Goal: Task Accomplishment & Management: Use online tool/utility

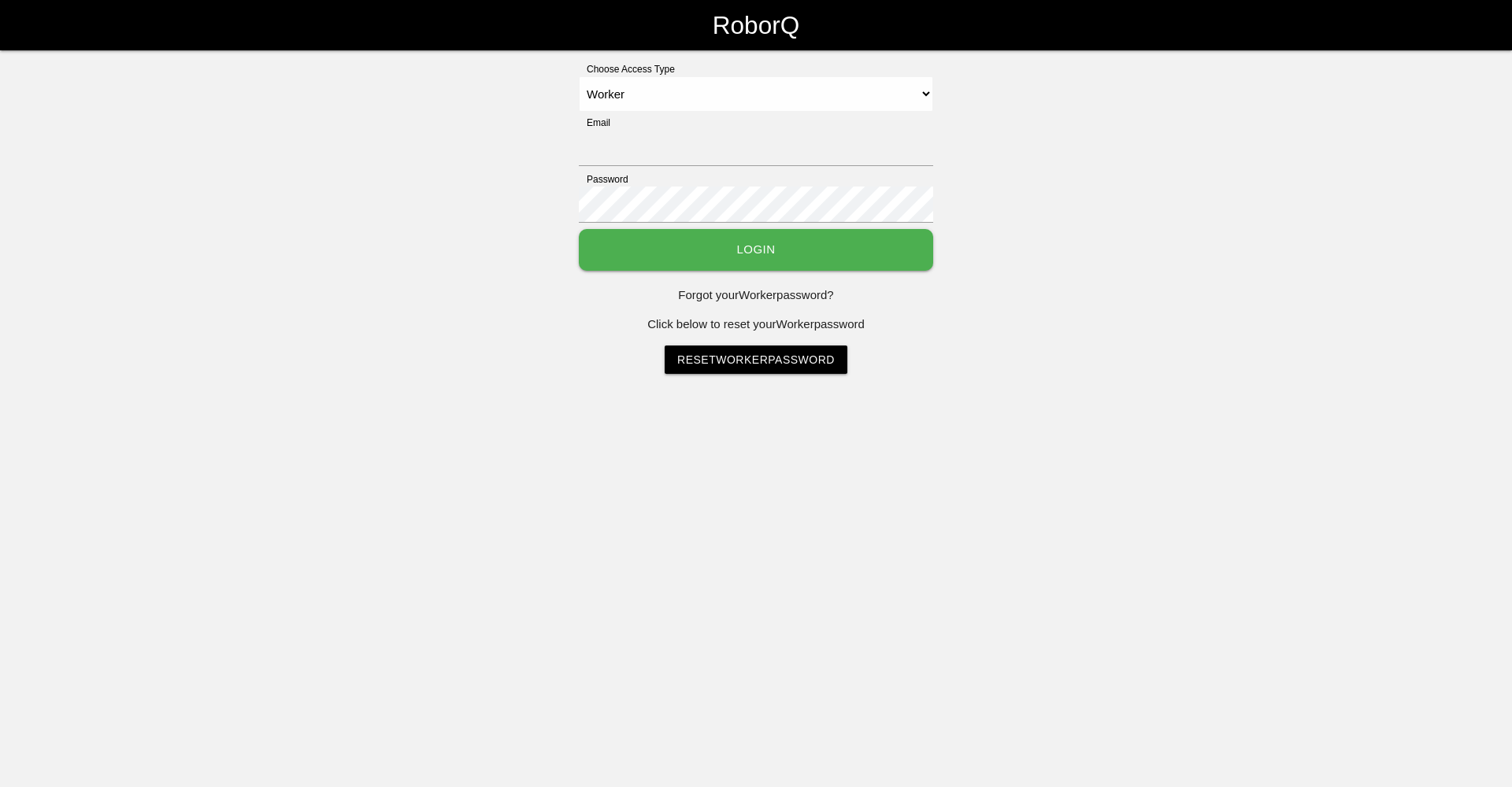
select select "Worker"
type input "[EMAIL_ADDRESS][DOMAIN_NAME]"
click at [779, 251] on button "Login" at bounding box center [756, 249] width 355 height 41
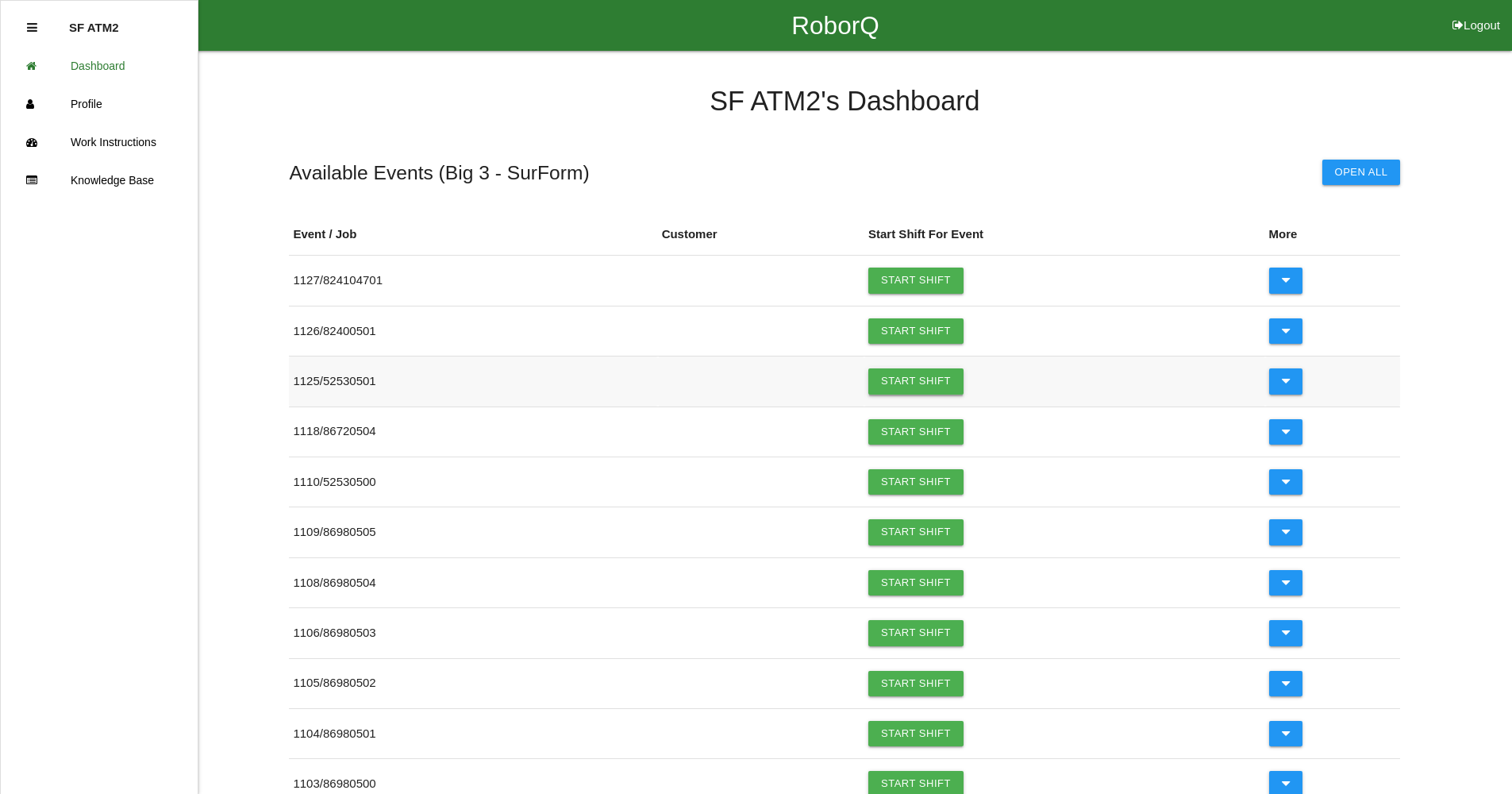
click at [941, 384] on link "Start Shift" at bounding box center [916, 381] width 95 height 25
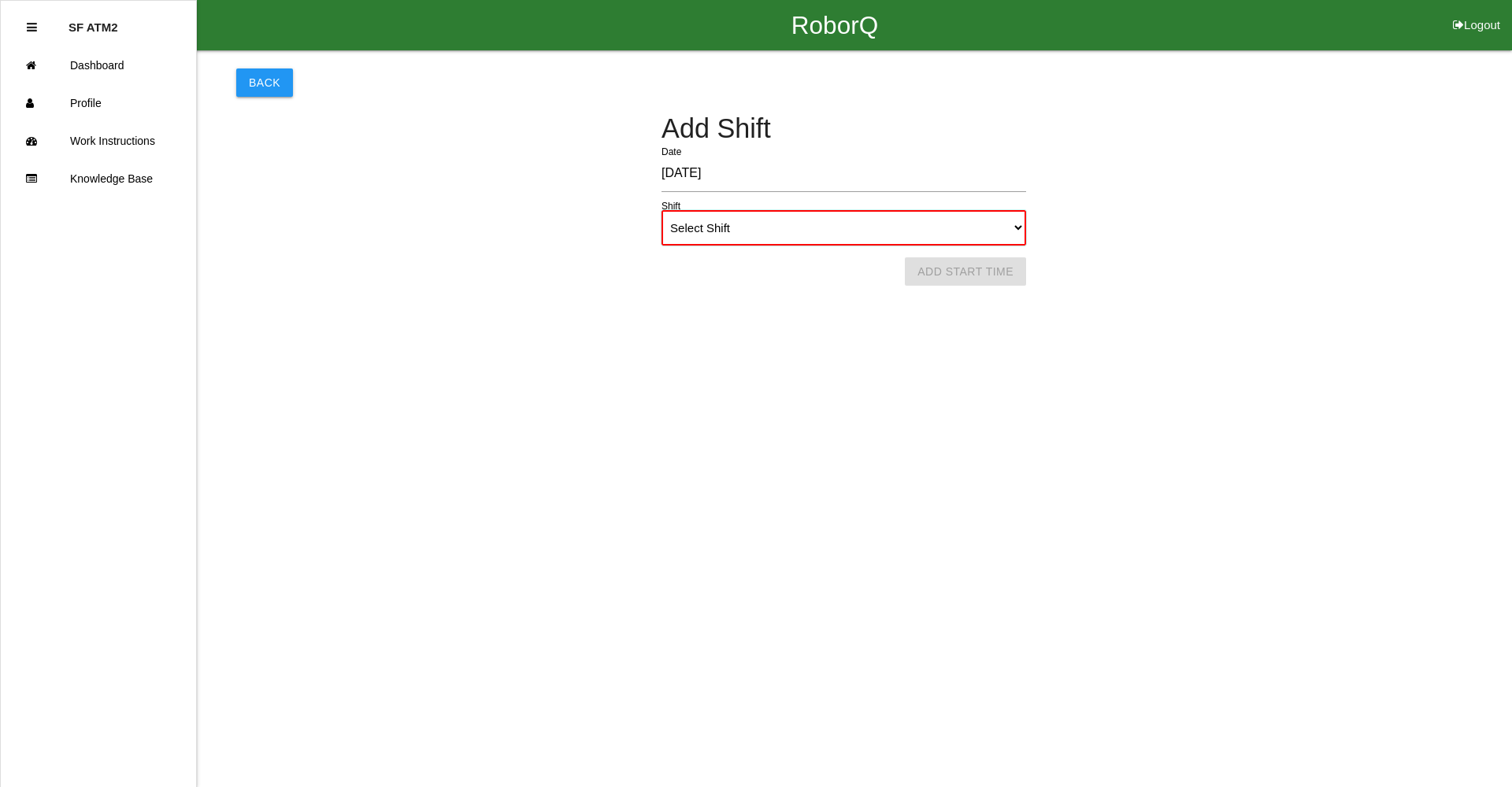
click at [1018, 228] on select "Select Shift 1st Shift 2nd Shift 3rd Shift 4th Shift" at bounding box center [843, 228] width 364 height 36
select select "1"
click at [661, 210] on select "Select Shift 1st Shift 2nd Shift 3rd Shift 4th Shift" at bounding box center [843, 228] width 364 height 36
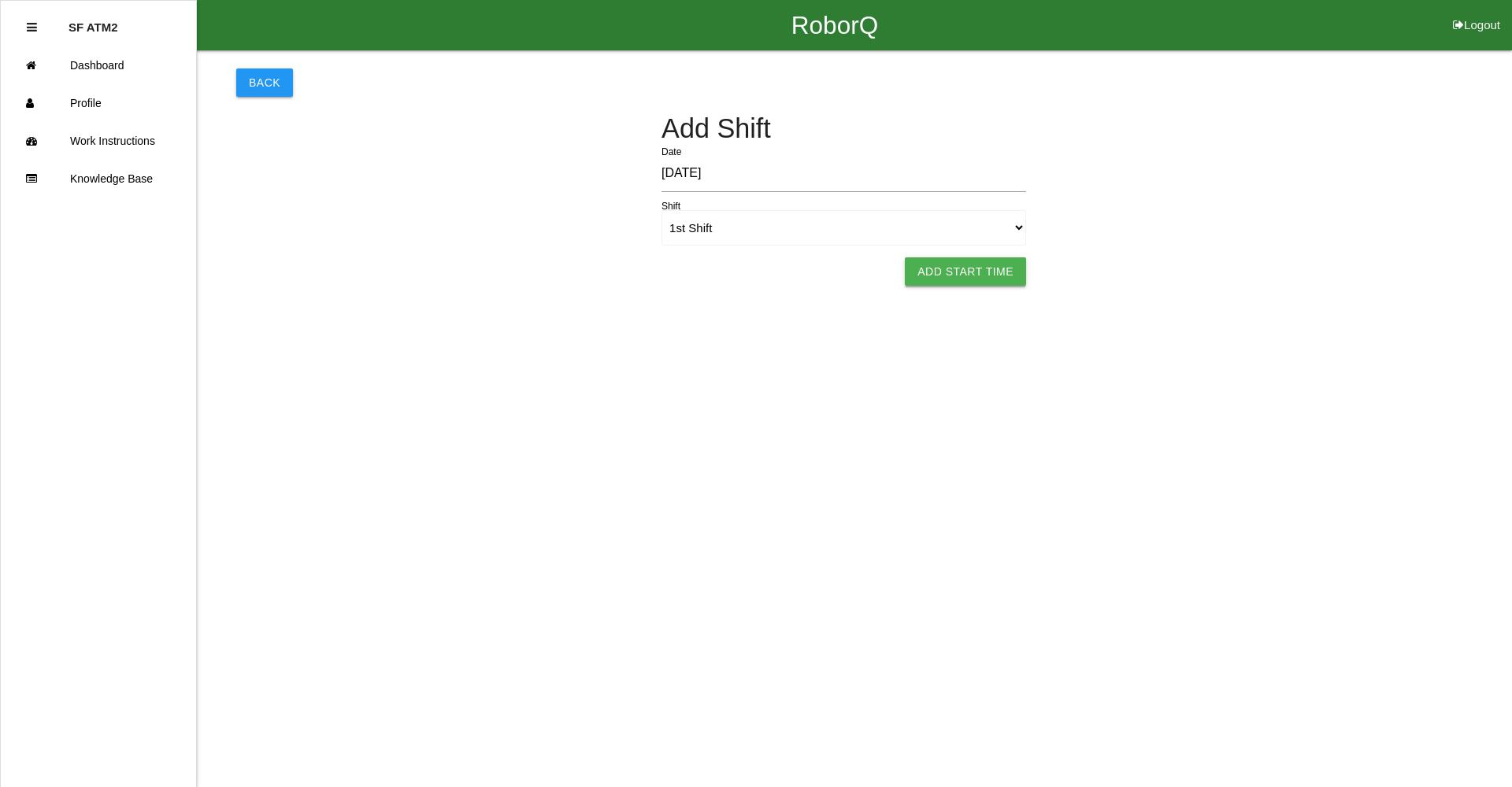
click at [956, 275] on button "Add Start Time" at bounding box center [965, 271] width 121 height 28
select select "8"
select select "57"
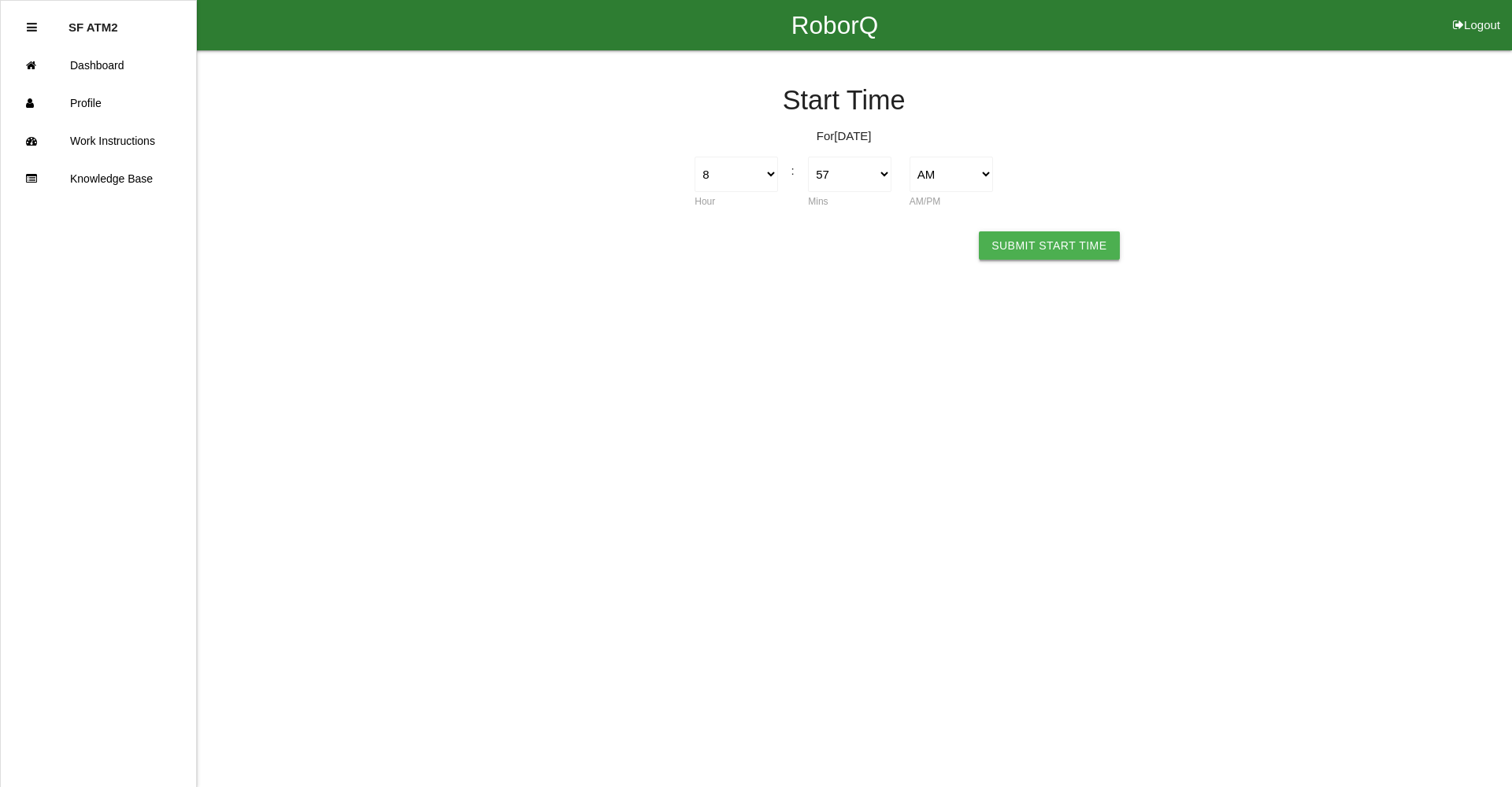
click at [1062, 258] on button "Submit Start Time" at bounding box center [1049, 245] width 140 height 28
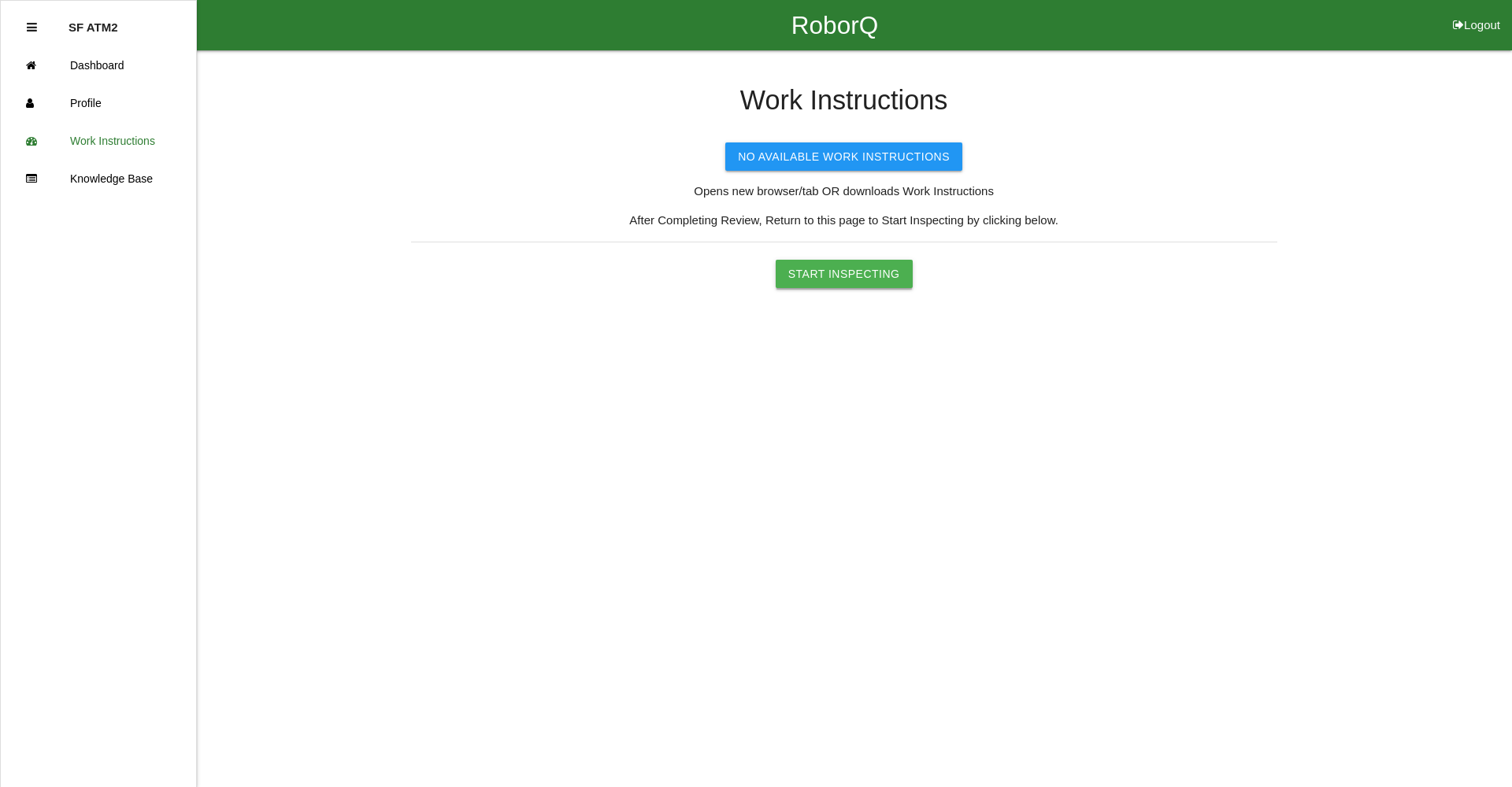
click at [861, 284] on button "Start Inspecting" at bounding box center [844, 273] width 137 height 28
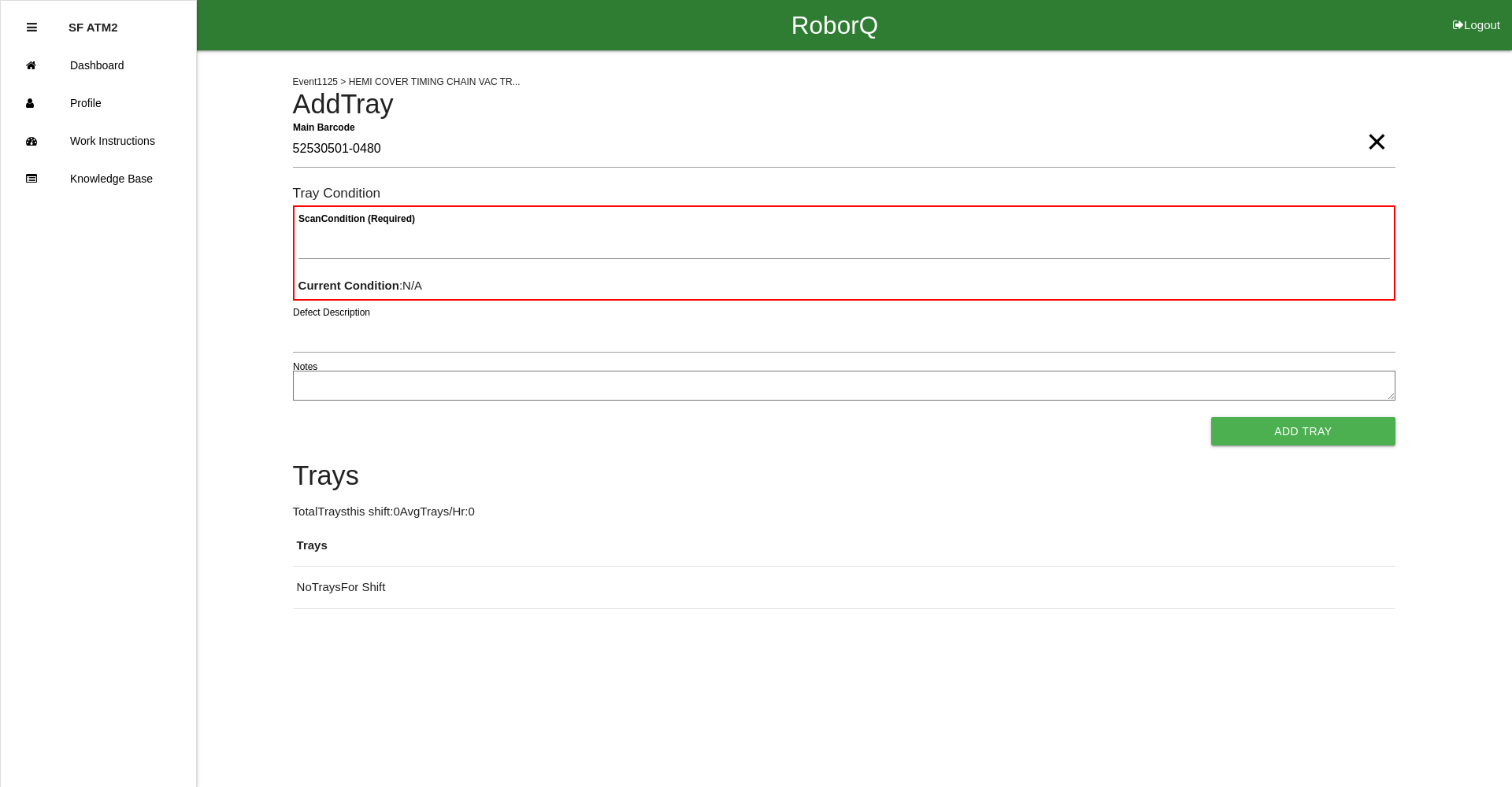
type Barcode "52530501-0480"
type Condition "goo"
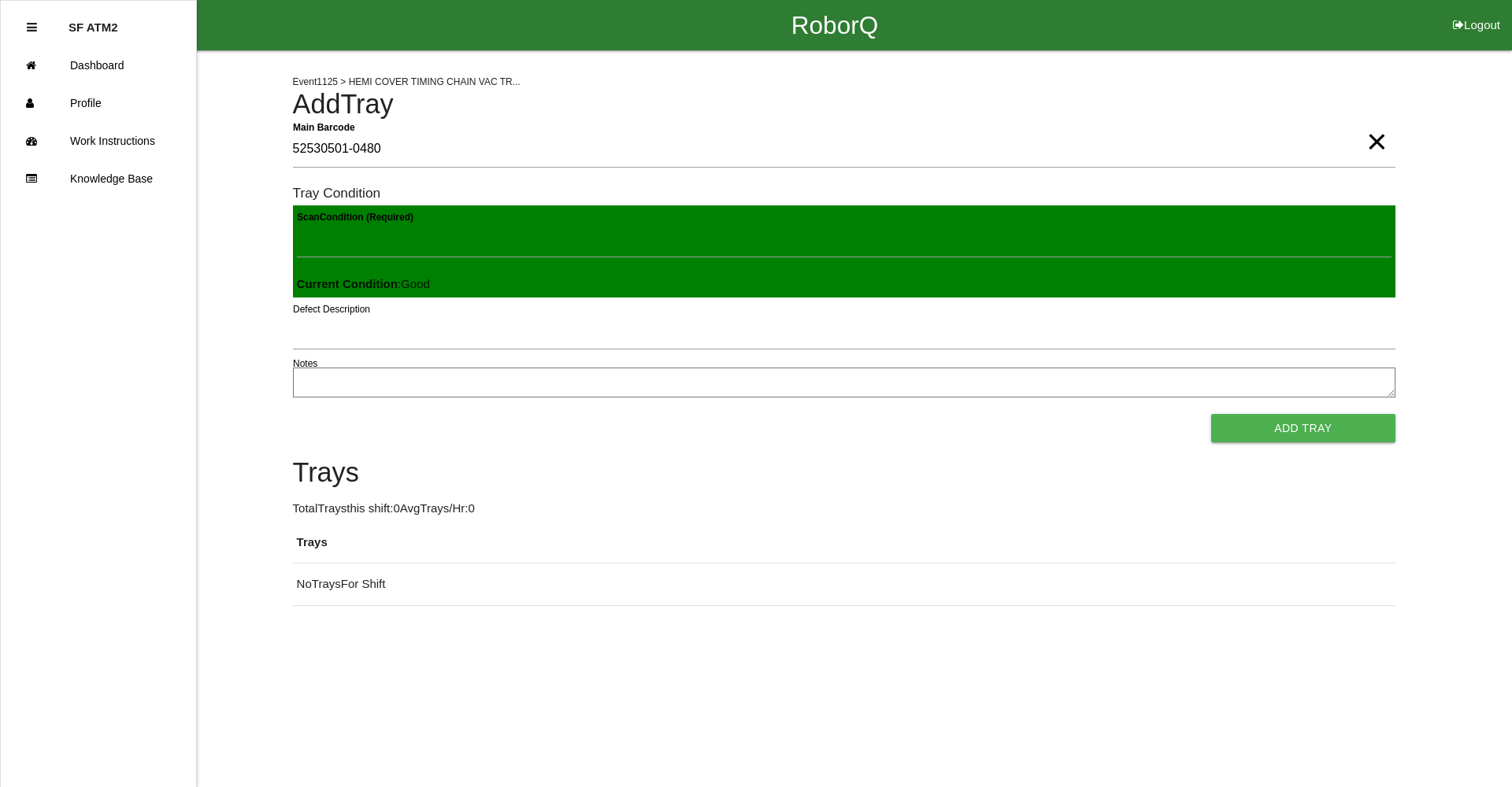
click at [1211, 414] on button "Add Tray" at bounding box center [1303, 428] width 183 height 28
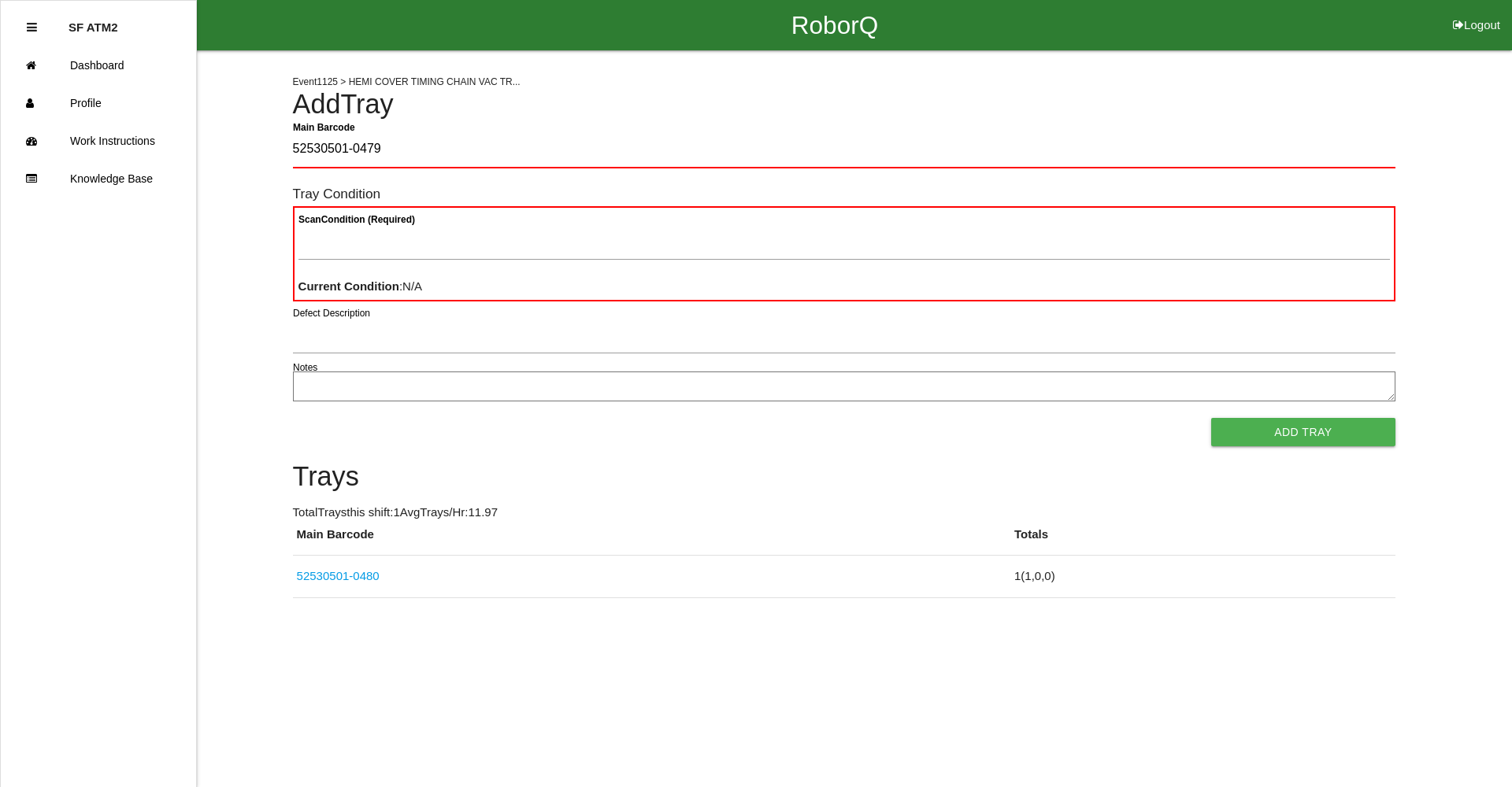
type Barcode "52530501-0479"
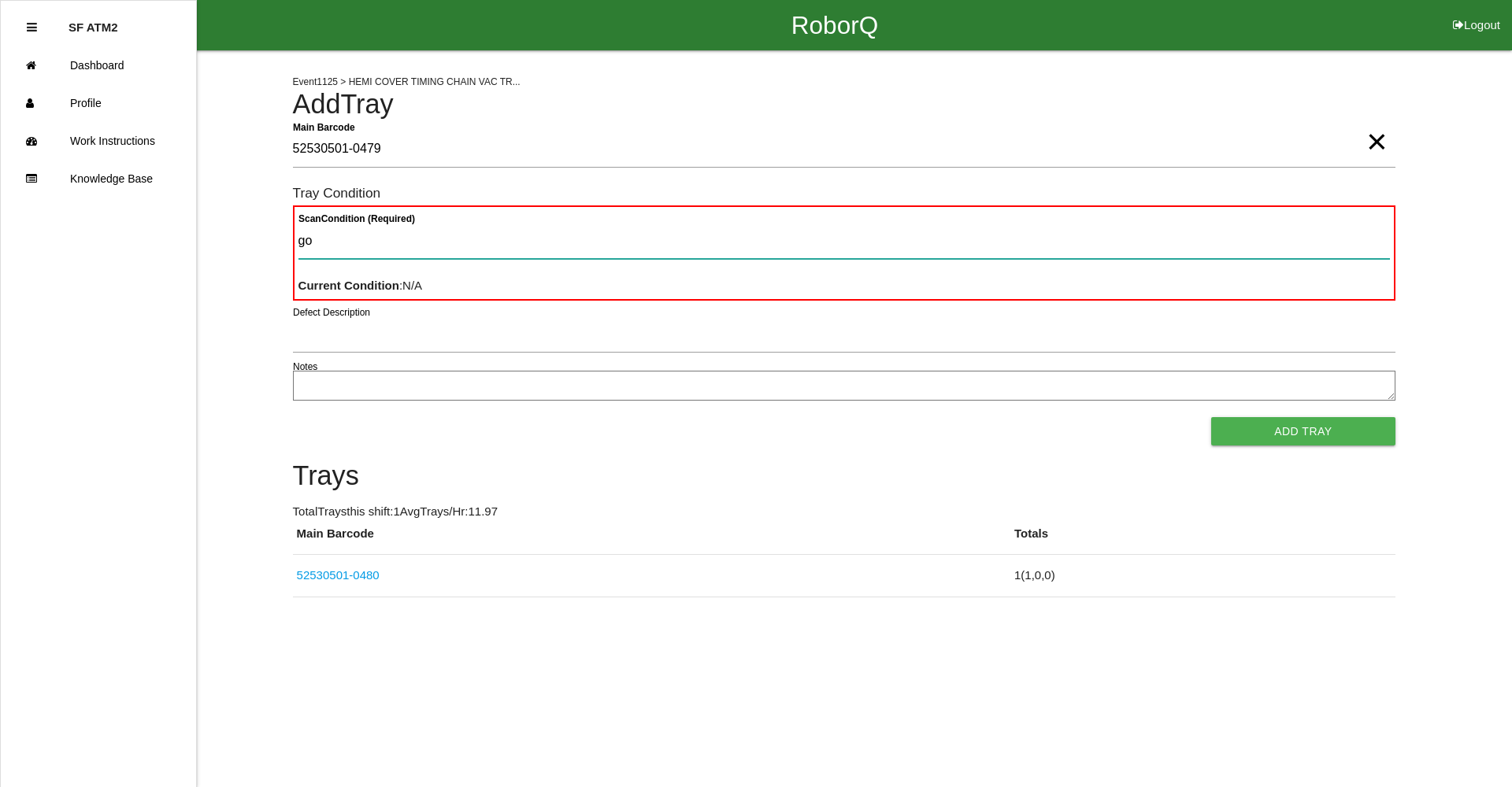
type Condition "goo"
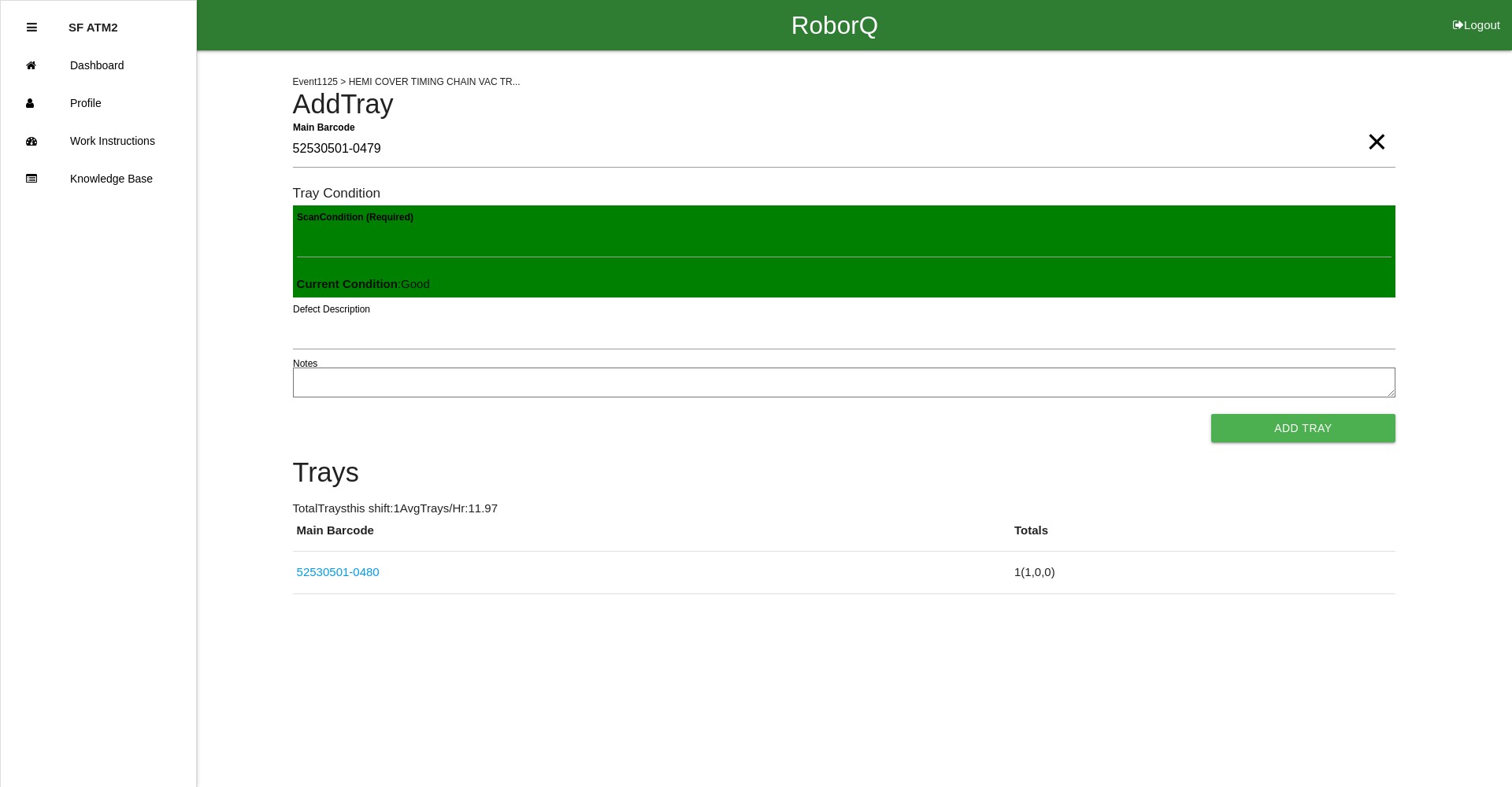
click at [1211, 414] on button "Add Tray" at bounding box center [1303, 428] width 183 height 28
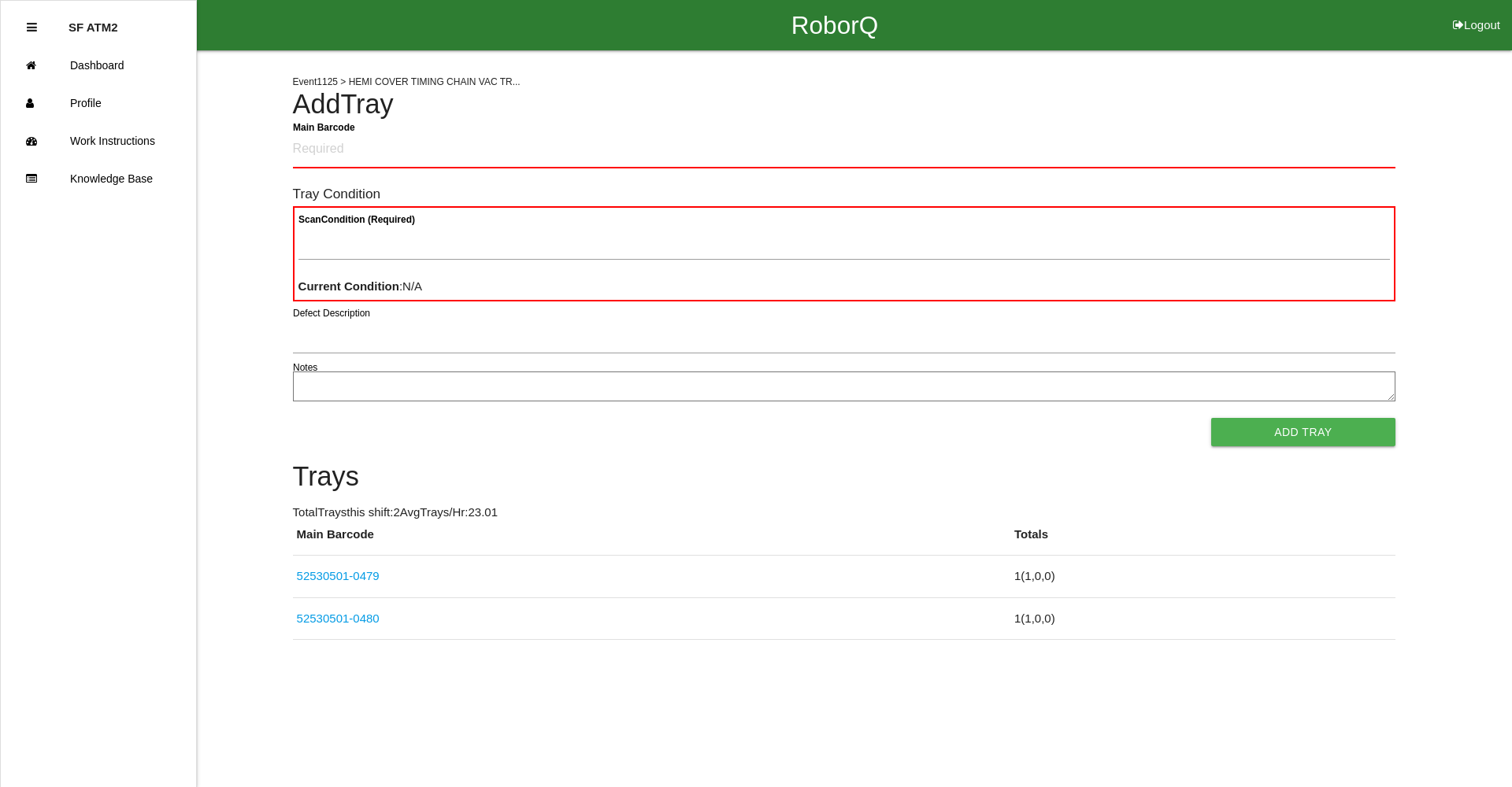
drag, startPoint x: 331, startPoint y: 230, endPoint x: 933, endPoint y: 86, distance: 619.0
click at [933, 86] on div "Event 1125 > HEMI COVER TIMING CHAIN VAC TR... Add Tray Main Barcode Tray Condi…" at bounding box center [844, 345] width 1102 height 590
click at [365, 152] on Barcode "Main Barcode" at bounding box center [844, 150] width 1102 height 37
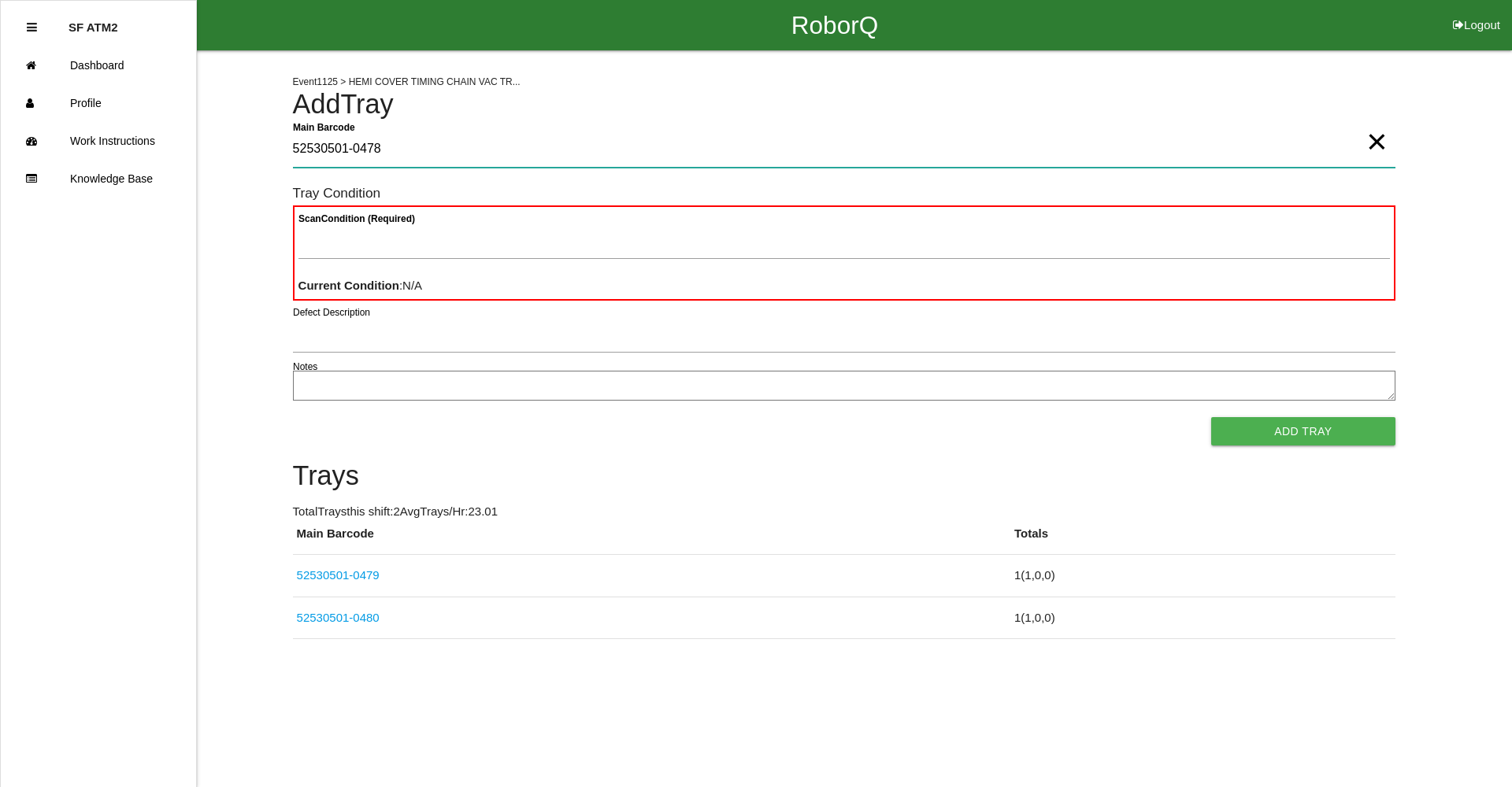
type Barcode "52530501-0478"
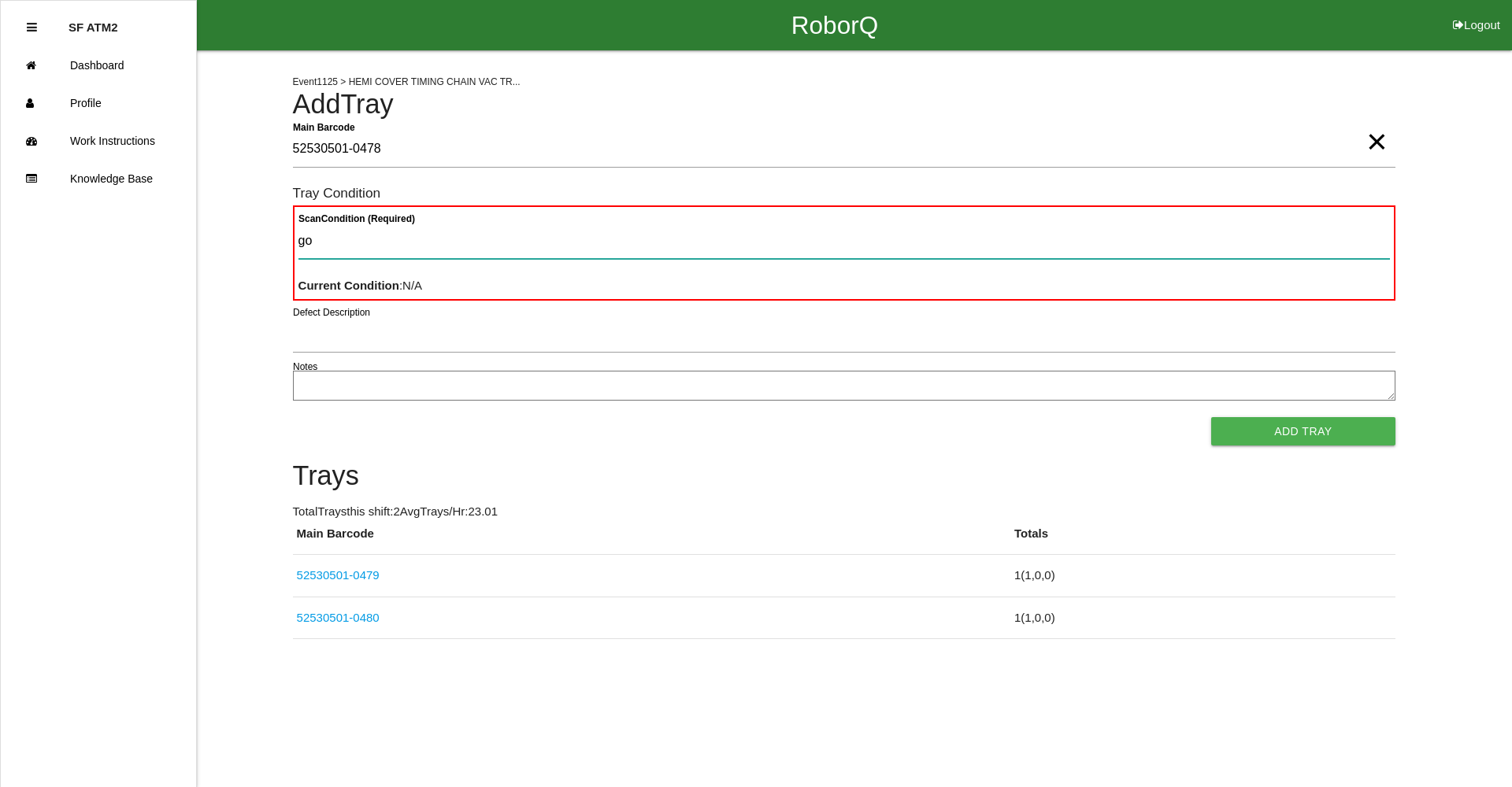
type Condition "goo"
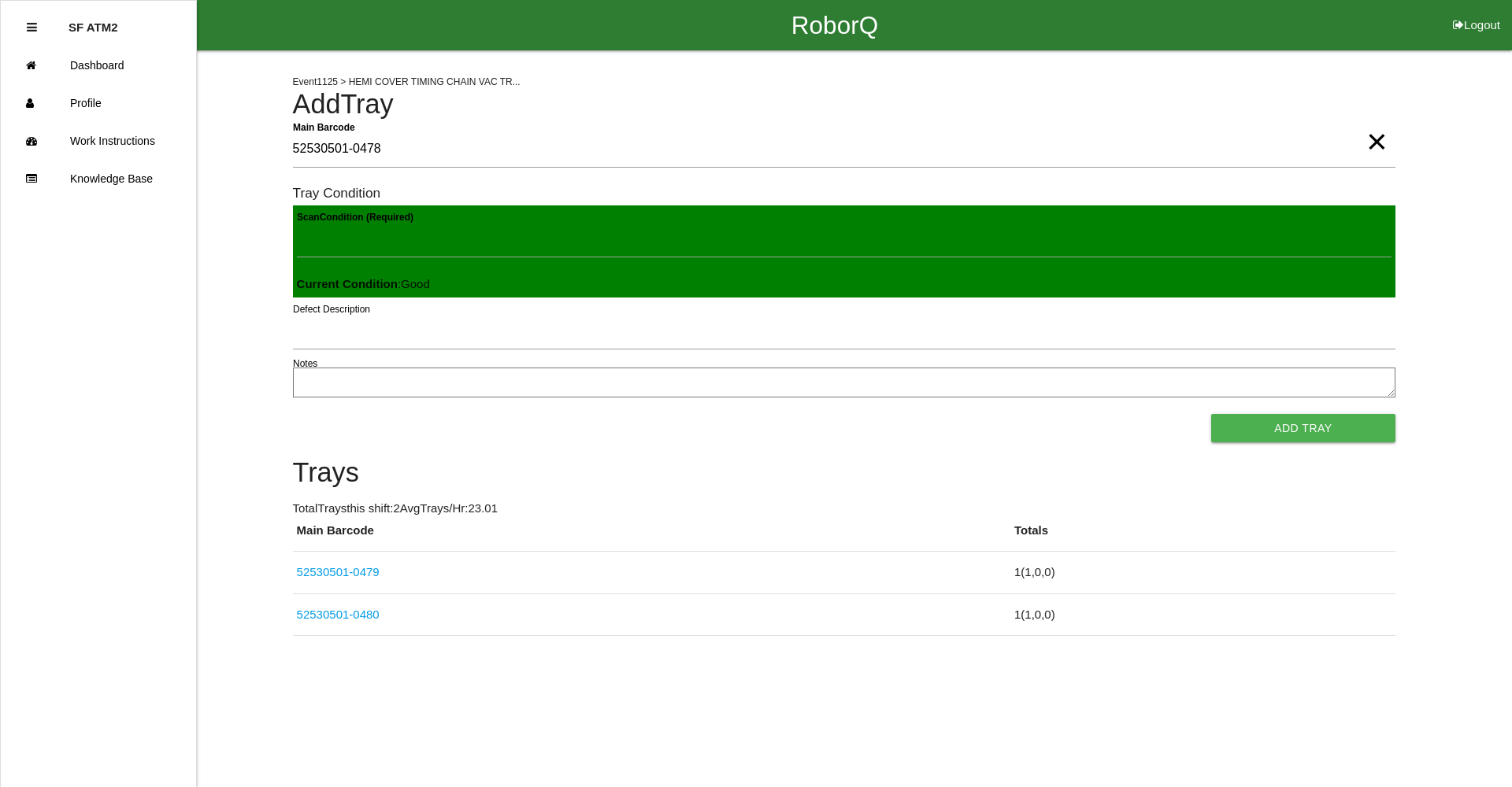
click at [1211, 414] on button "Add Tray" at bounding box center [1303, 428] width 183 height 28
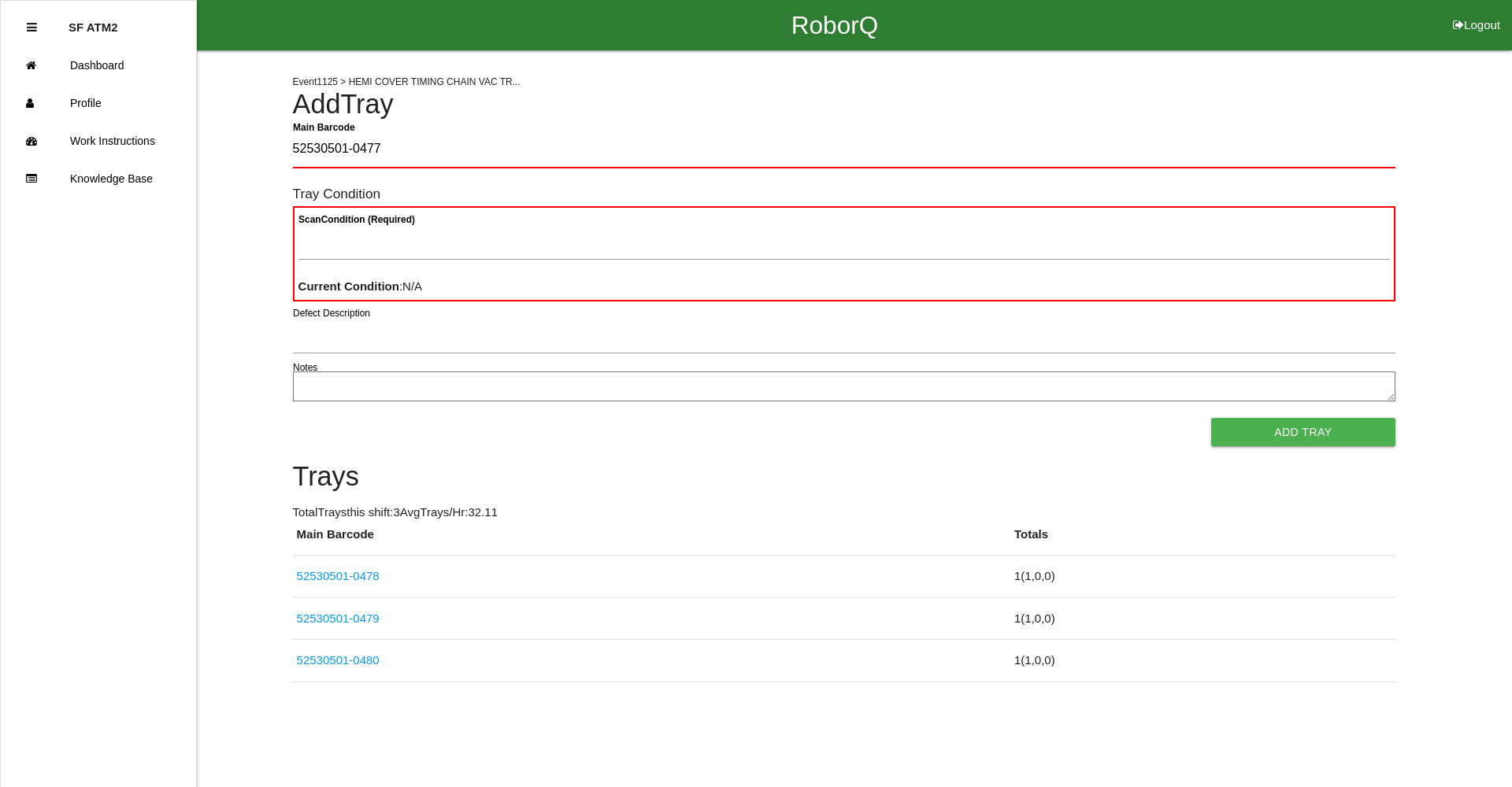
type Barcode "52530501-0477"
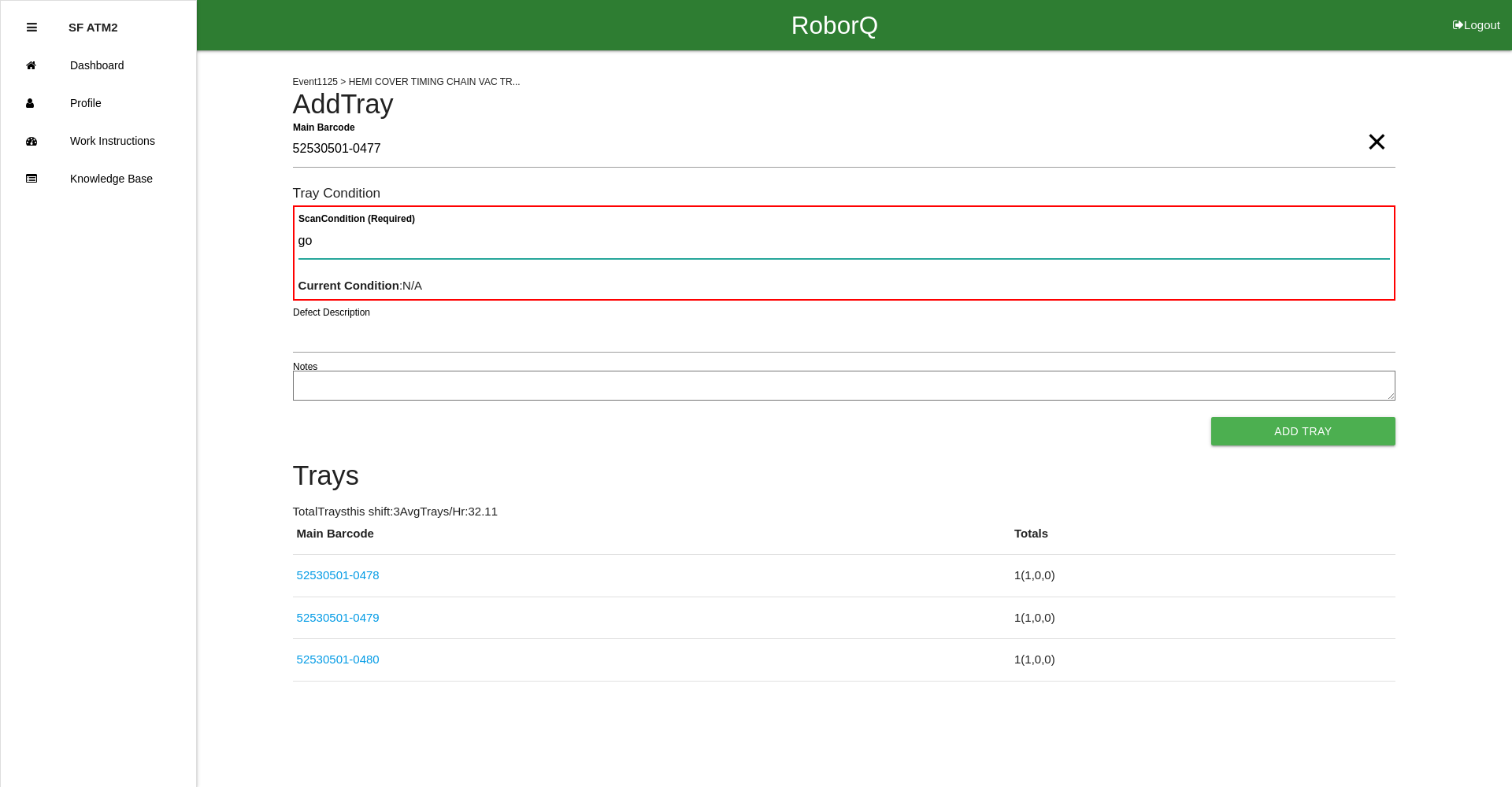
type Condition "goo"
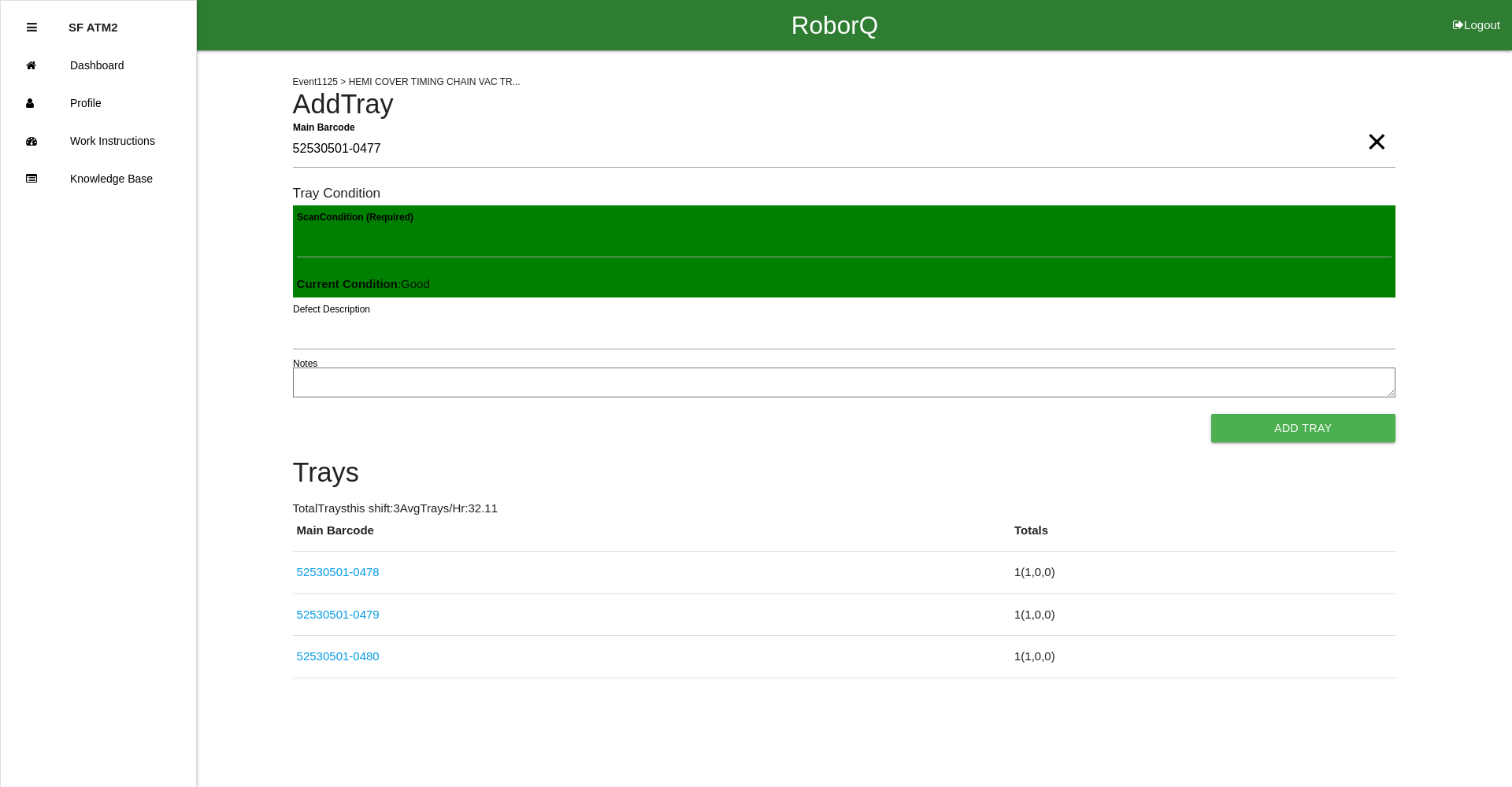
click at [1211, 414] on button "Add Tray" at bounding box center [1303, 428] width 183 height 28
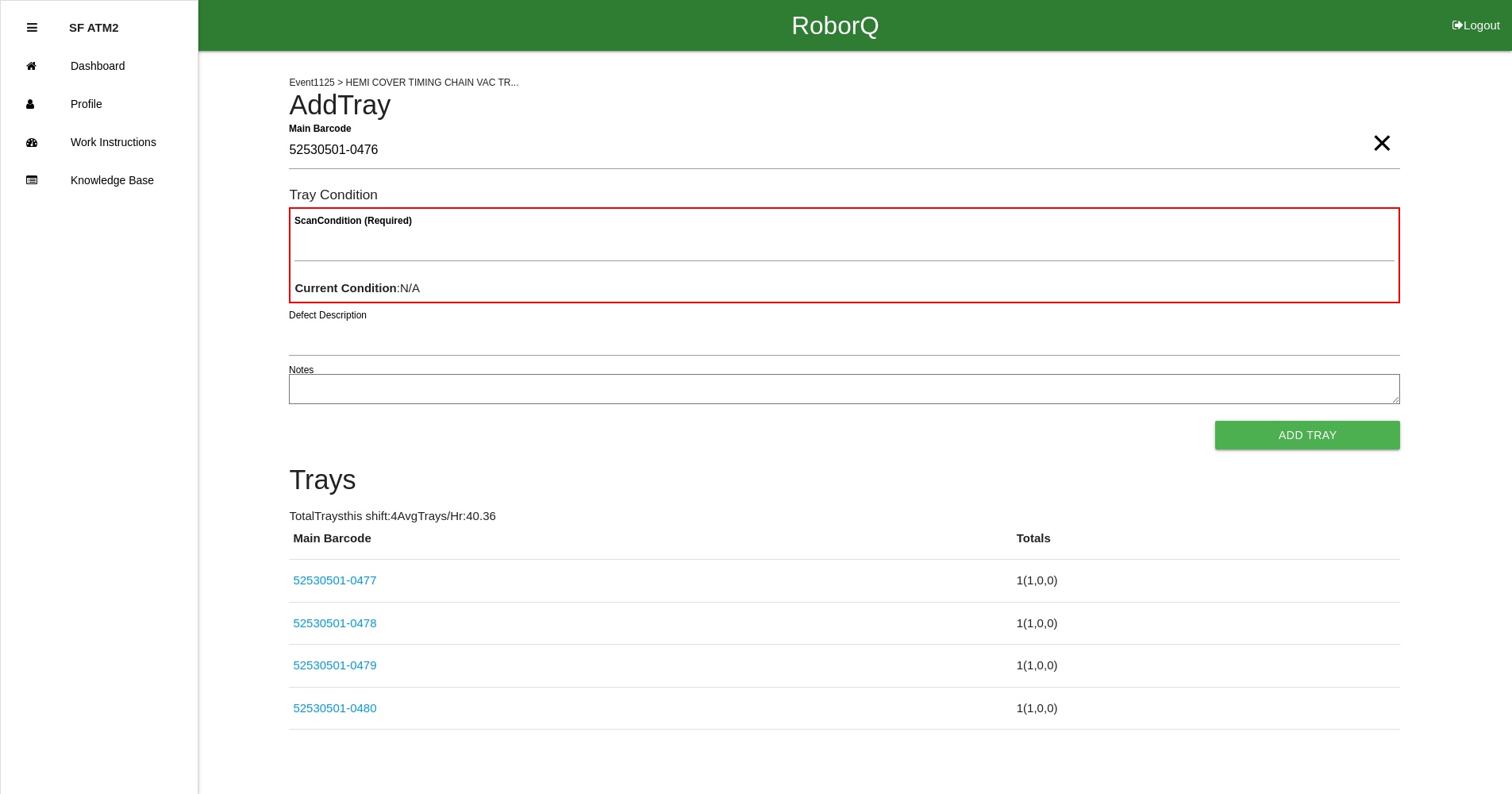
type Barcode "52530501-0476"
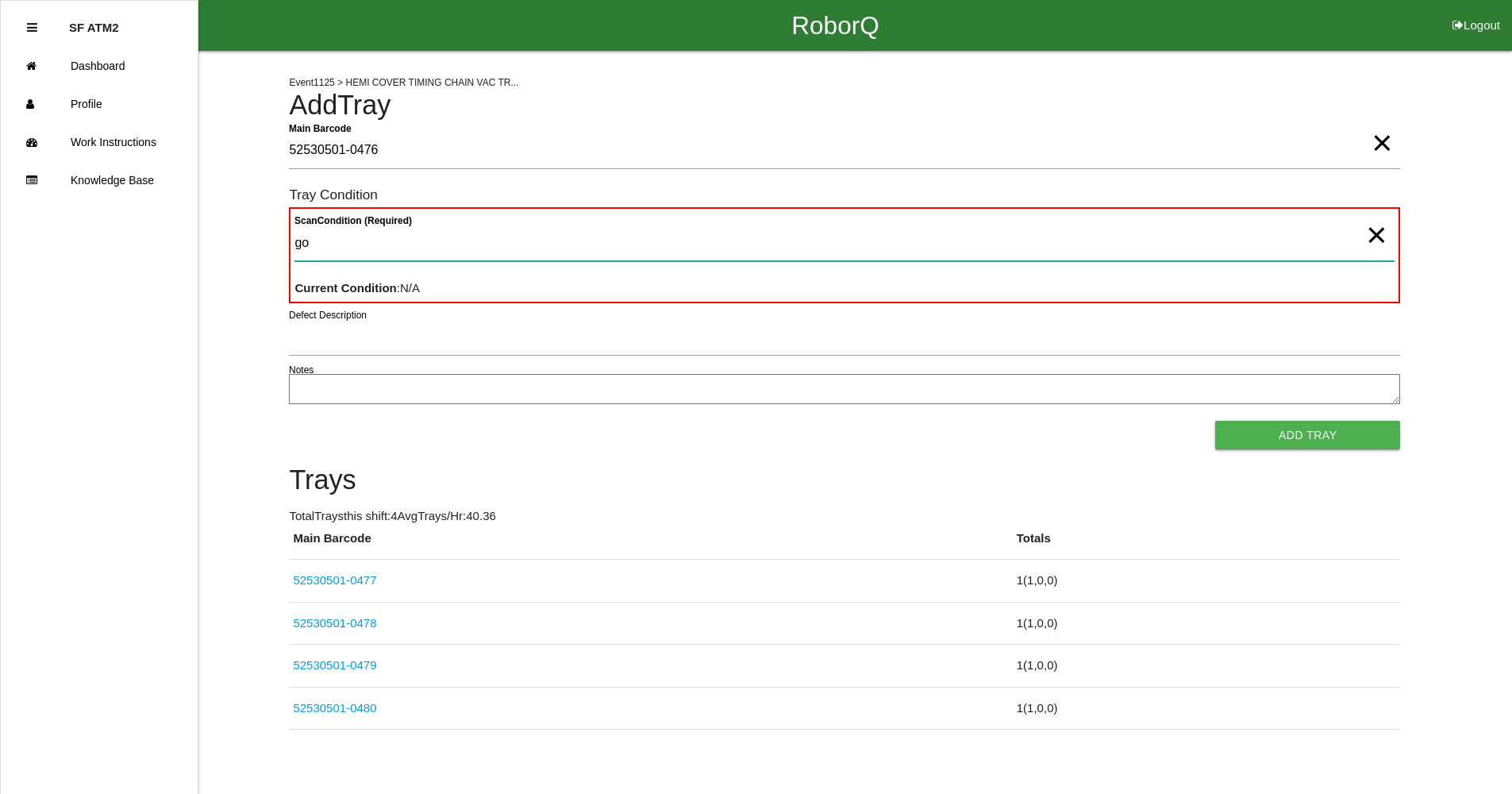
type Condition "goo"
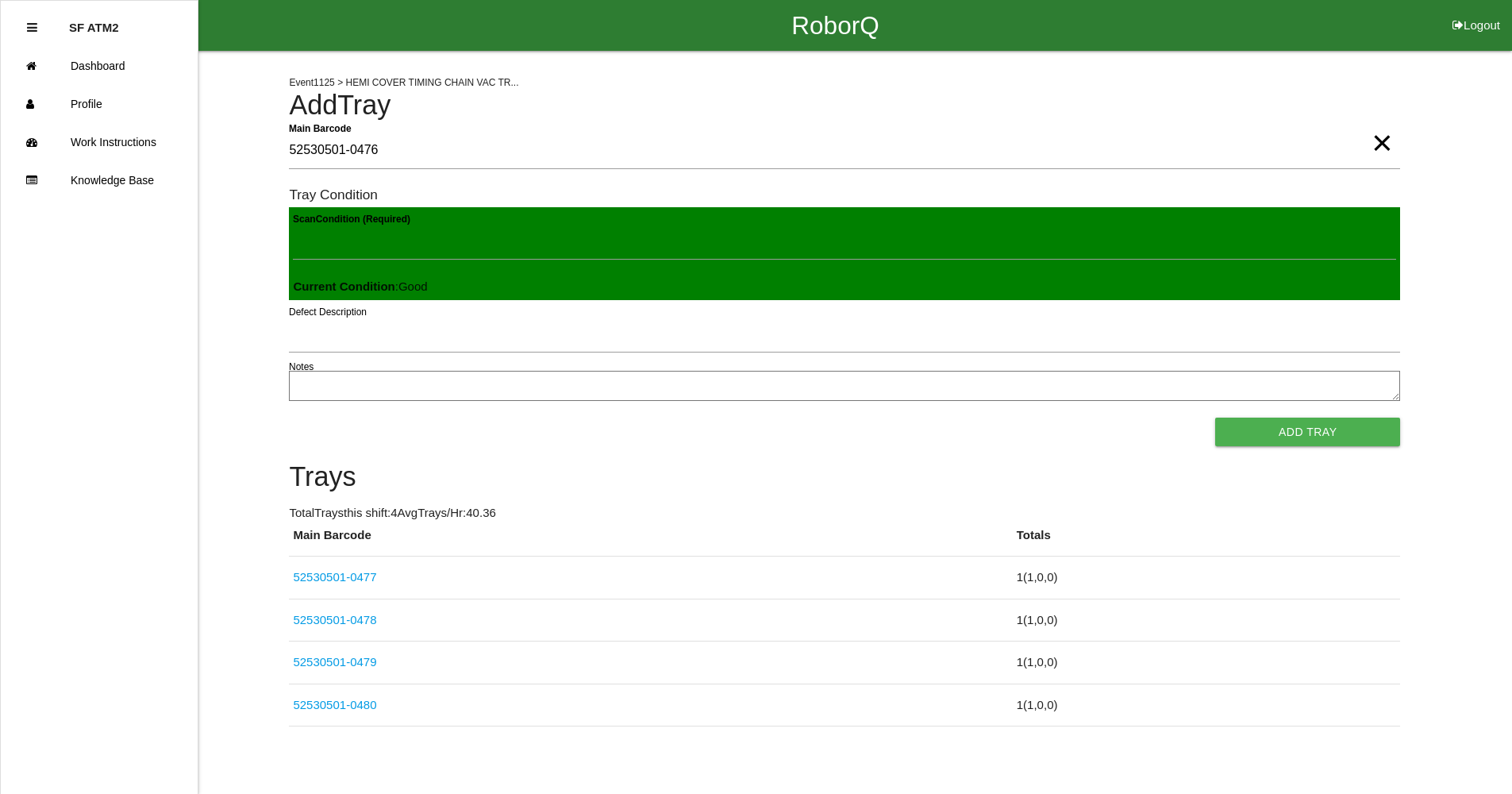
click at [1215, 417] on button "Add Tray" at bounding box center [1307, 431] width 185 height 29
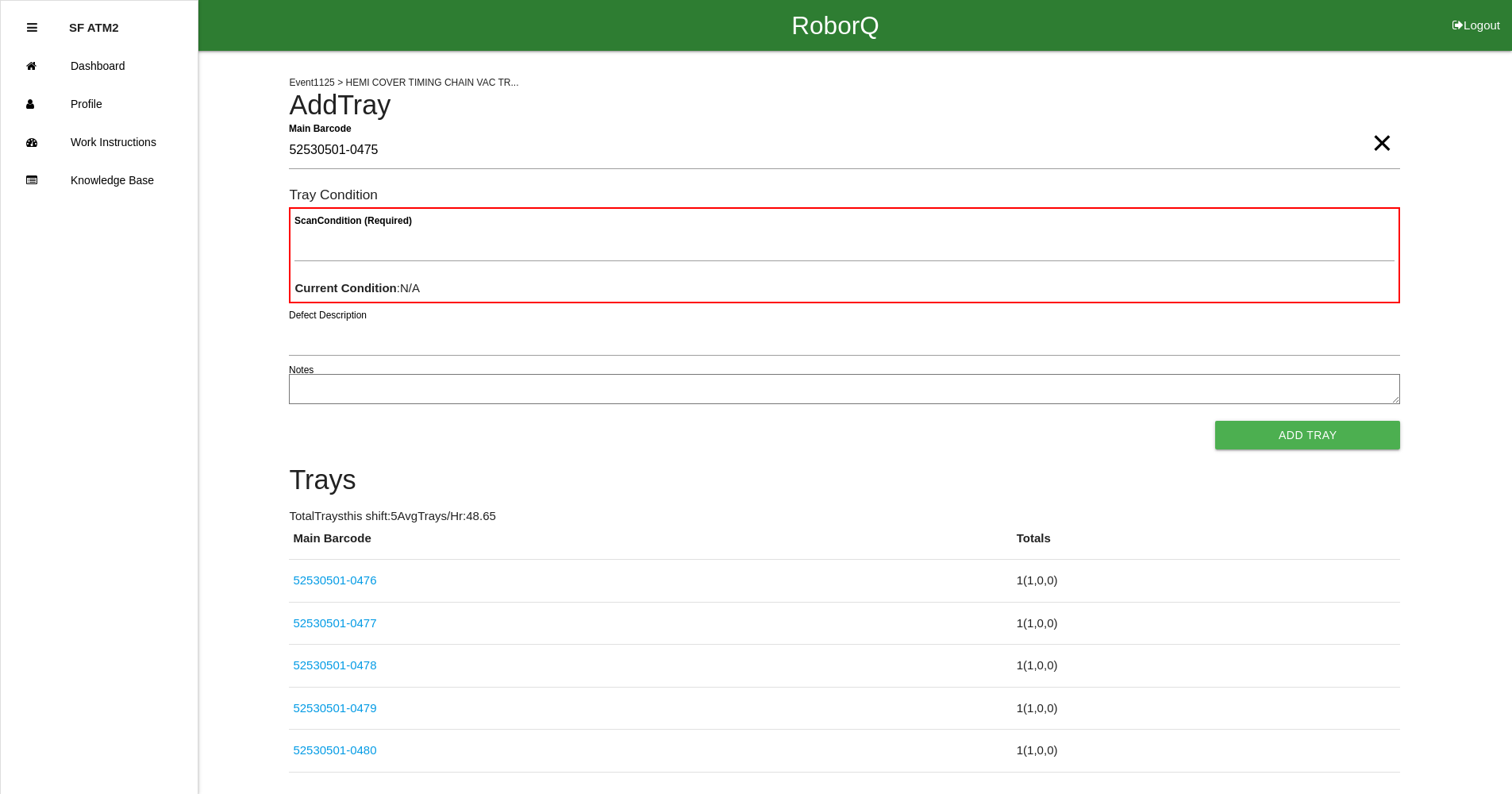
type Barcode "52530501-0475"
type Condition "goo"
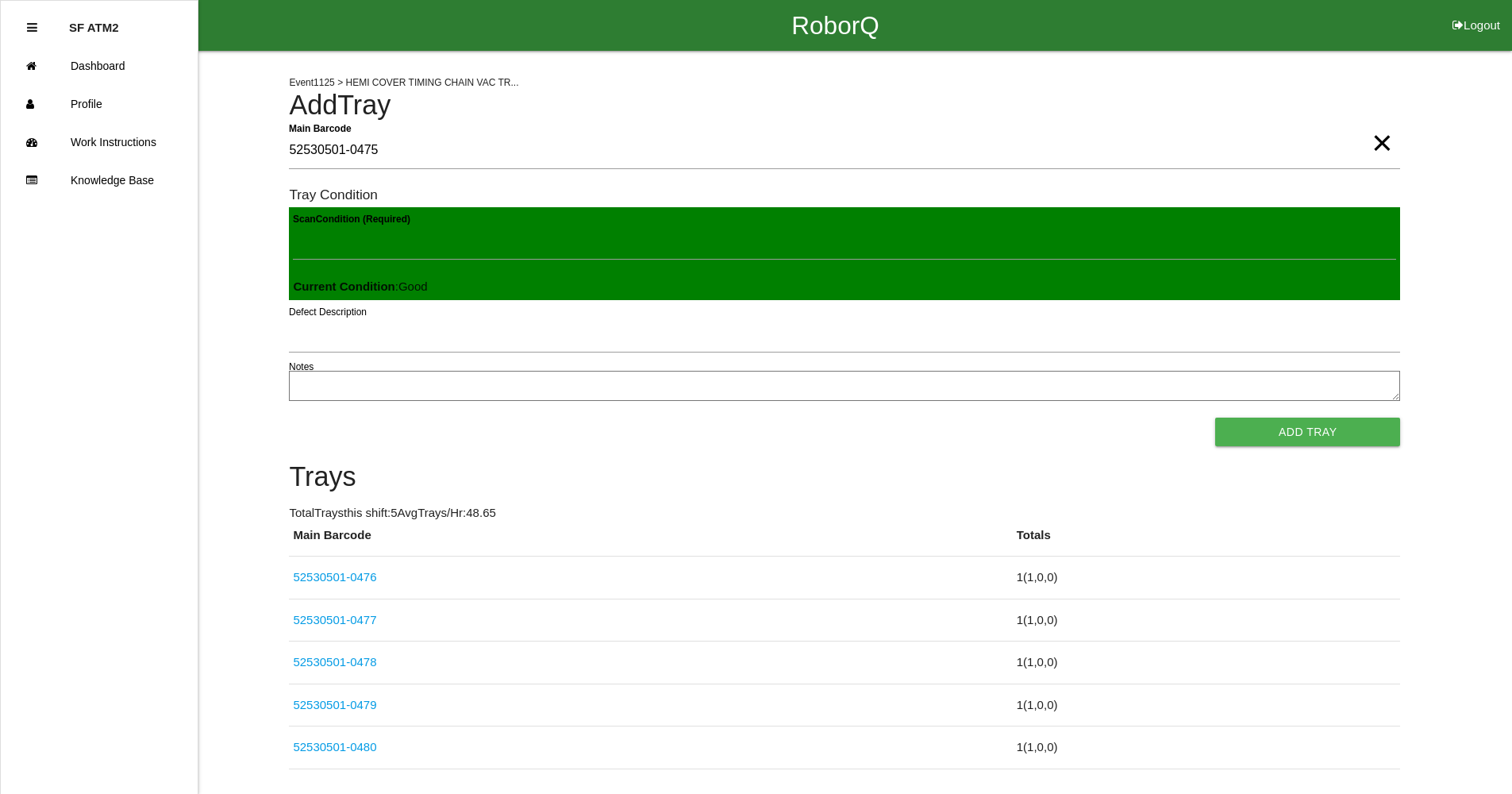
click at [1215, 417] on button "Add Tray" at bounding box center [1307, 431] width 185 height 29
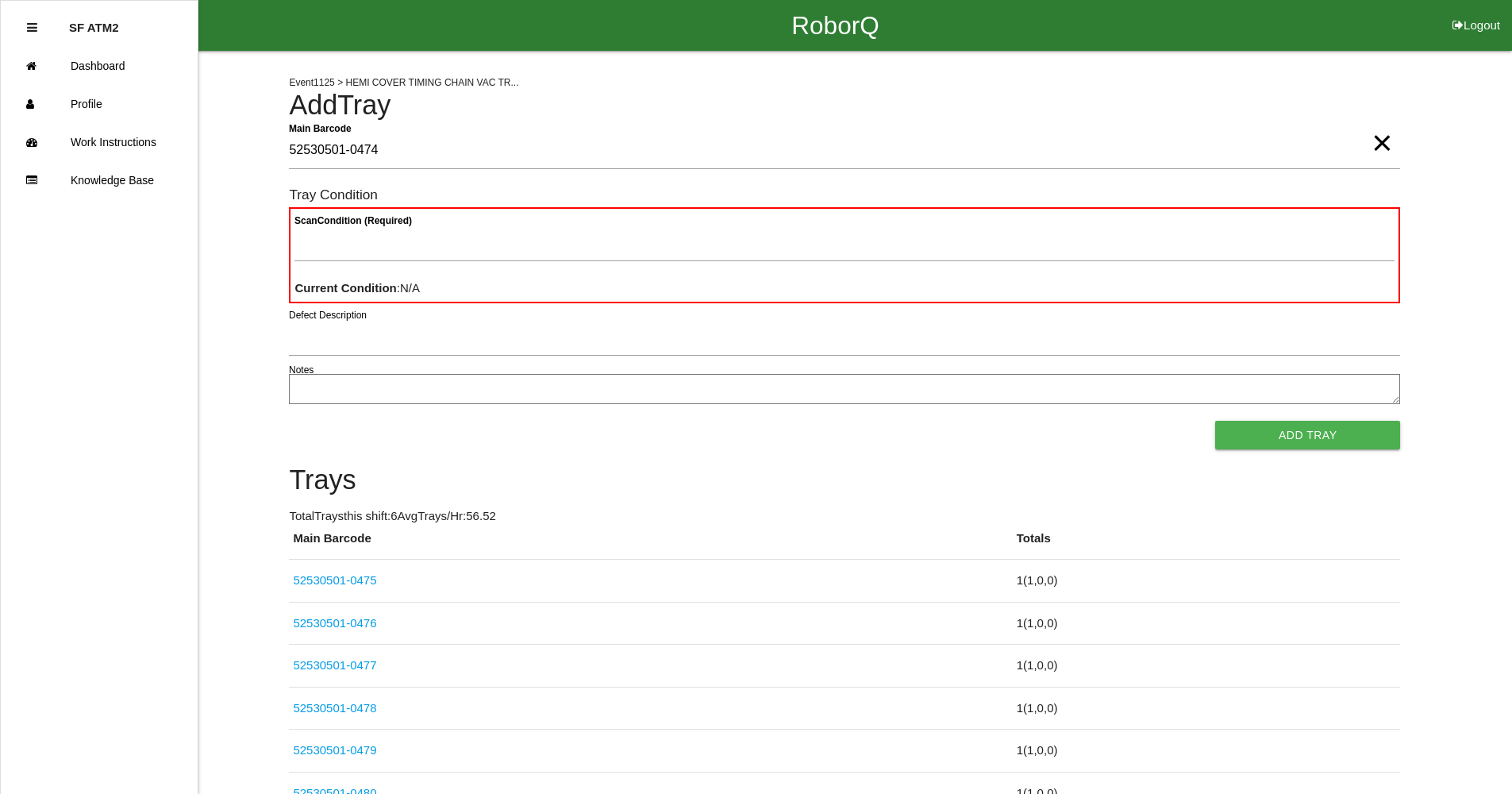
type Barcode "52530501-0474"
type Condition "goo"
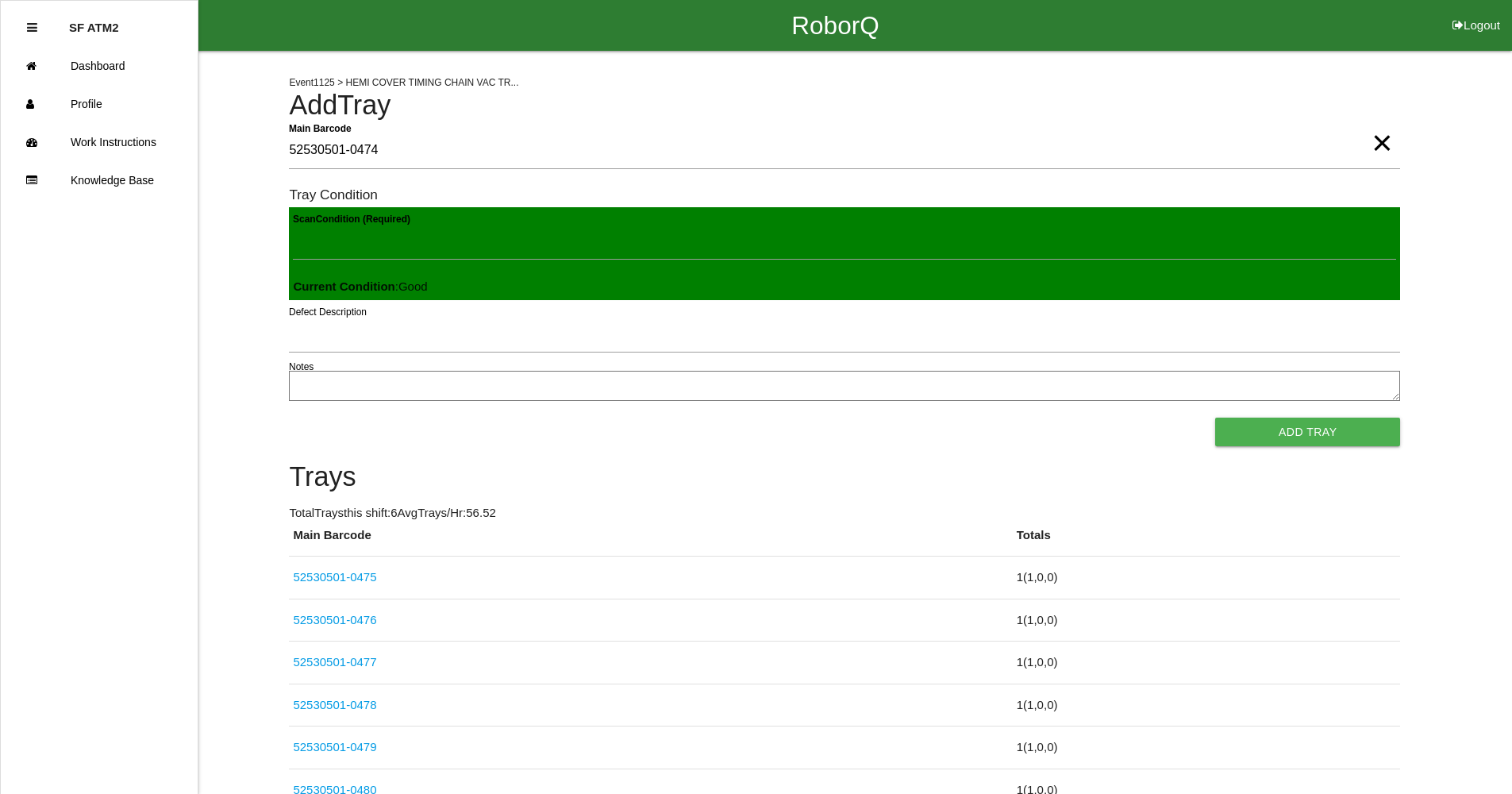
click at [1215, 417] on button "Add Tray" at bounding box center [1307, 431] width 185 height 29
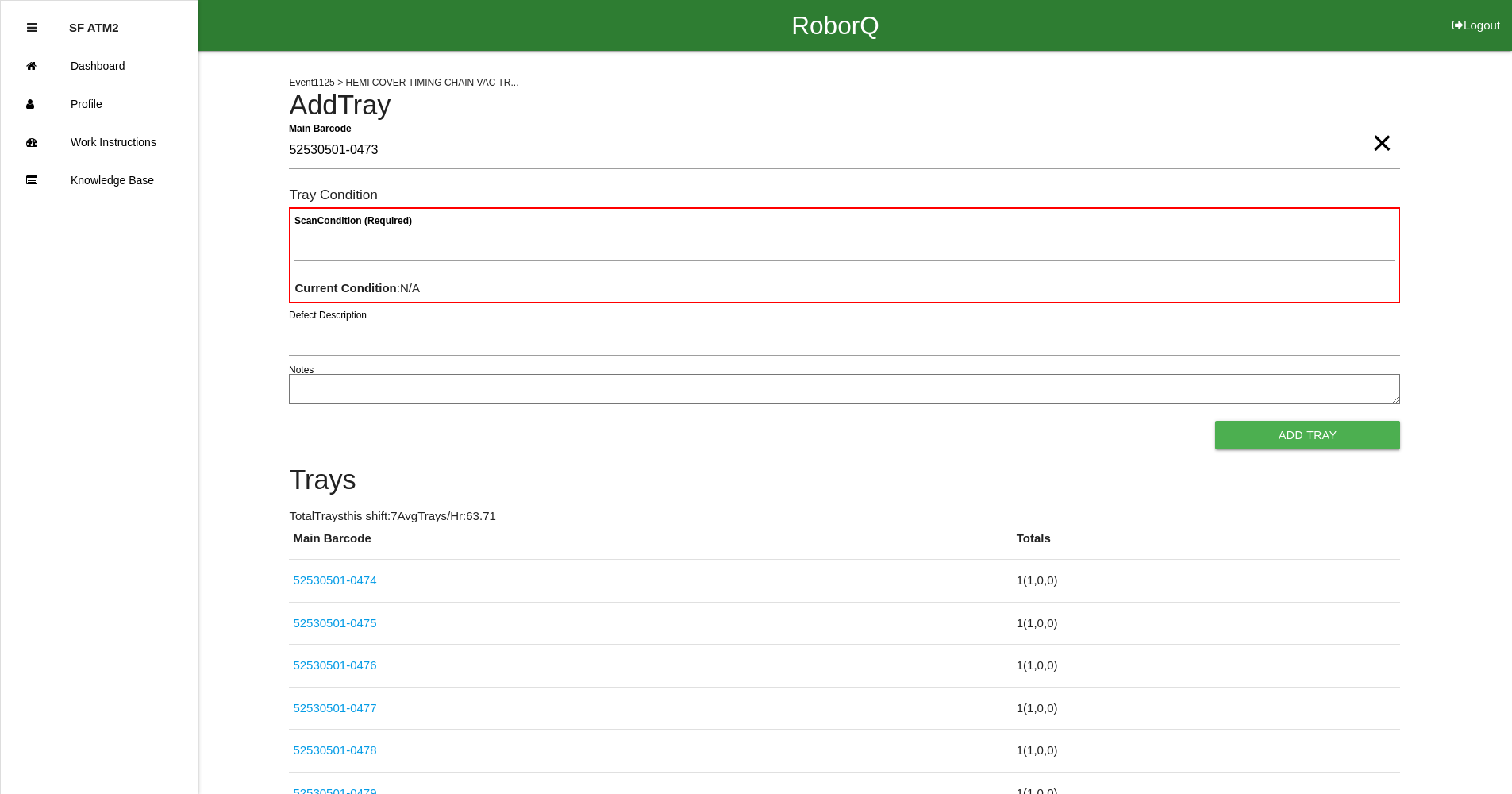
type Barcode "52530501-0473"
type Condition "goo"
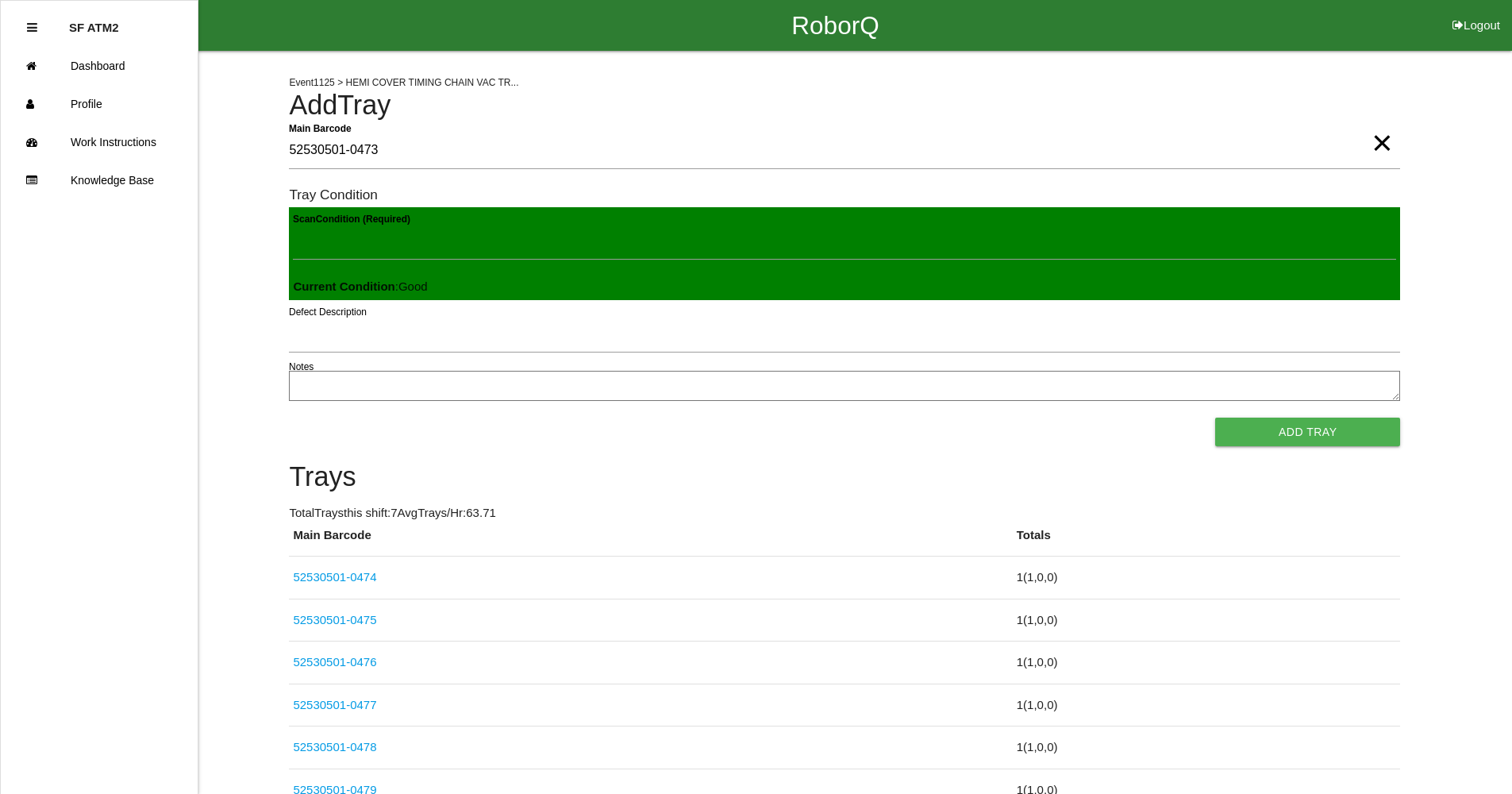
click at [1215, 417] on button "Add Tray" at bounding box center [1307, 431] width 185 height 29
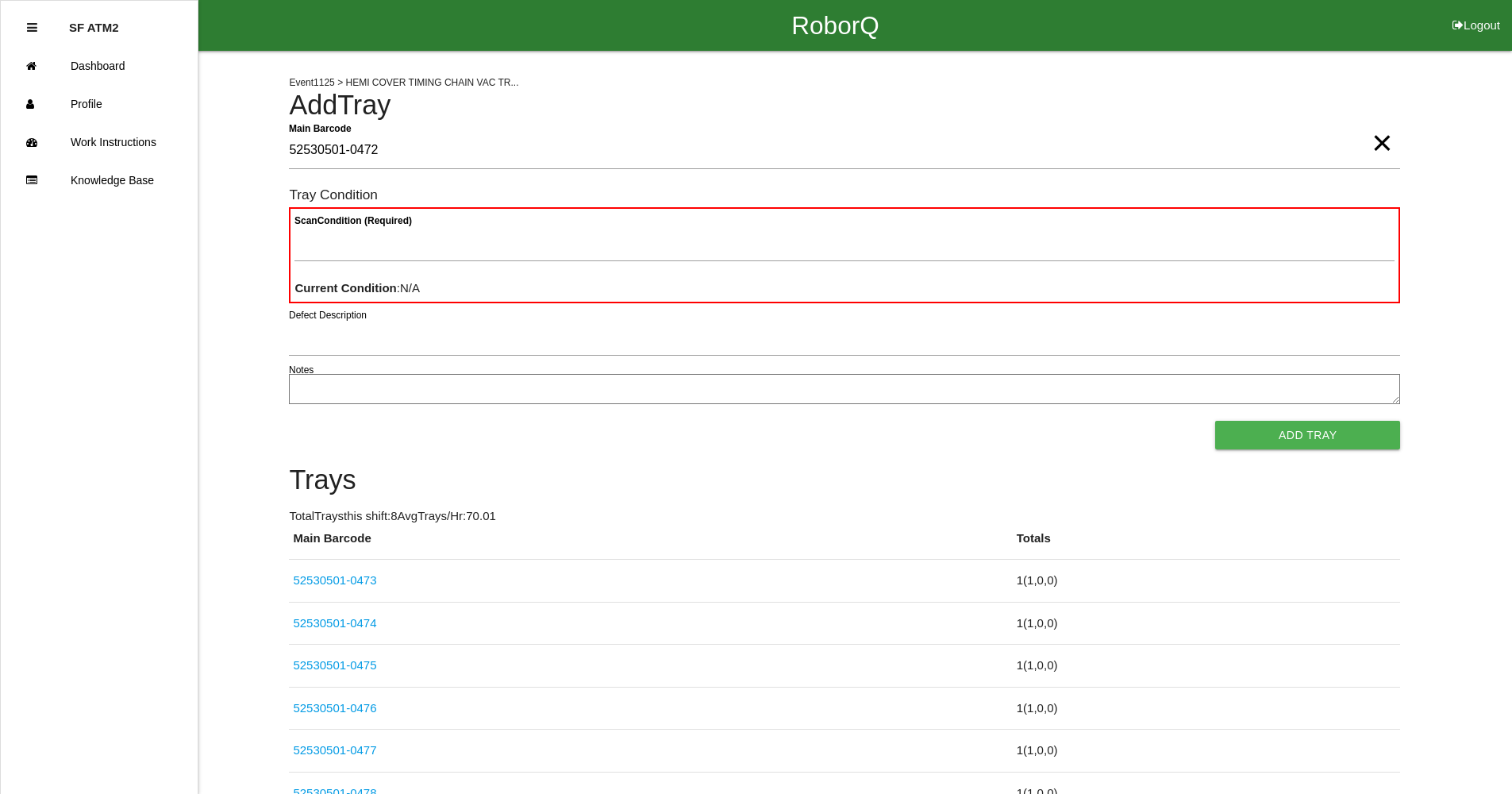
type Barcode "52530501-0472"
type Condition "goo"
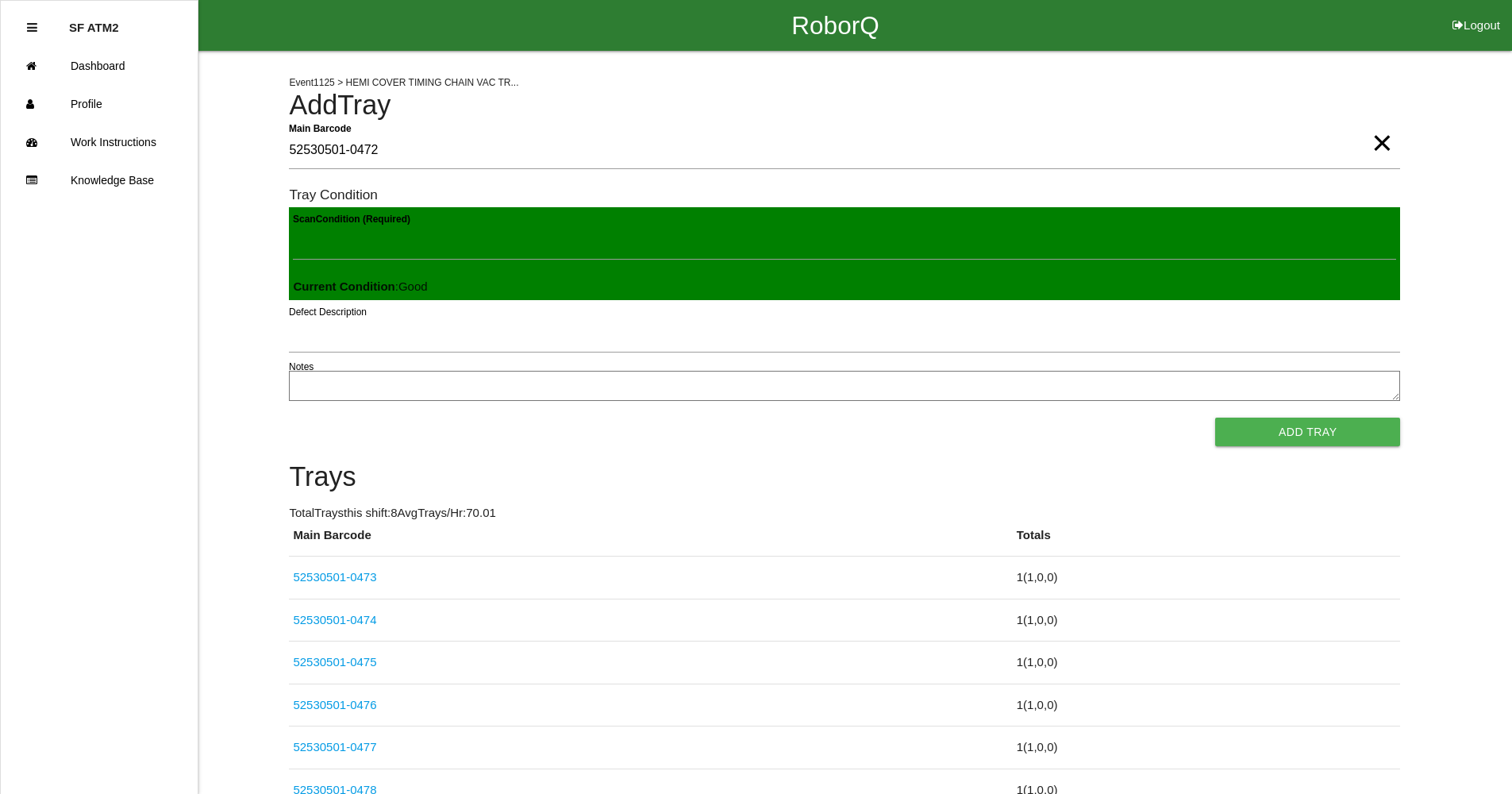
click at [1215, 417] on button "Add Tray" at bounding box center [1307, 431] width 185 height 29
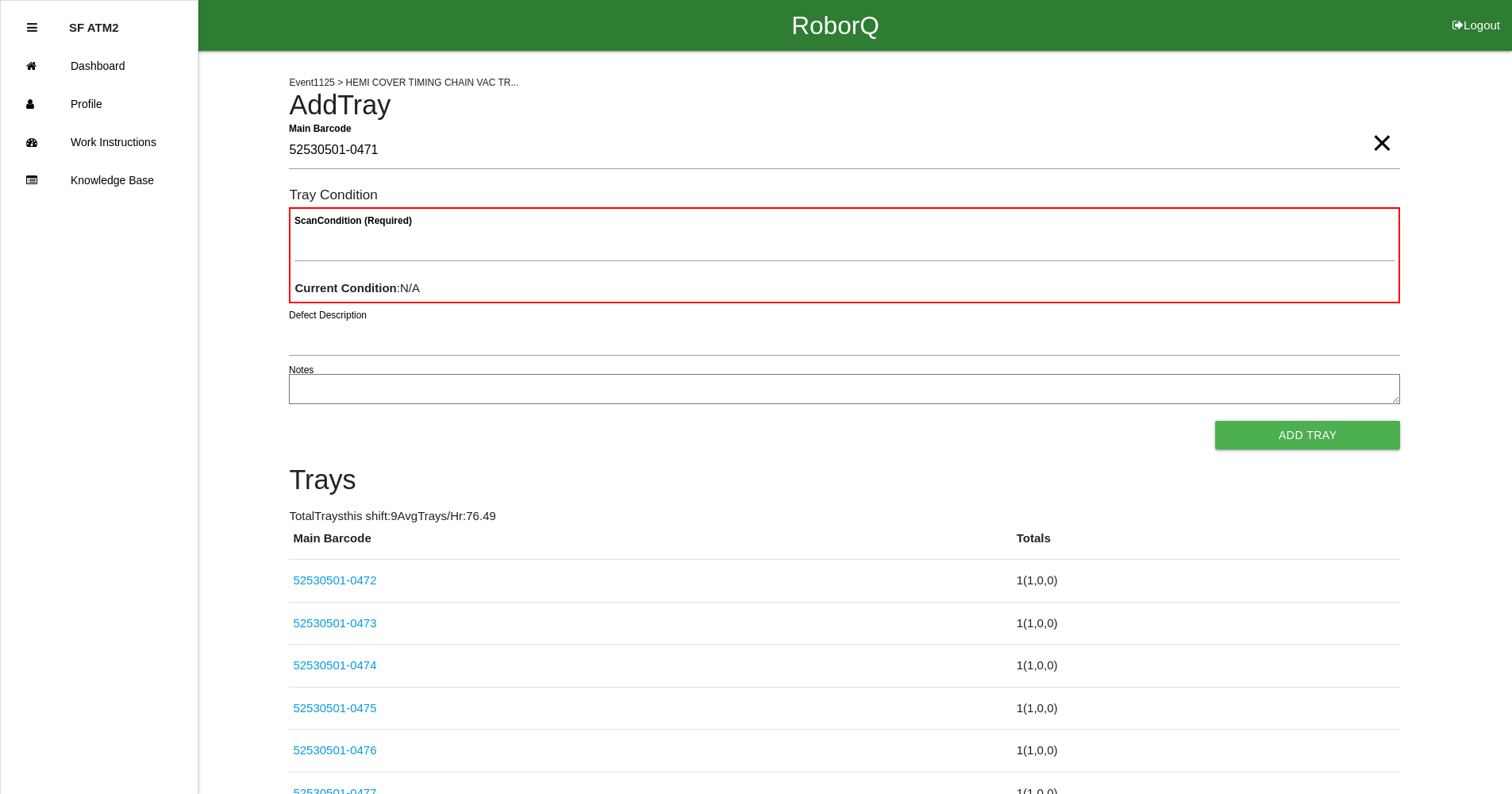
type Barcode "52530501-0471"
type Condition "ba"
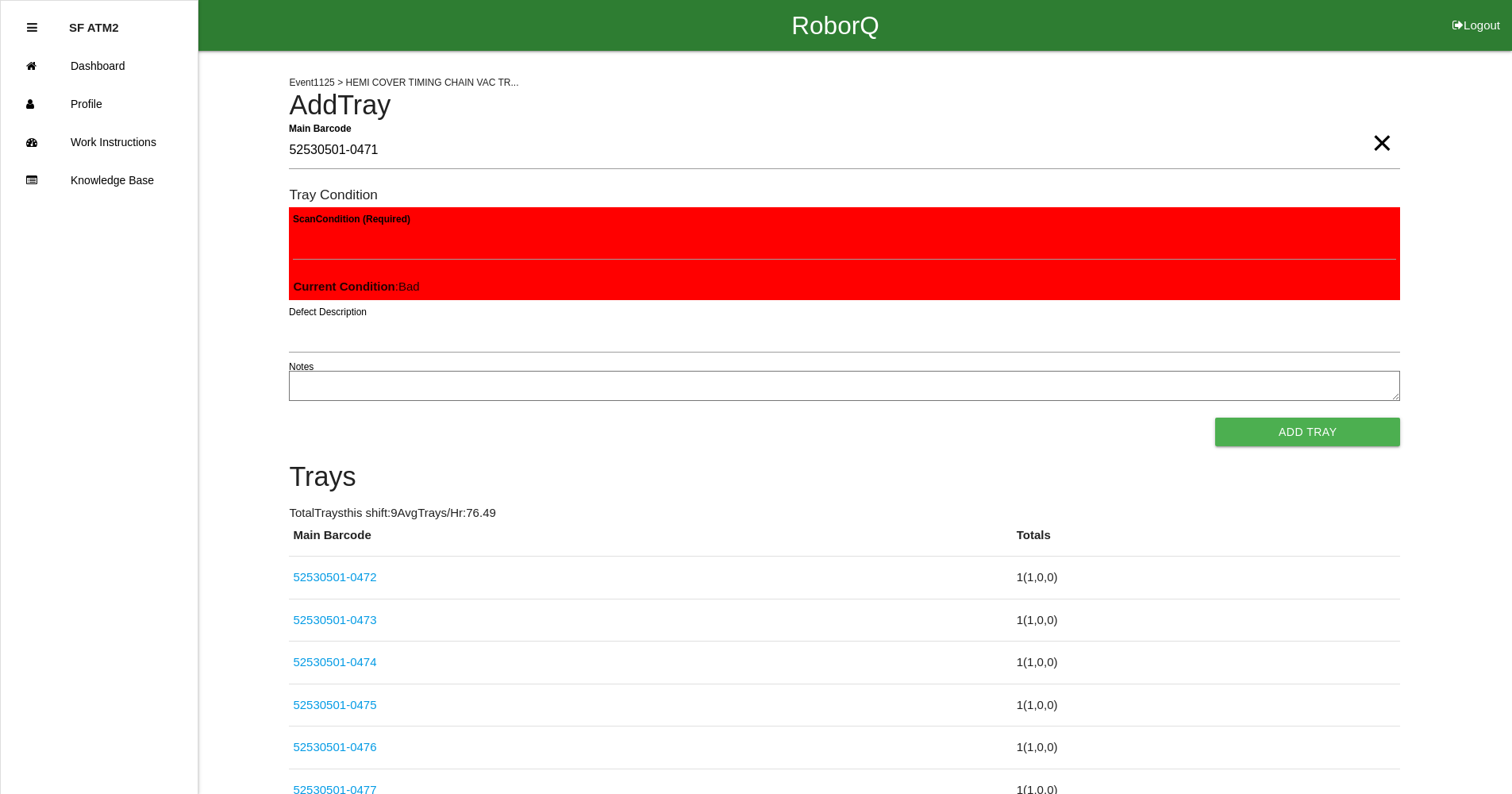
click at [1215, 417] on button "Add Tray" at bounding box center [1307, 431] width 185 height 29
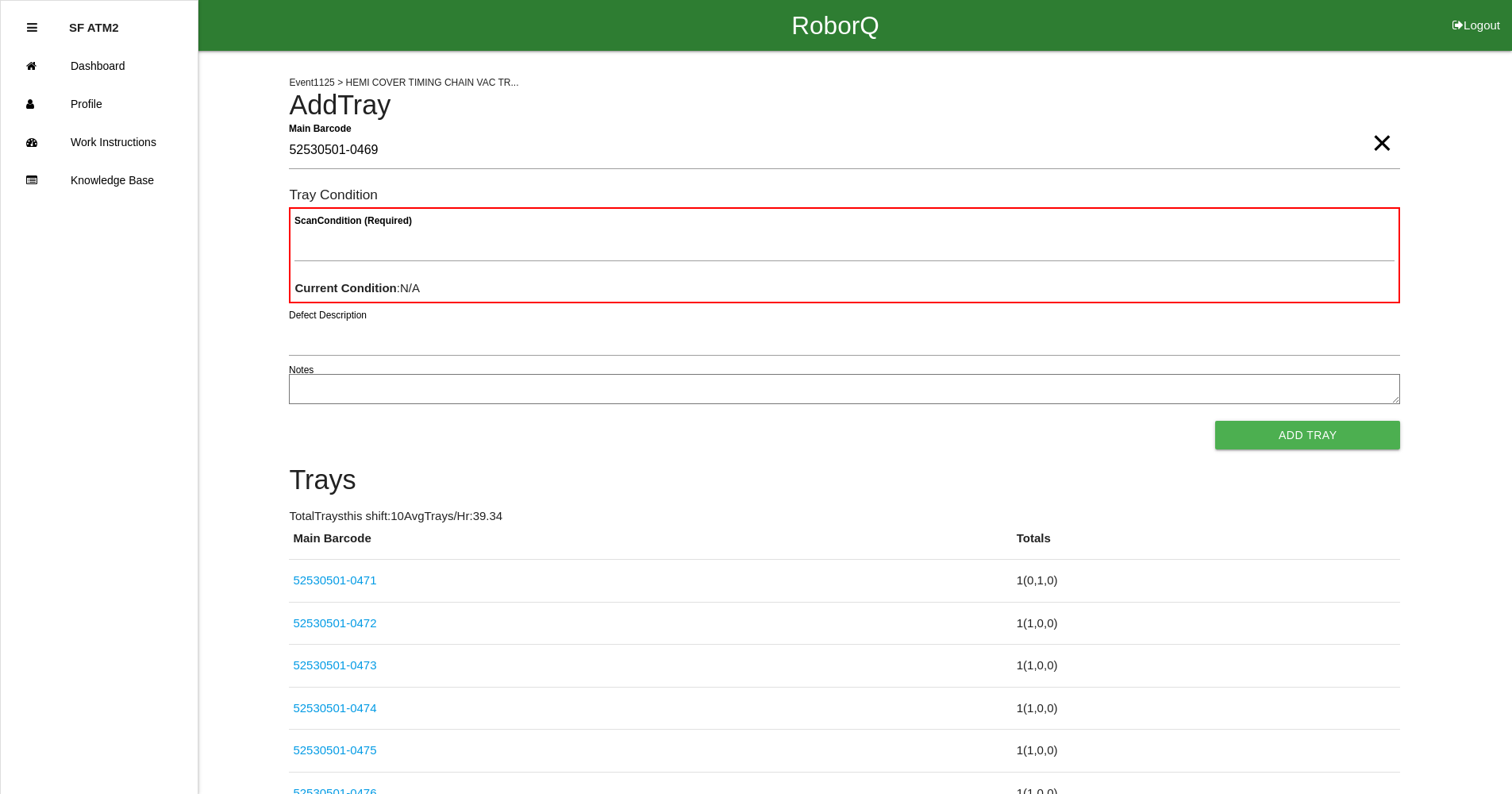
type Barcode "52530501-0469"
type Condition "ba"
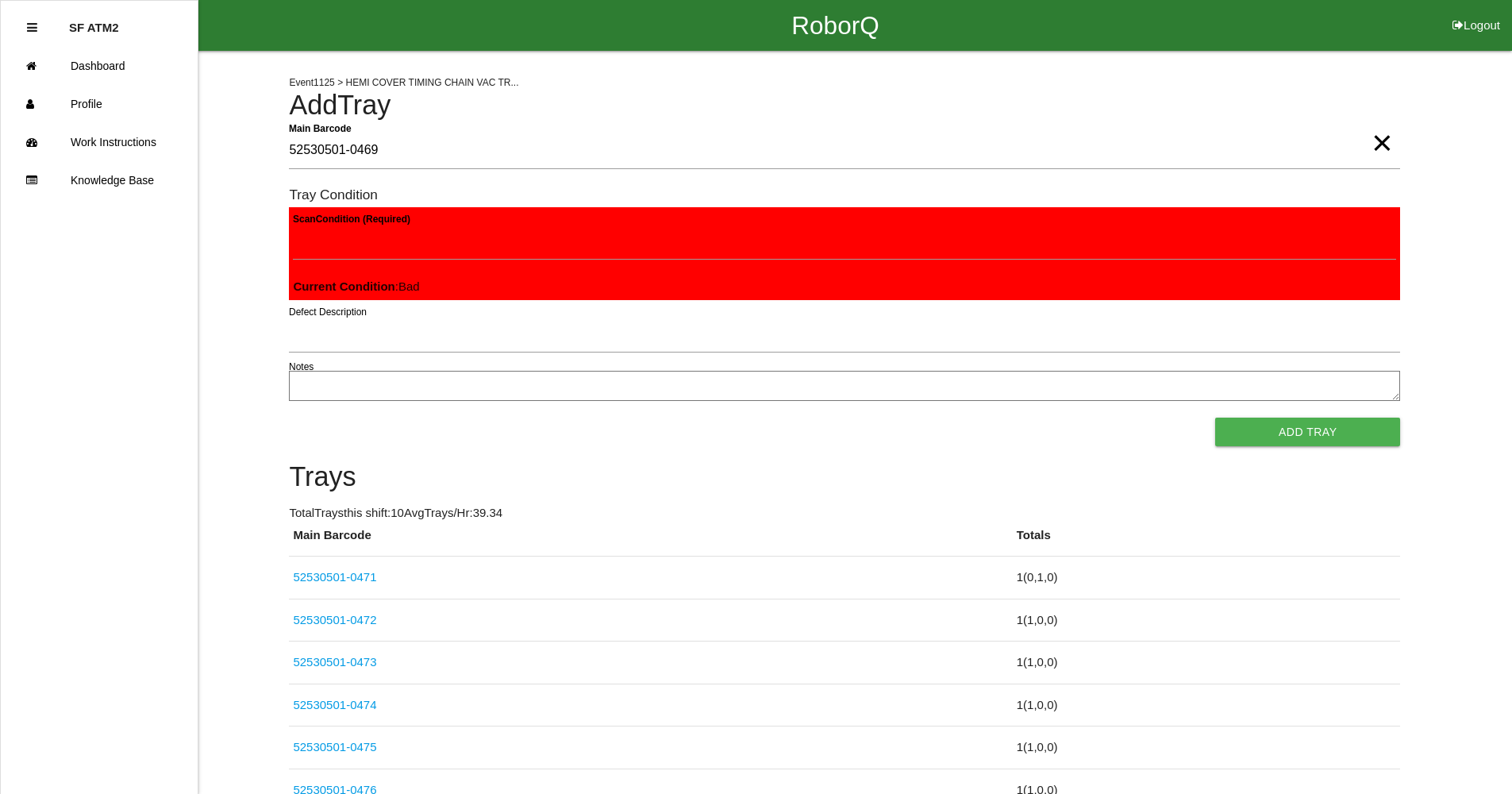
click at [1215, 417] on button "Add Tray" at bounding box center [1307, 431] width 185 height 29
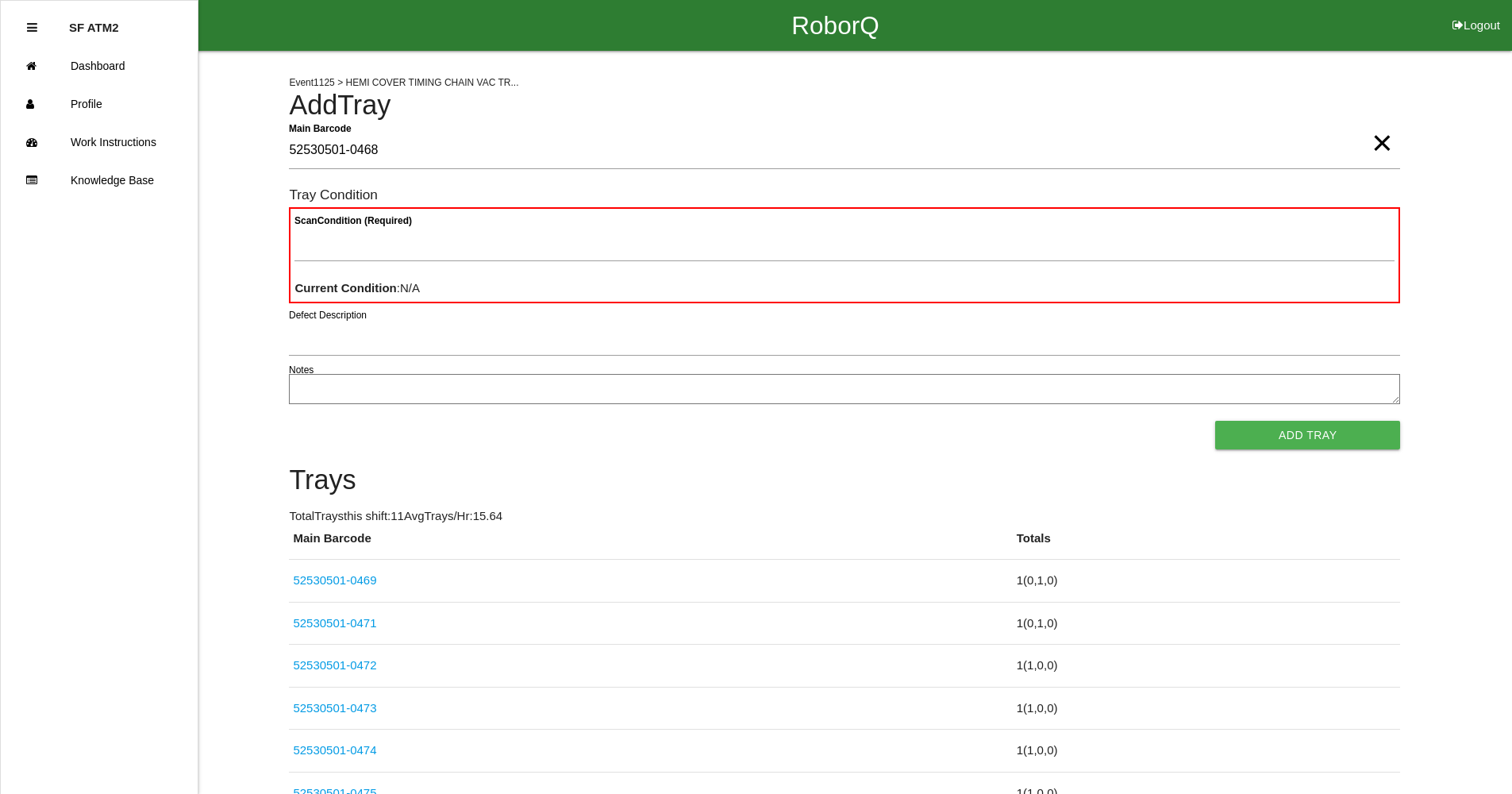
type Barcode "52530501-0468"
type Condition "goo"
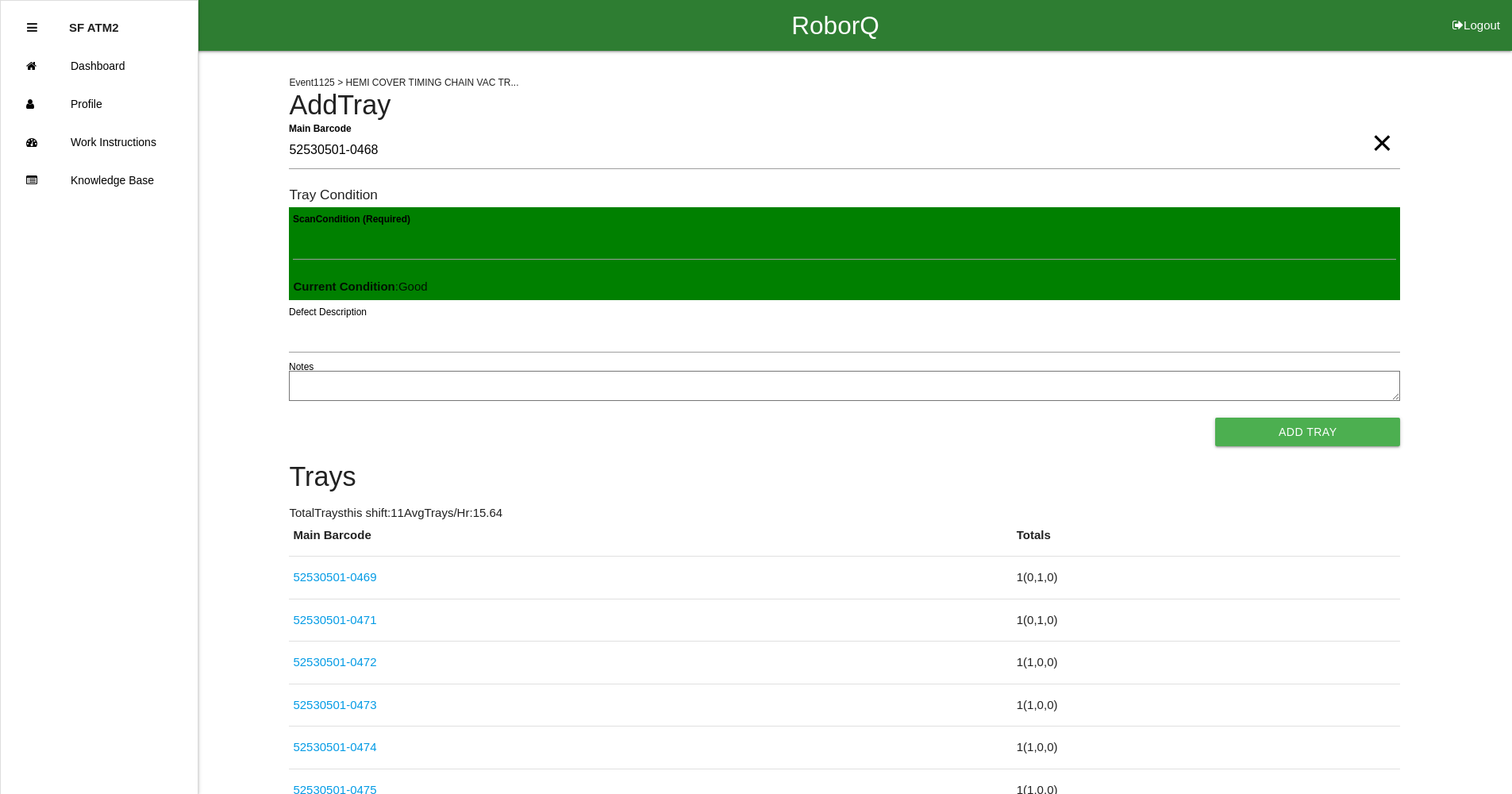
click at [1215, 417] on button "Add Tray" at bounding box center [1307, 431] width 185 height 29
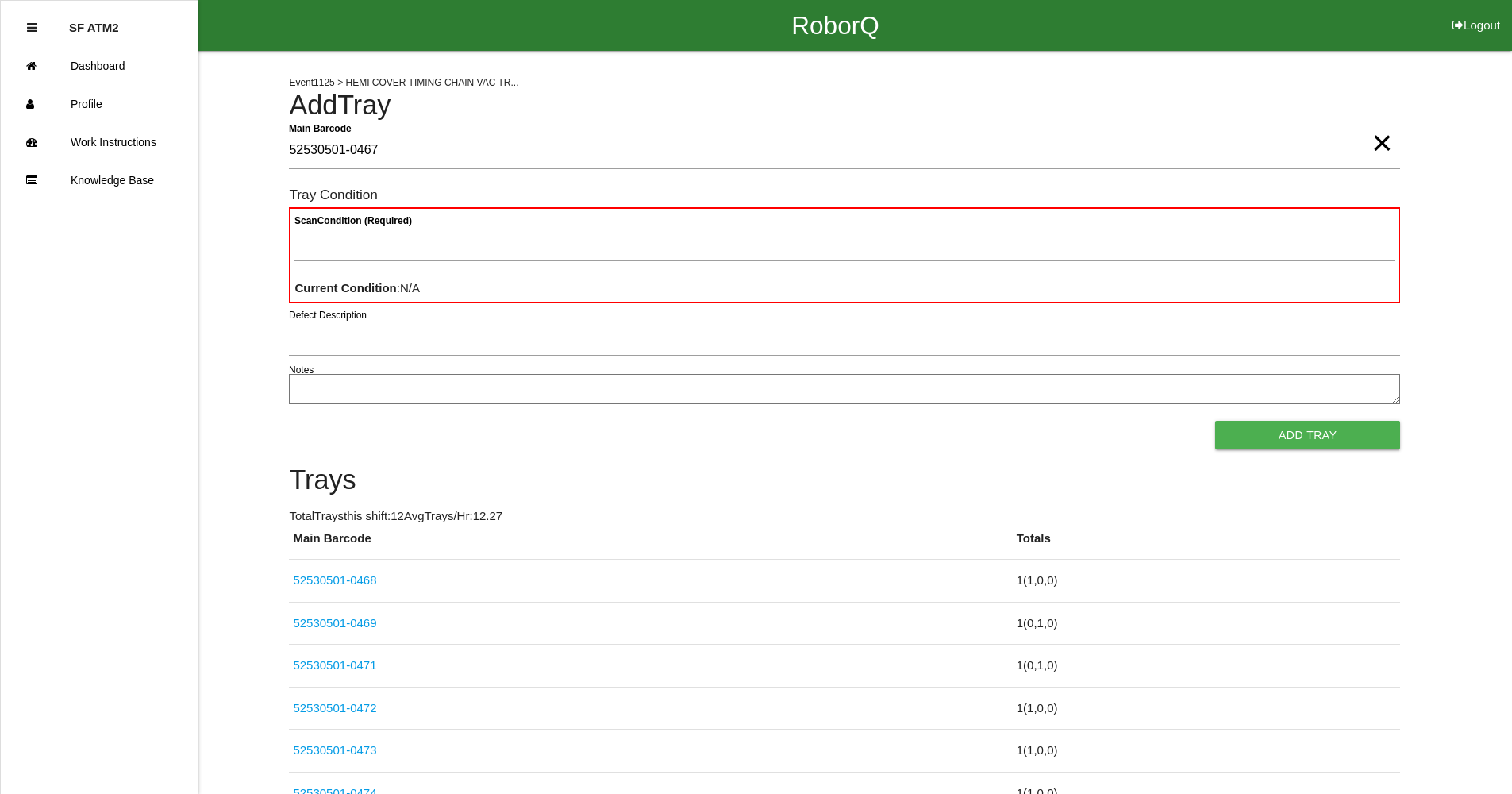
type Barcode "52530501-0467"
type Condition "goo"
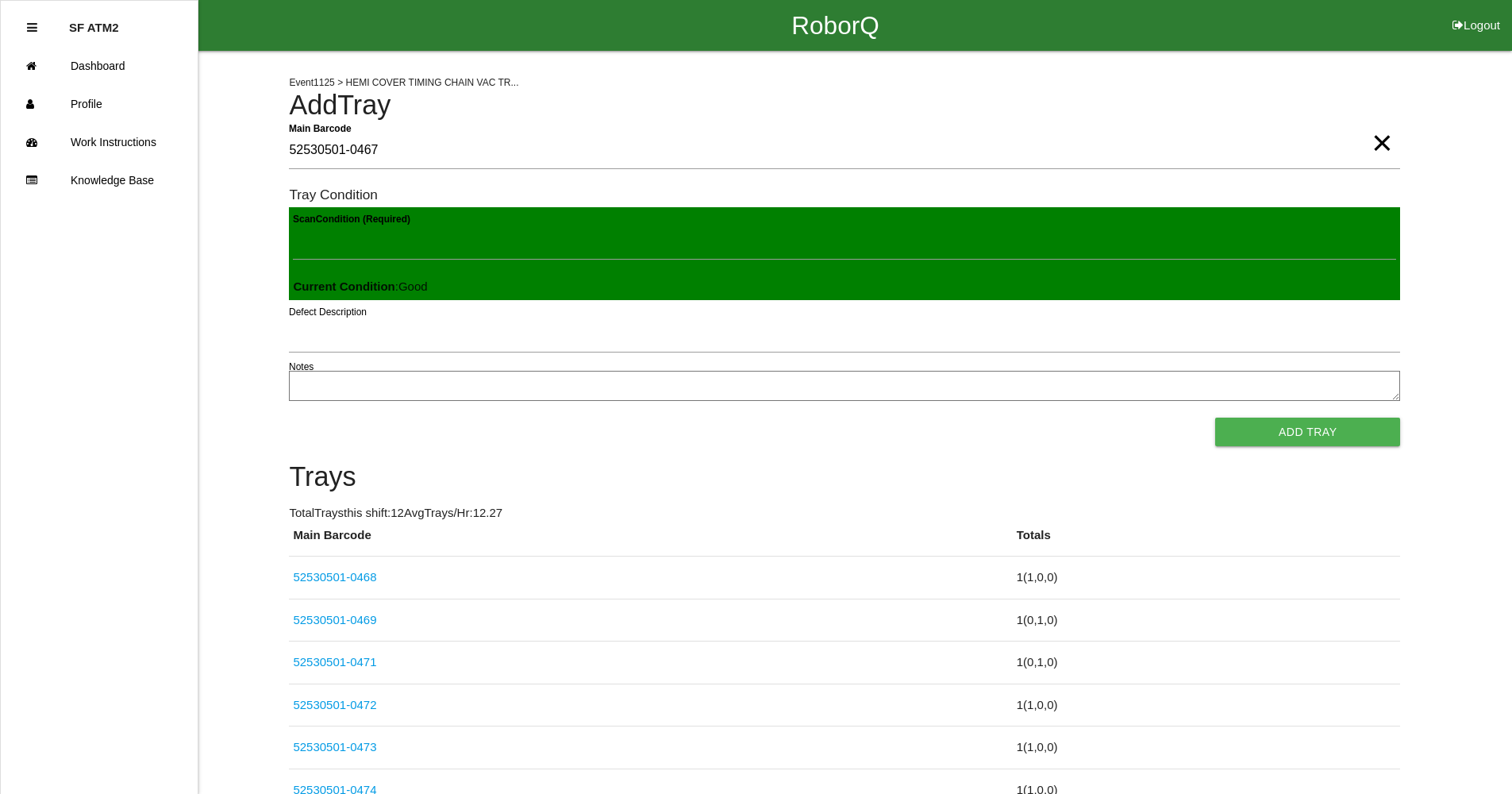
click at [1215, 417] on button "Add Tray" at bounding box center [1307, 431] width 185 height 29
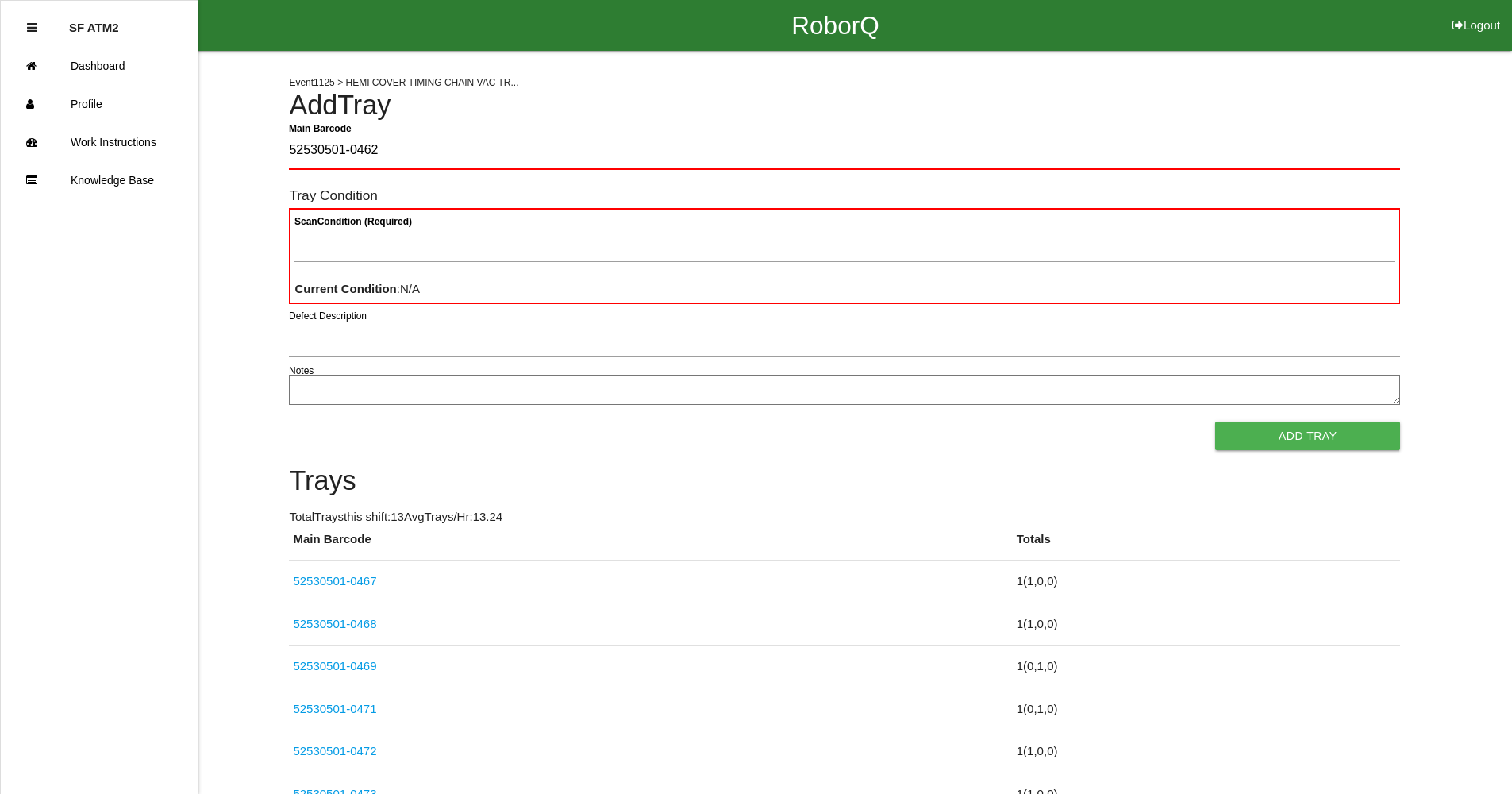
type Barcode "52530501-0462"
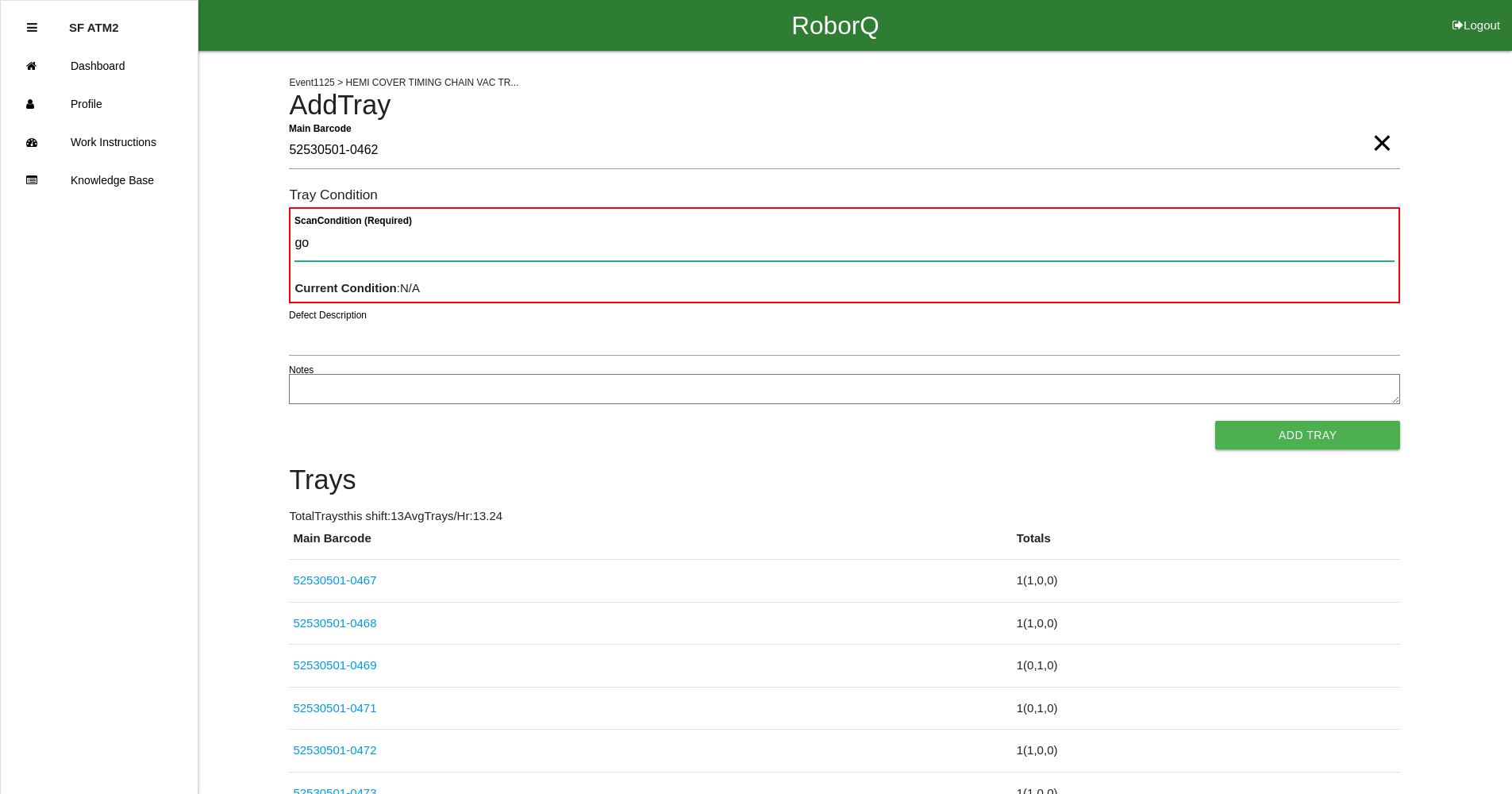
type Condition "goo"
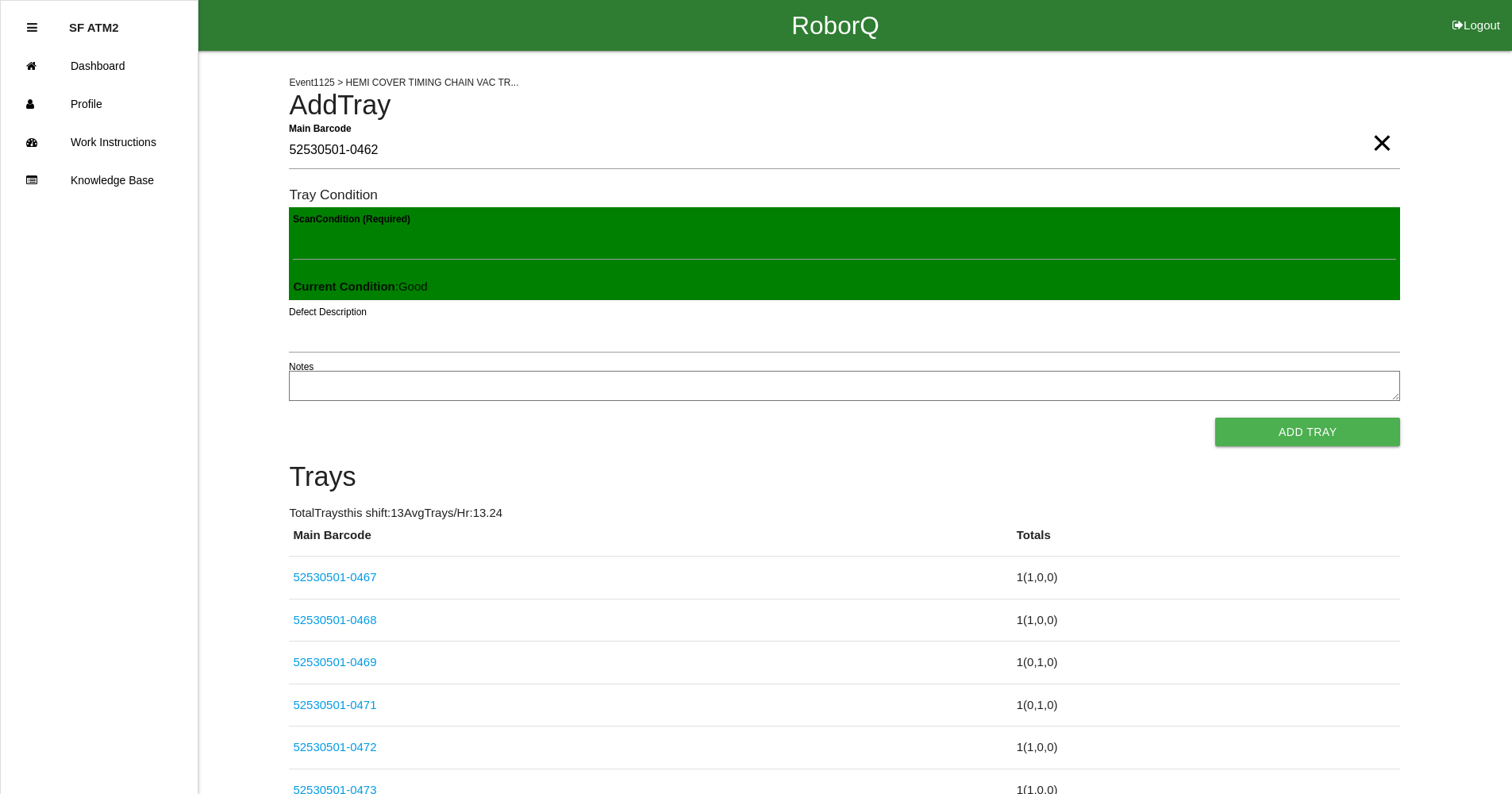
click at [1215, 417] on button "Add Tray" at bounding box center [1307, 431] width 185 height 29
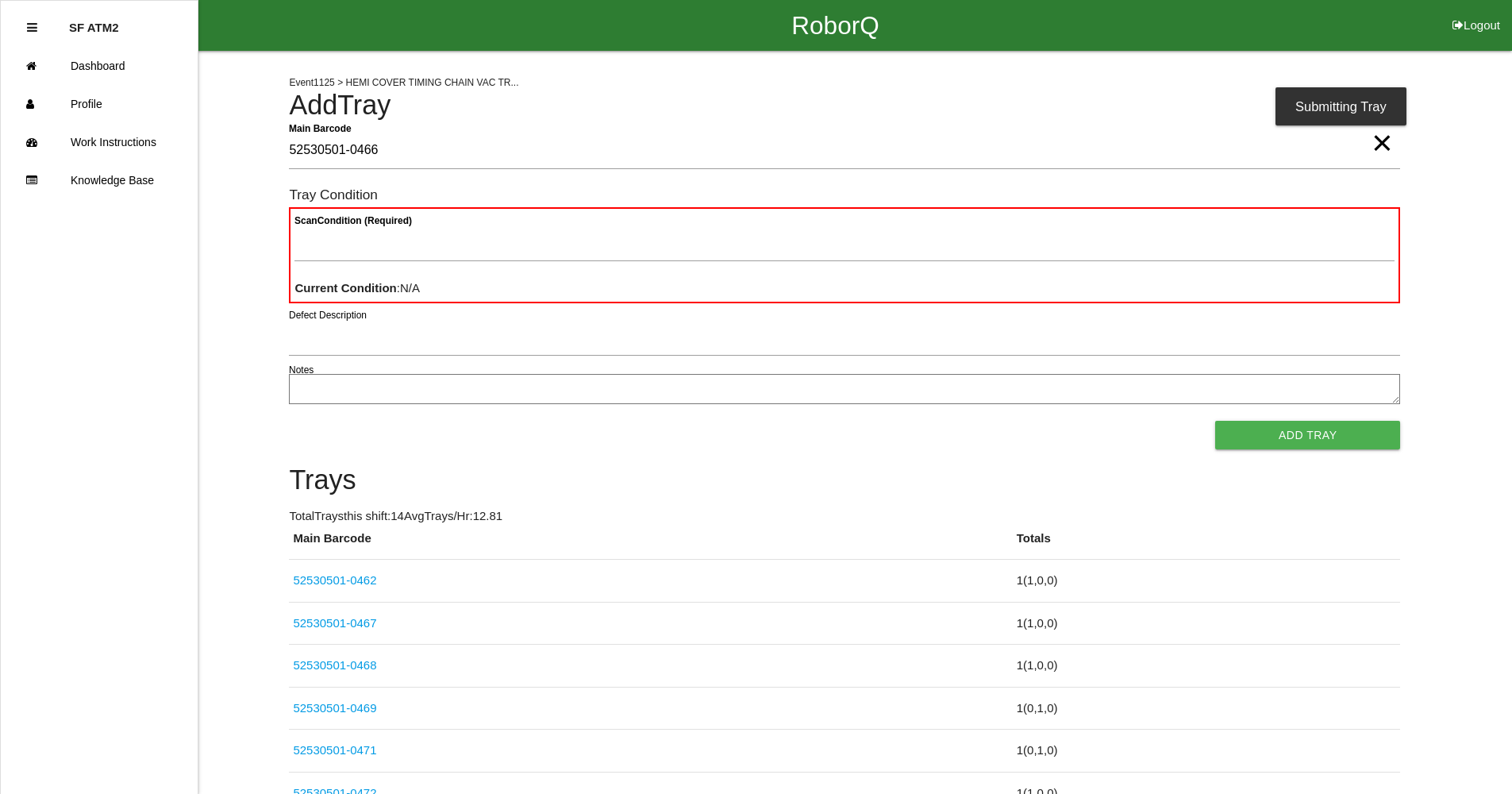
type Barcode "52530501-0466"
type Condition "goo"
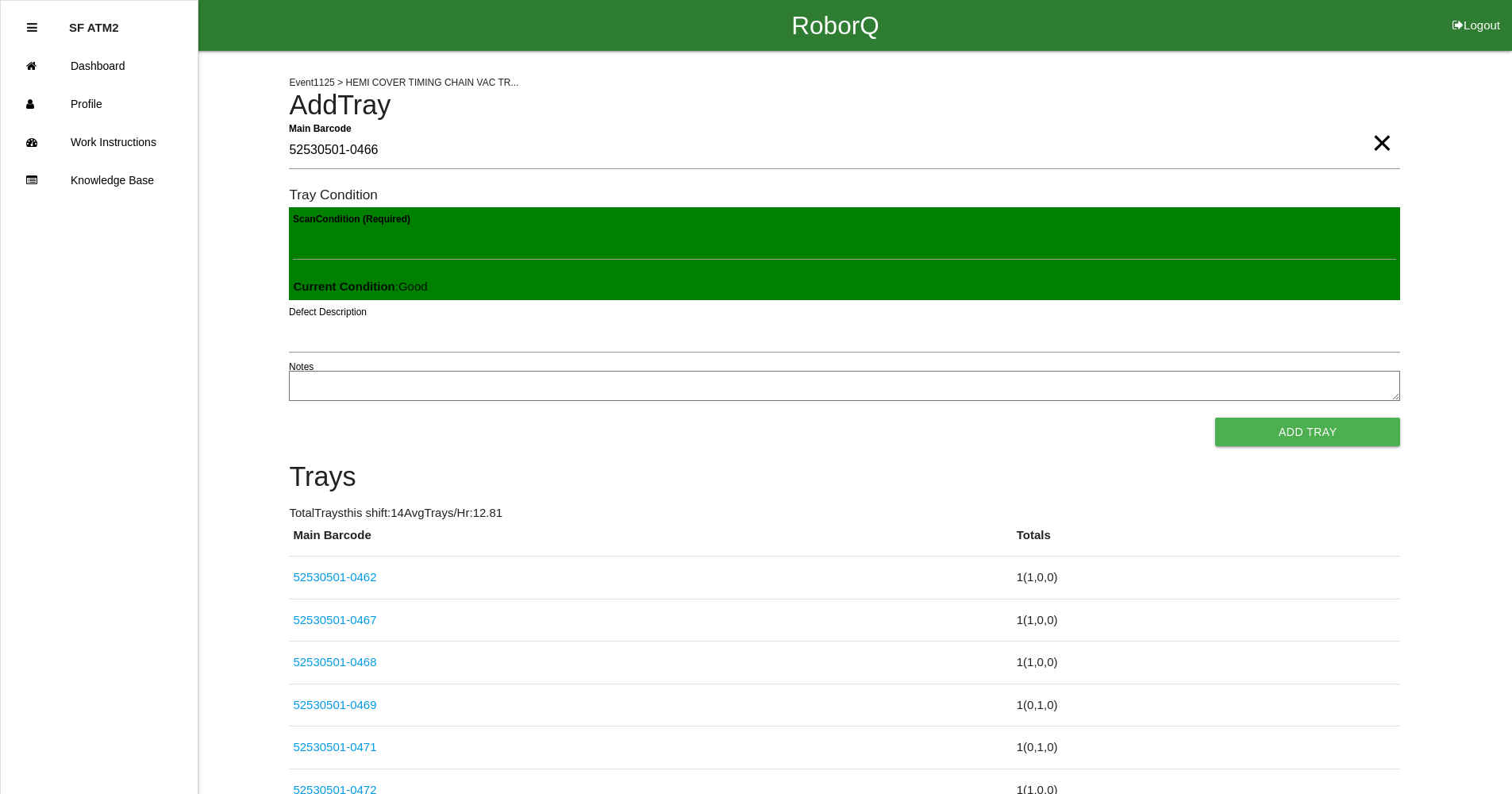
click at [1215, 417] on button "Add Tray" at bounding box center [1307, 431] width 185 height 29
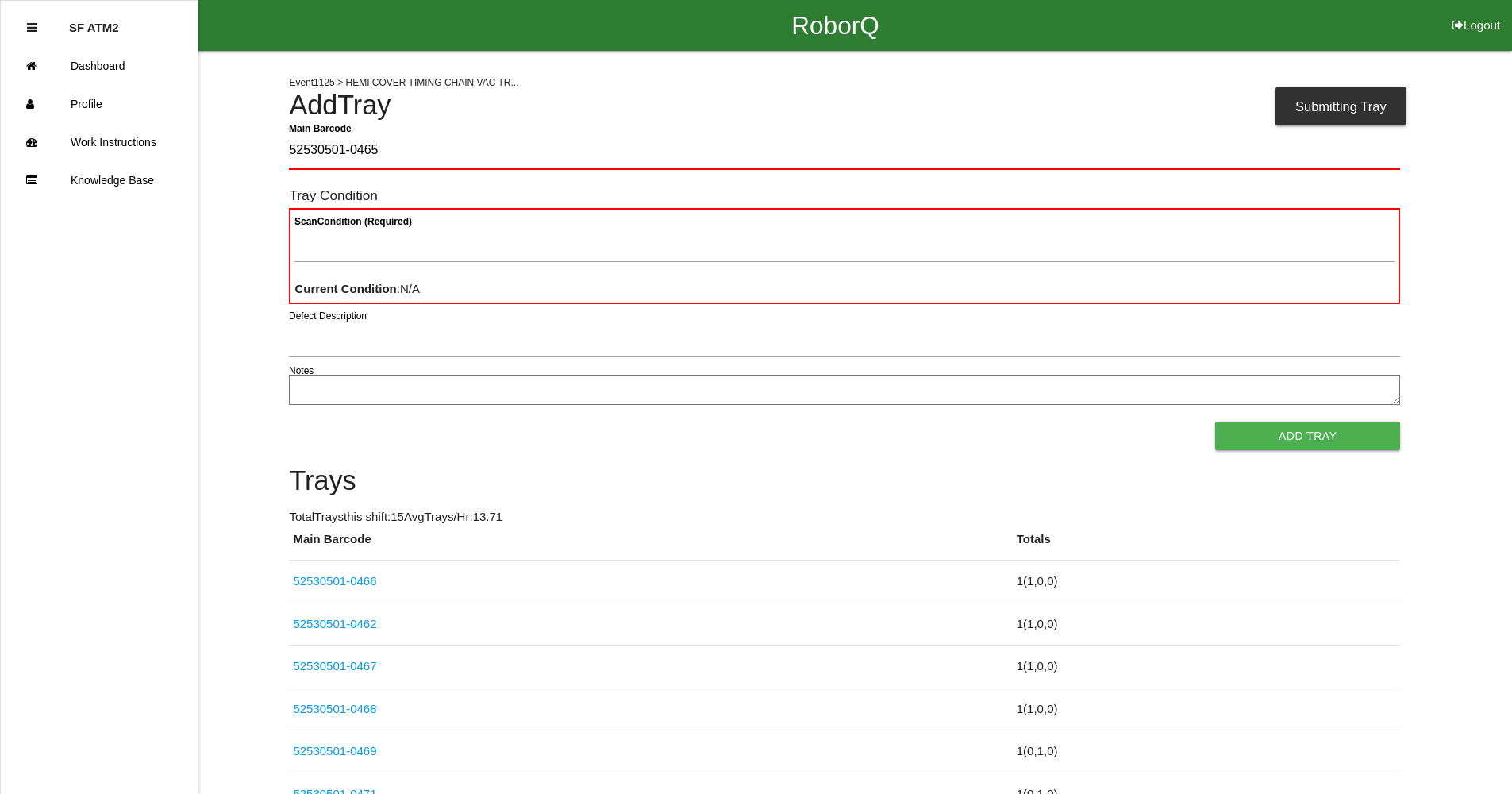
type Barcode "52530501-0465"
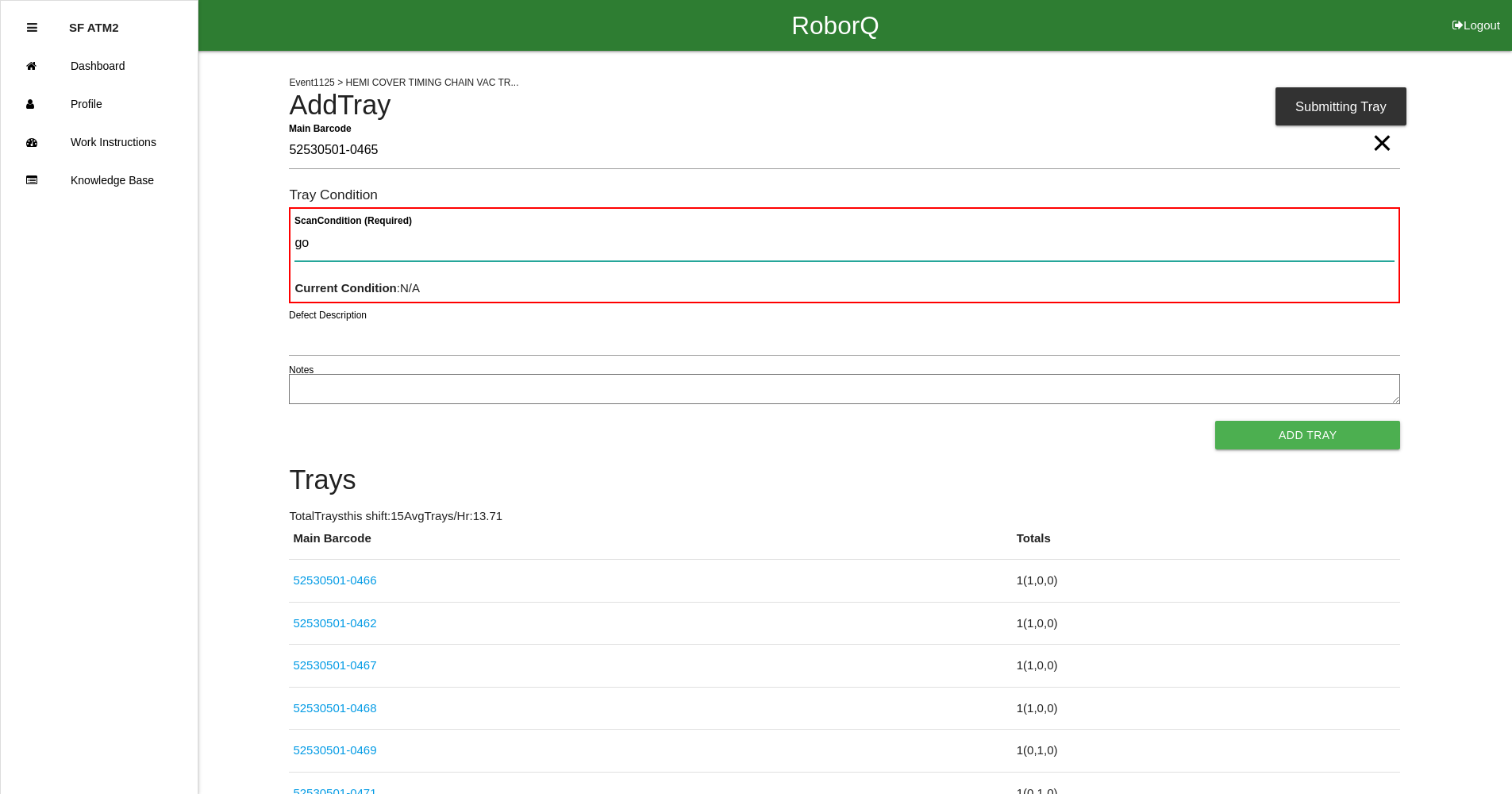
type Condition "goo"
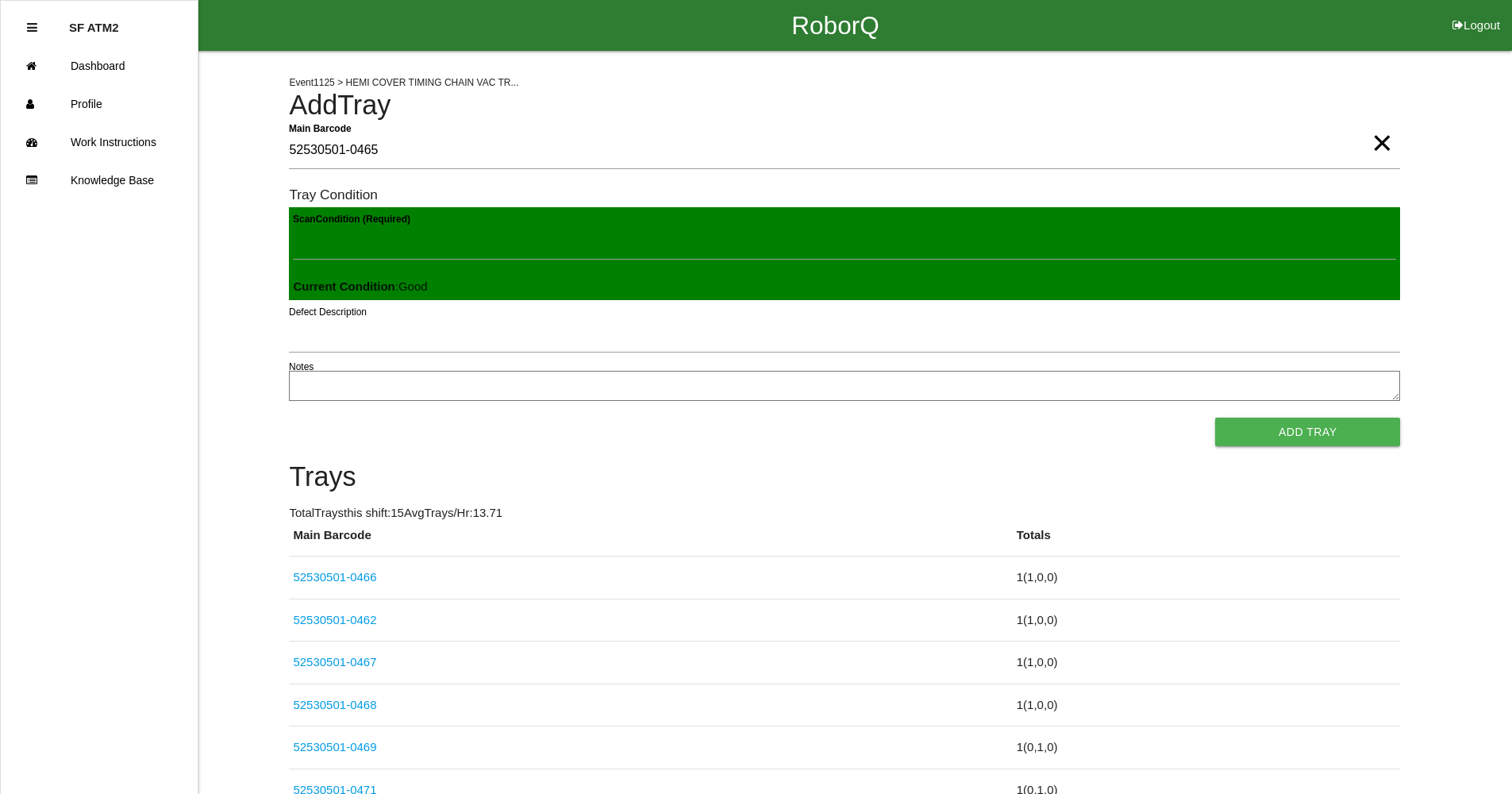
click at [1215, 417] on button "Add Tray" at bounding box center [1307, 431] width 185 height 29
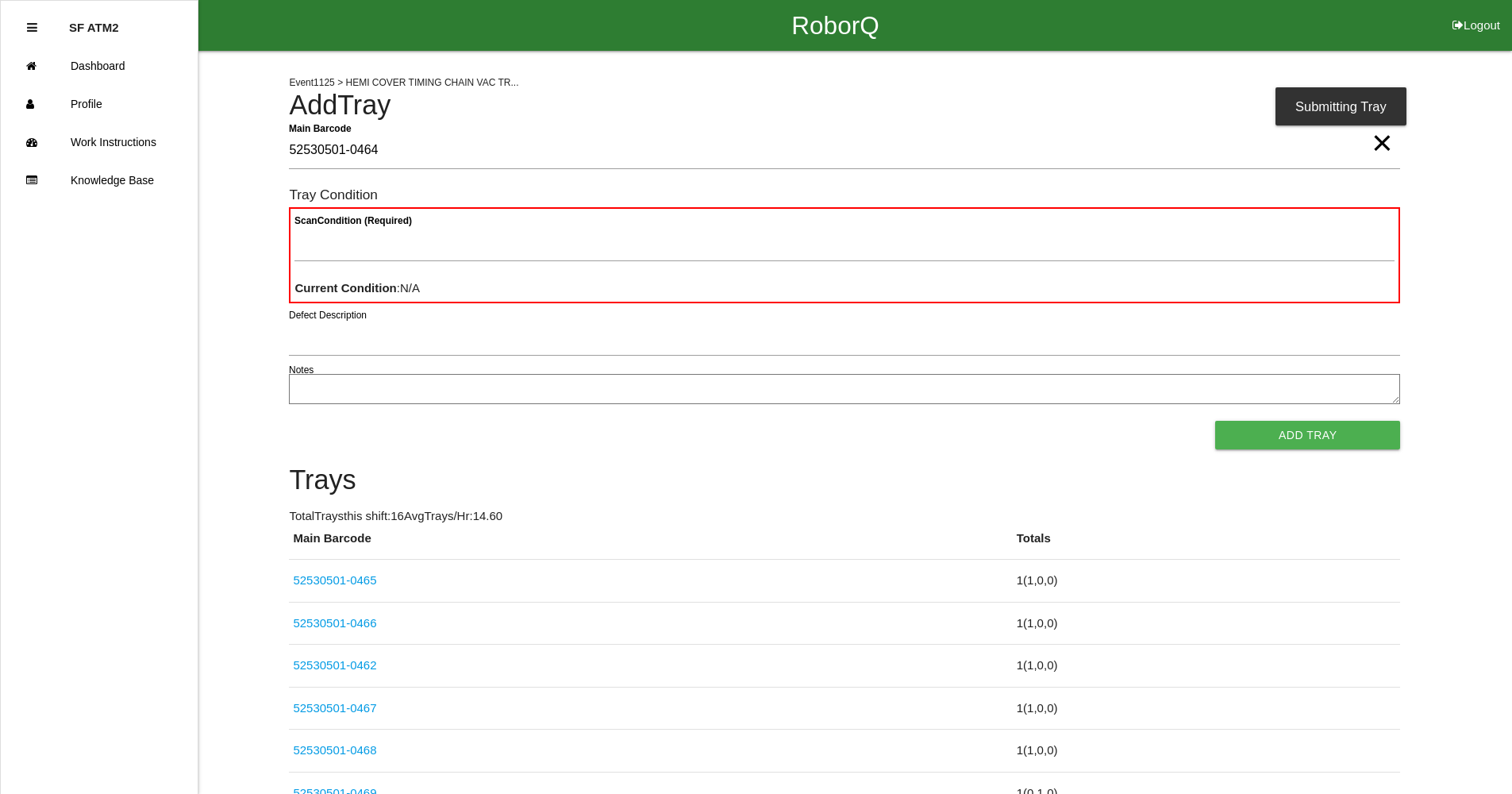
type Barcode "52530501-0464"
type Condition "goo"
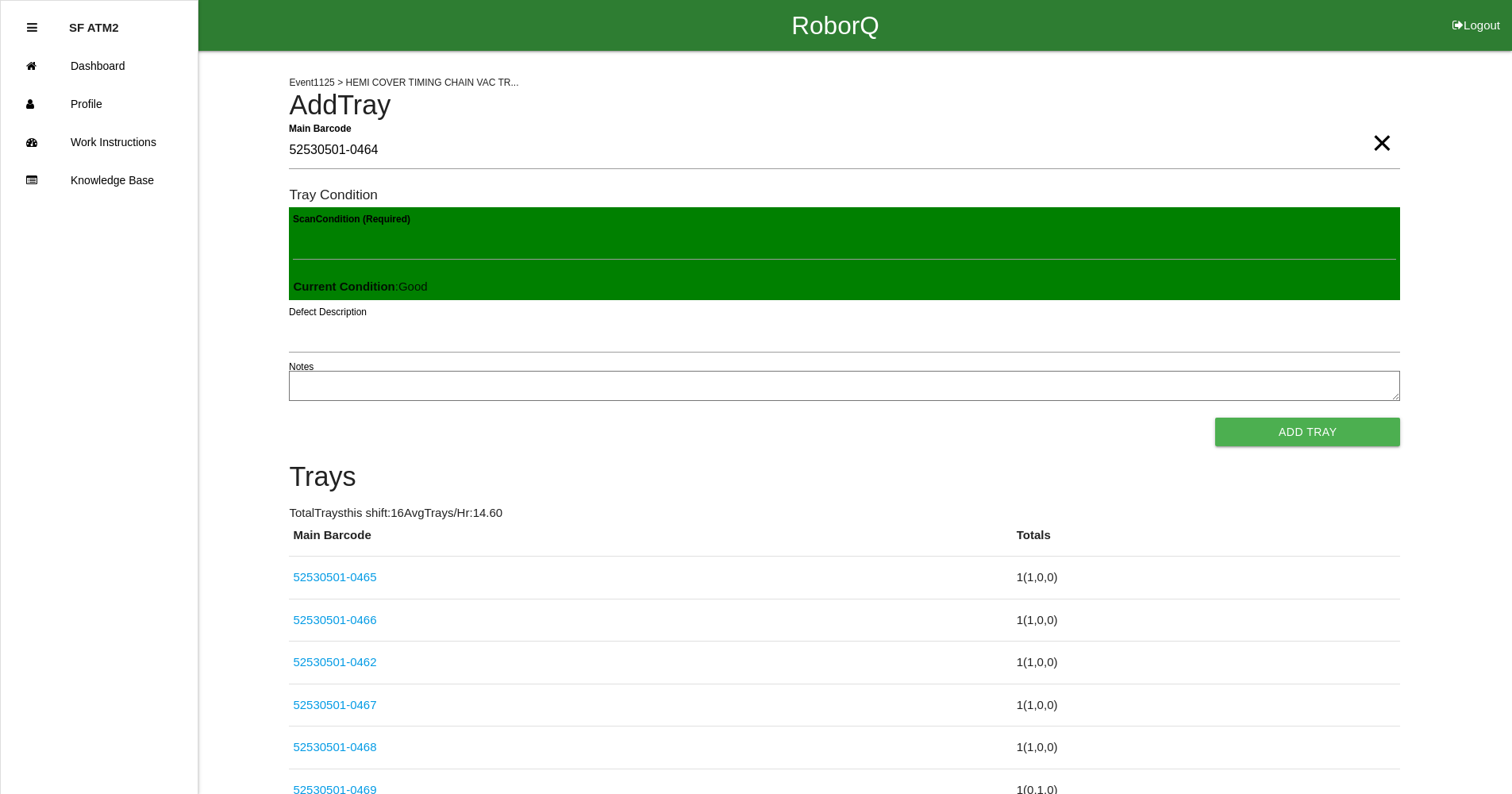
click at [1215, 417] on button "Add Tray" at bounding box center [1307, 431] width 185 height 29
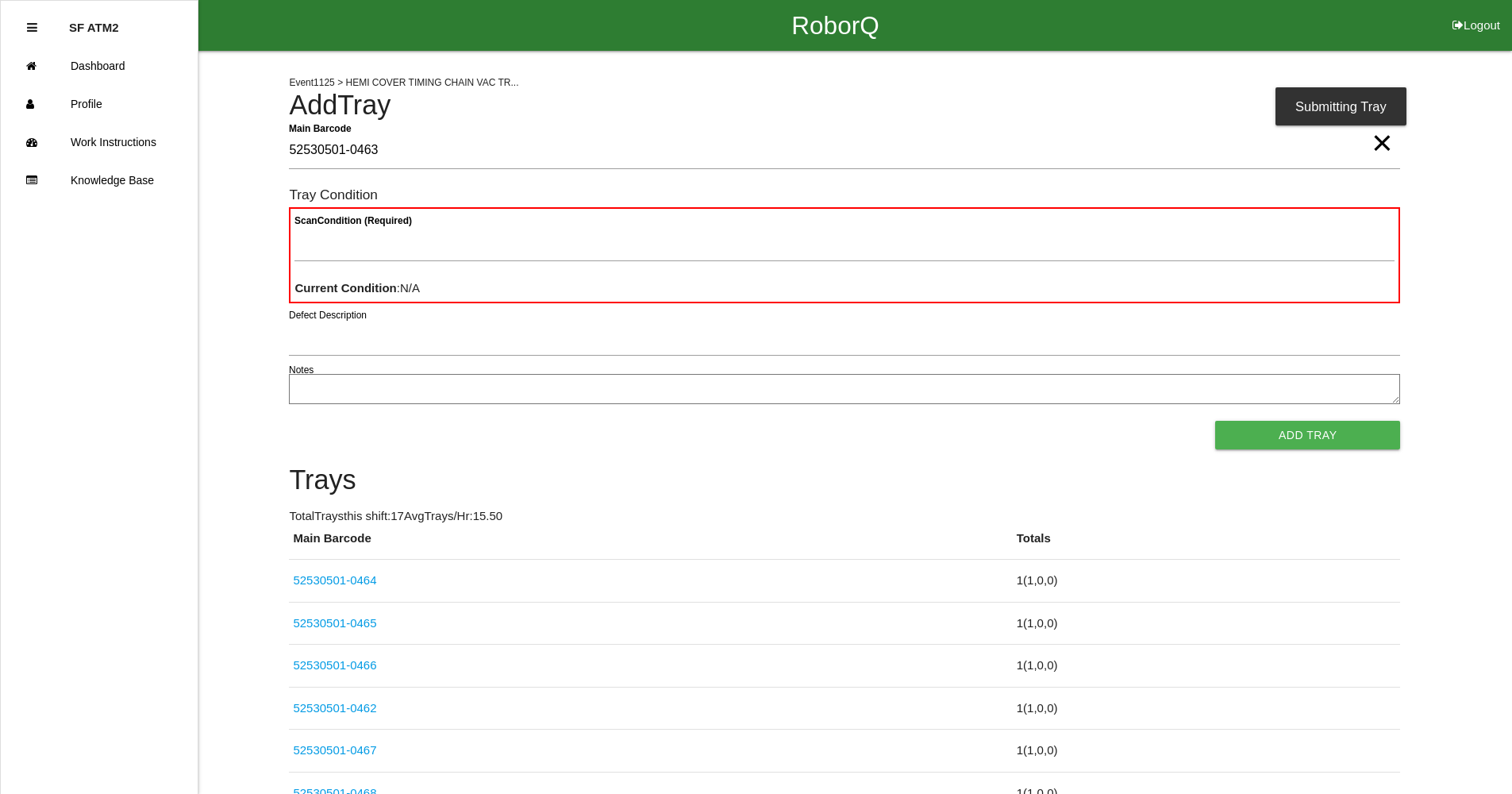
type Barcode "52530501-0463"
type Condition "goo"
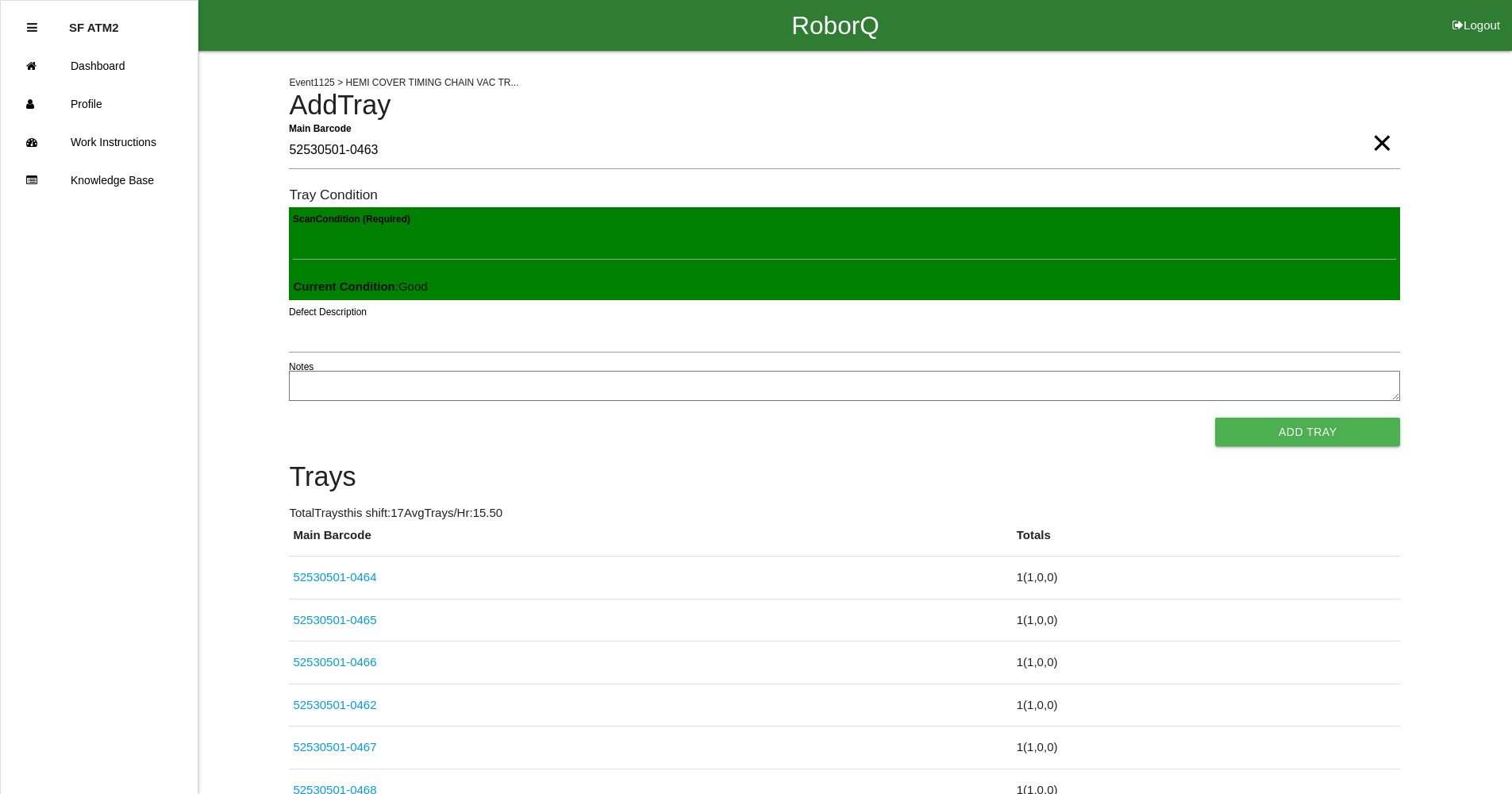
click at [1215, 417] on button "Add Tray" at bounding box center [1307, 431] width 185 height 29
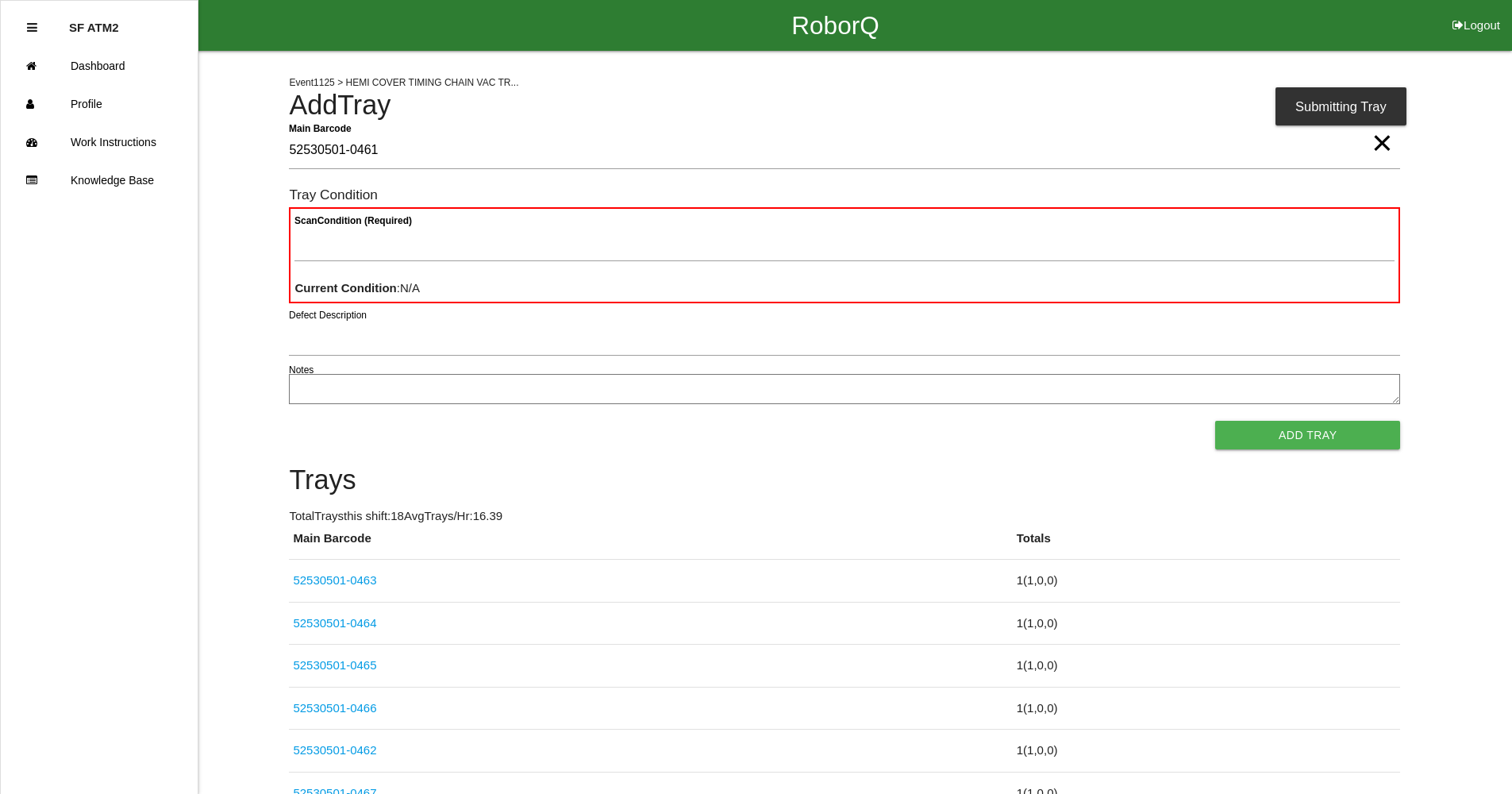
type Barcode "52530501-0461"
type Condition "goo"
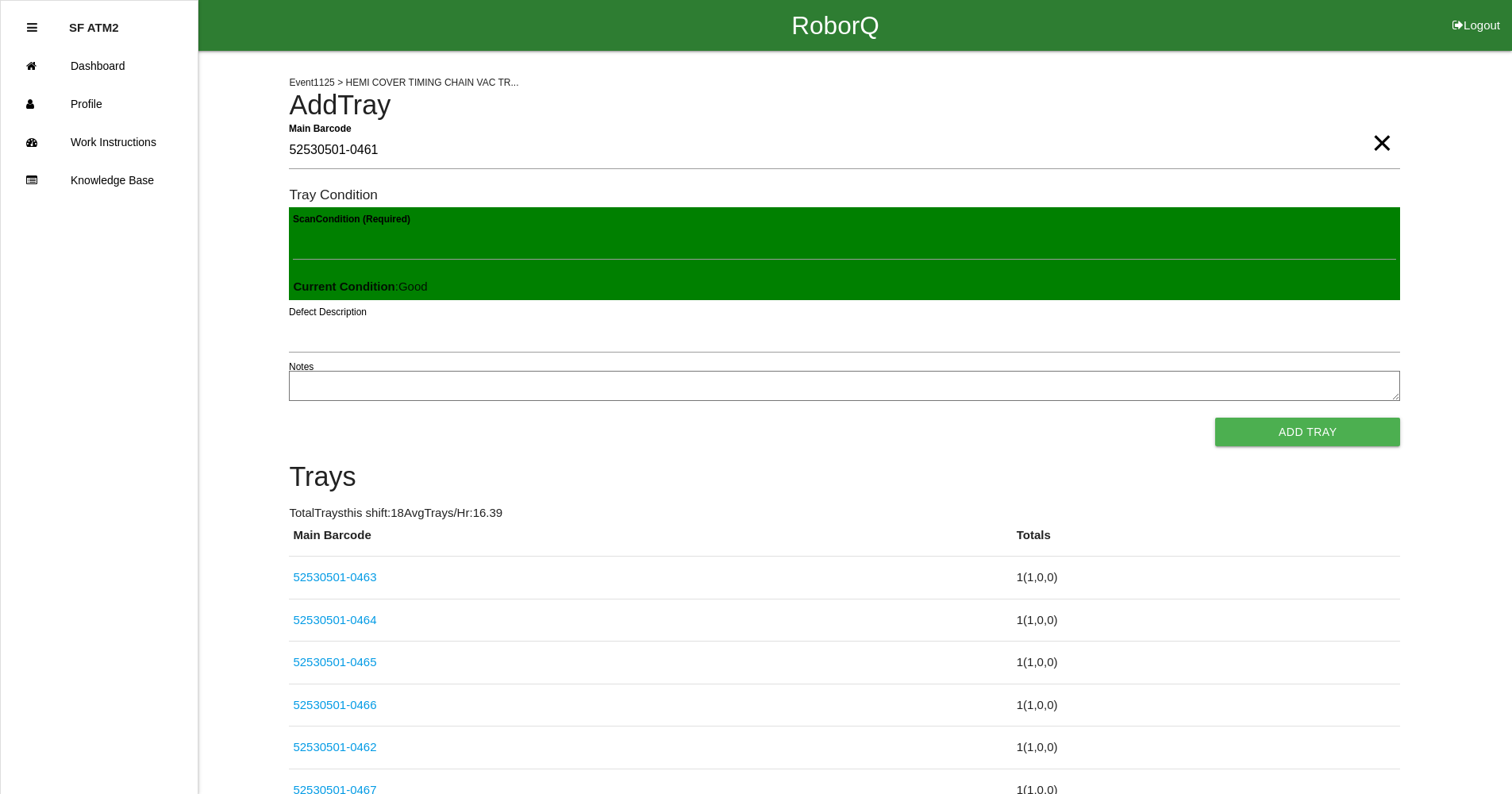
click at [1215, 417] on button "Add Tray" at bounding box center [1307, 431] width 185 height 29
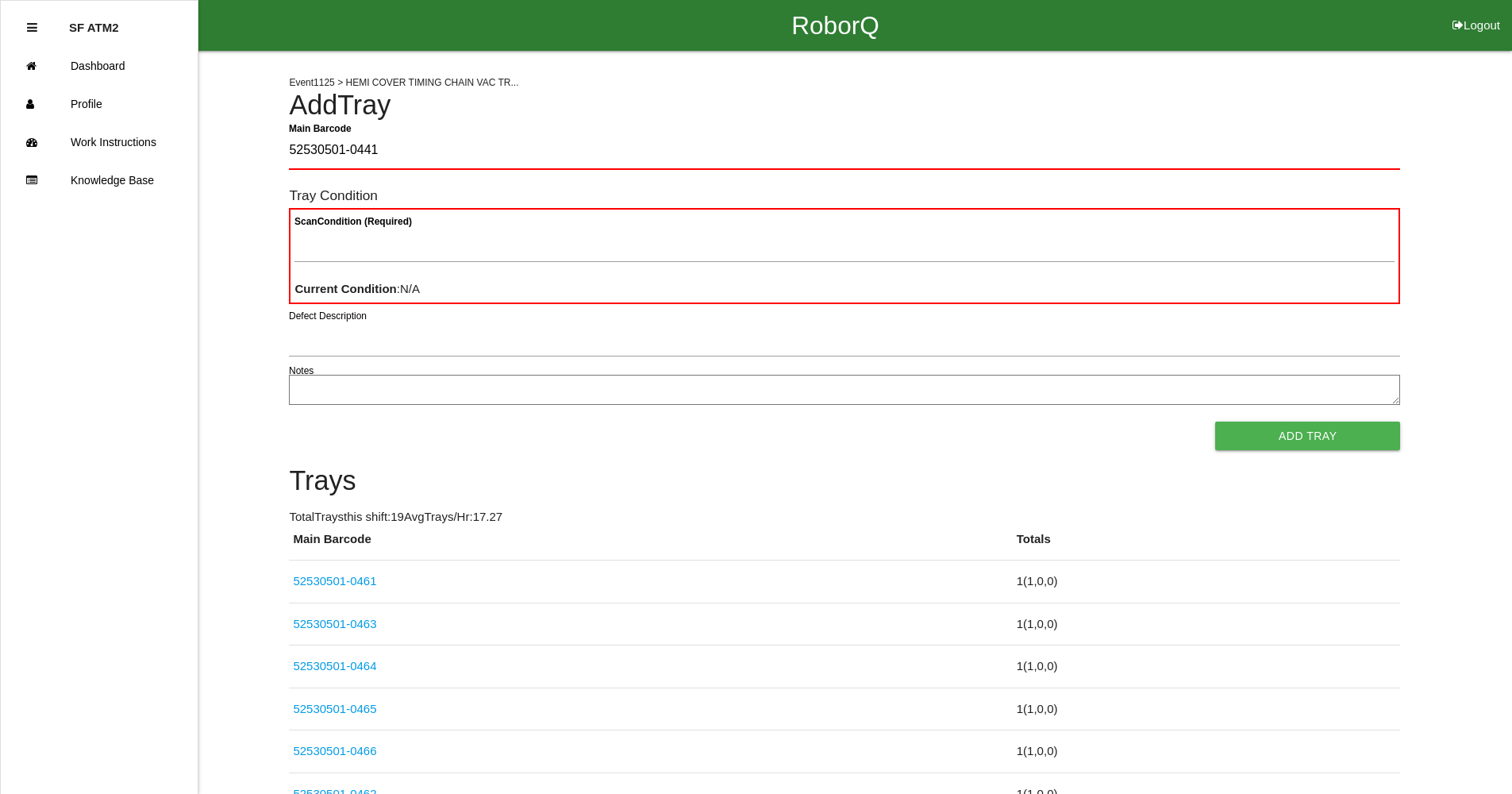
type Barcode "52530501-0441"
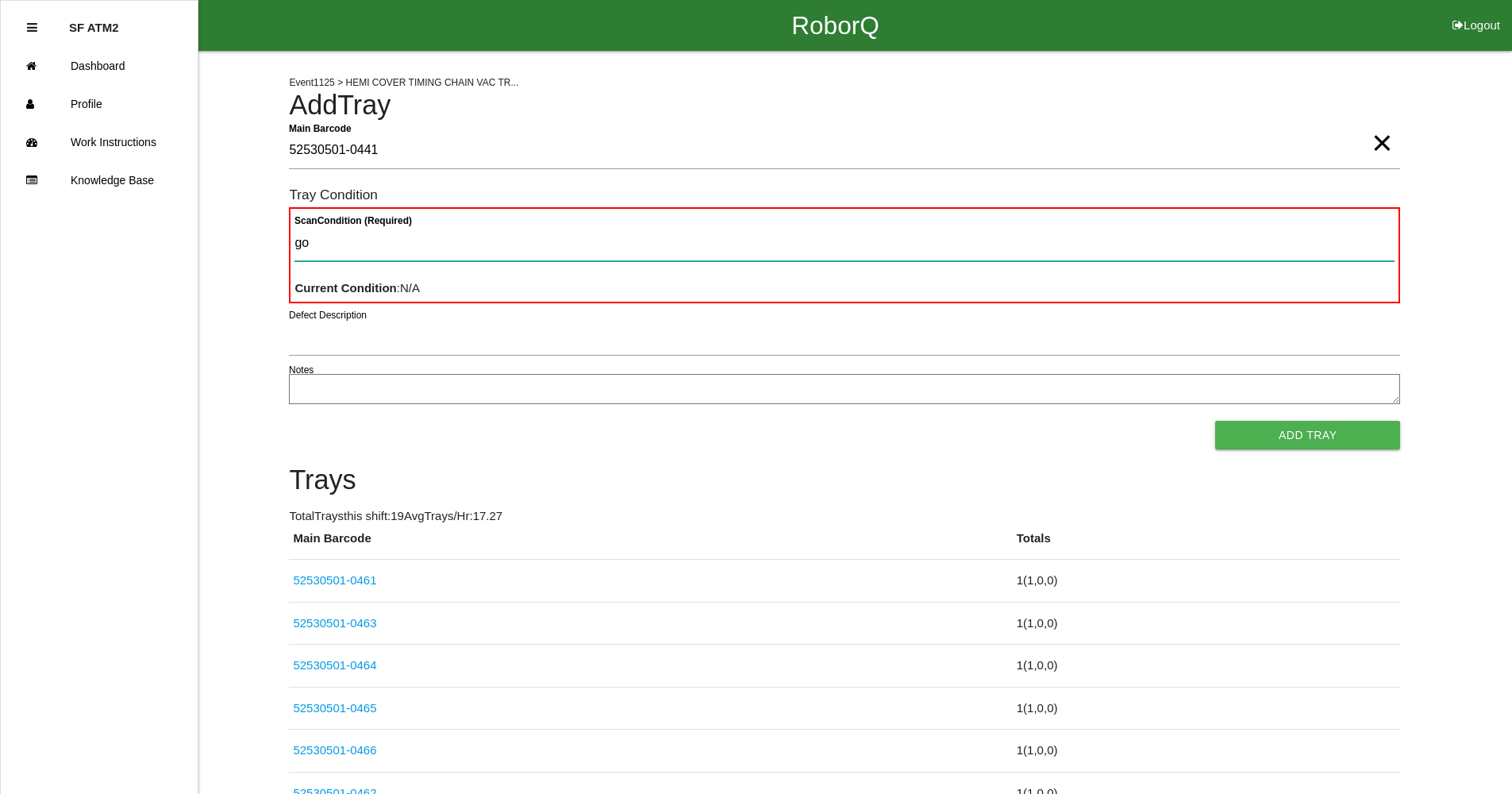
type Condition "goo"
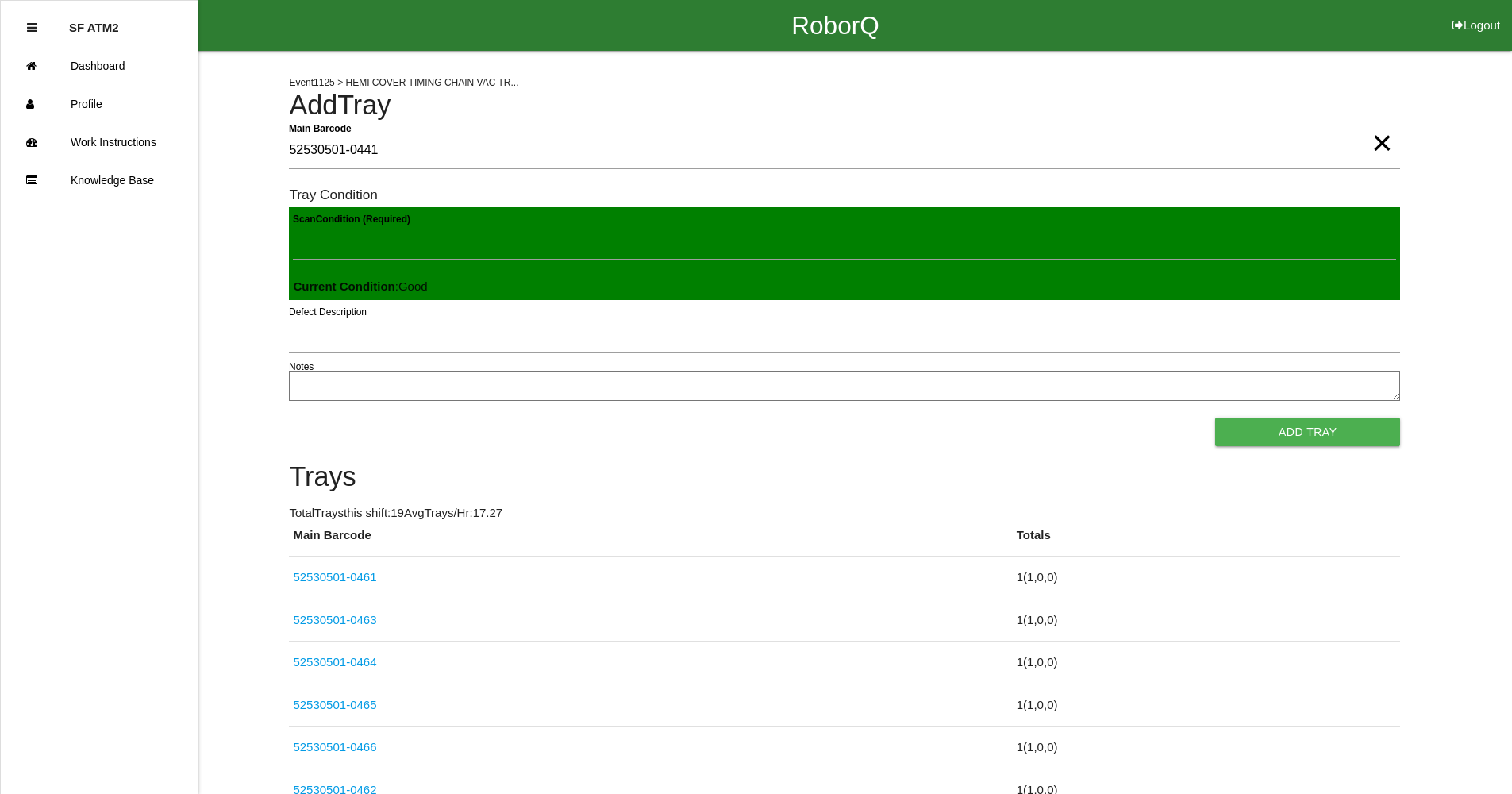
click at [1215, 417] on button "Add Tray" at bounding box center [1307, 431] width 185 height 29
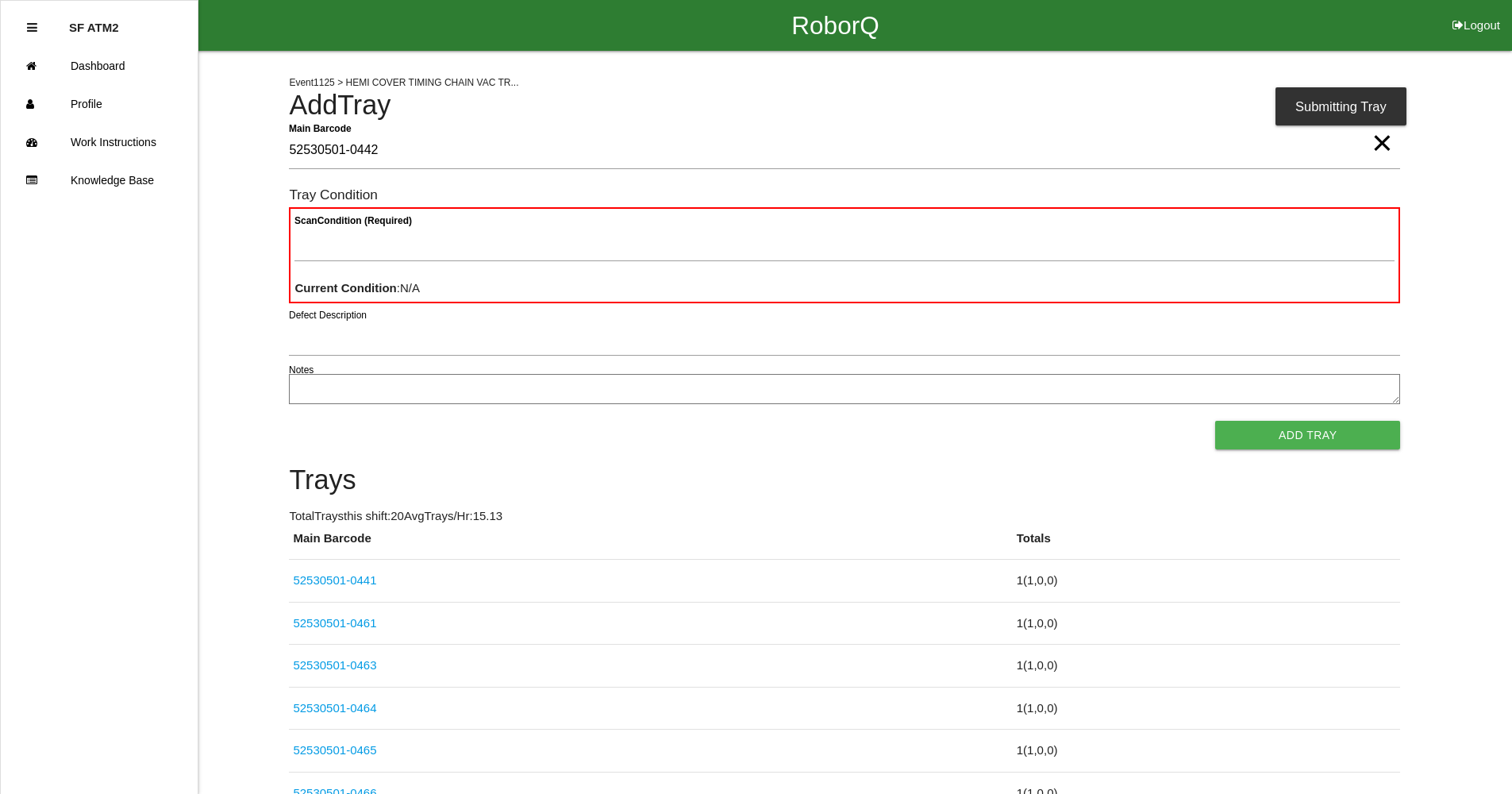
type Barcode "52530501-0442"
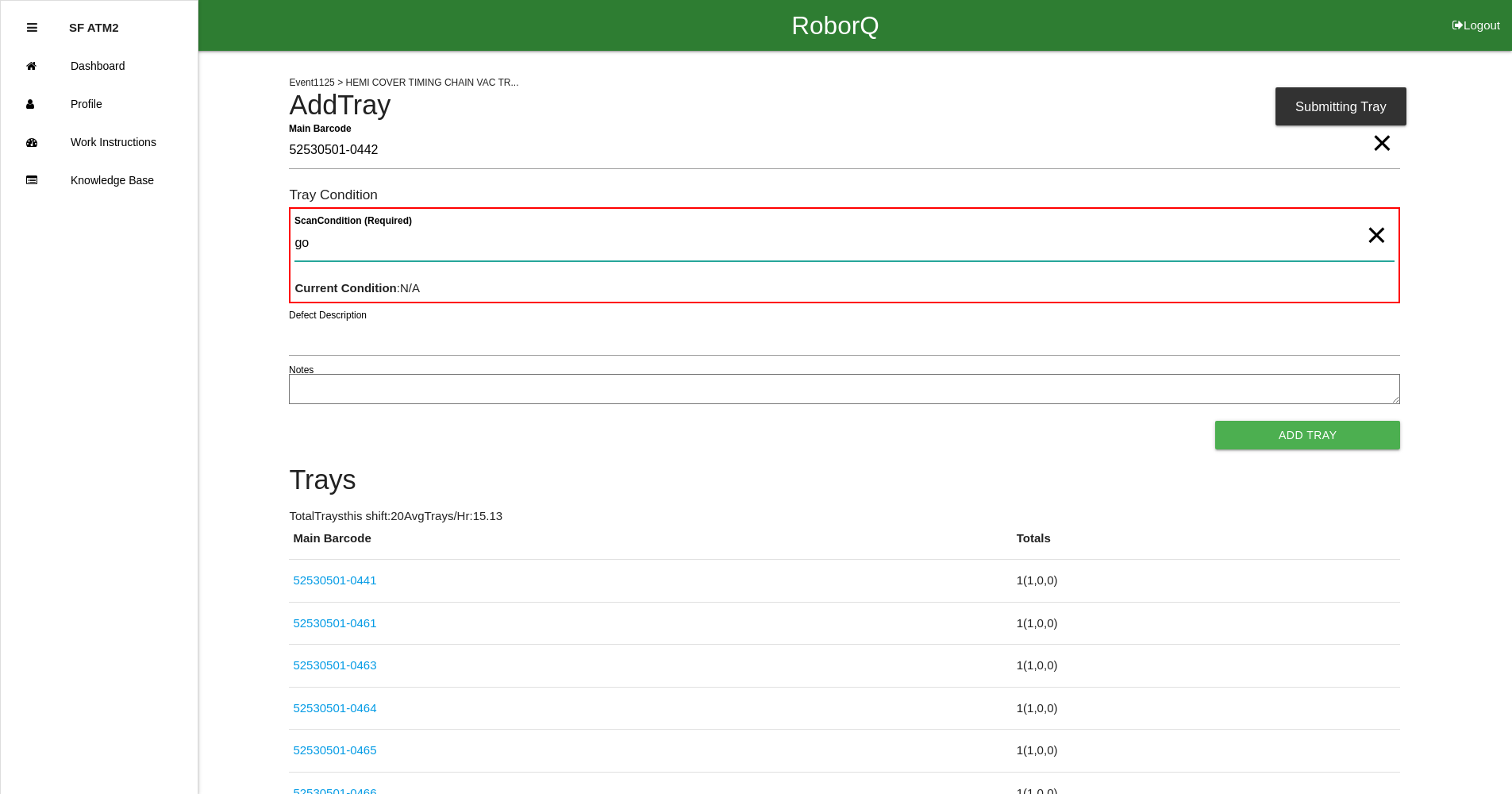
type Condition "goo"
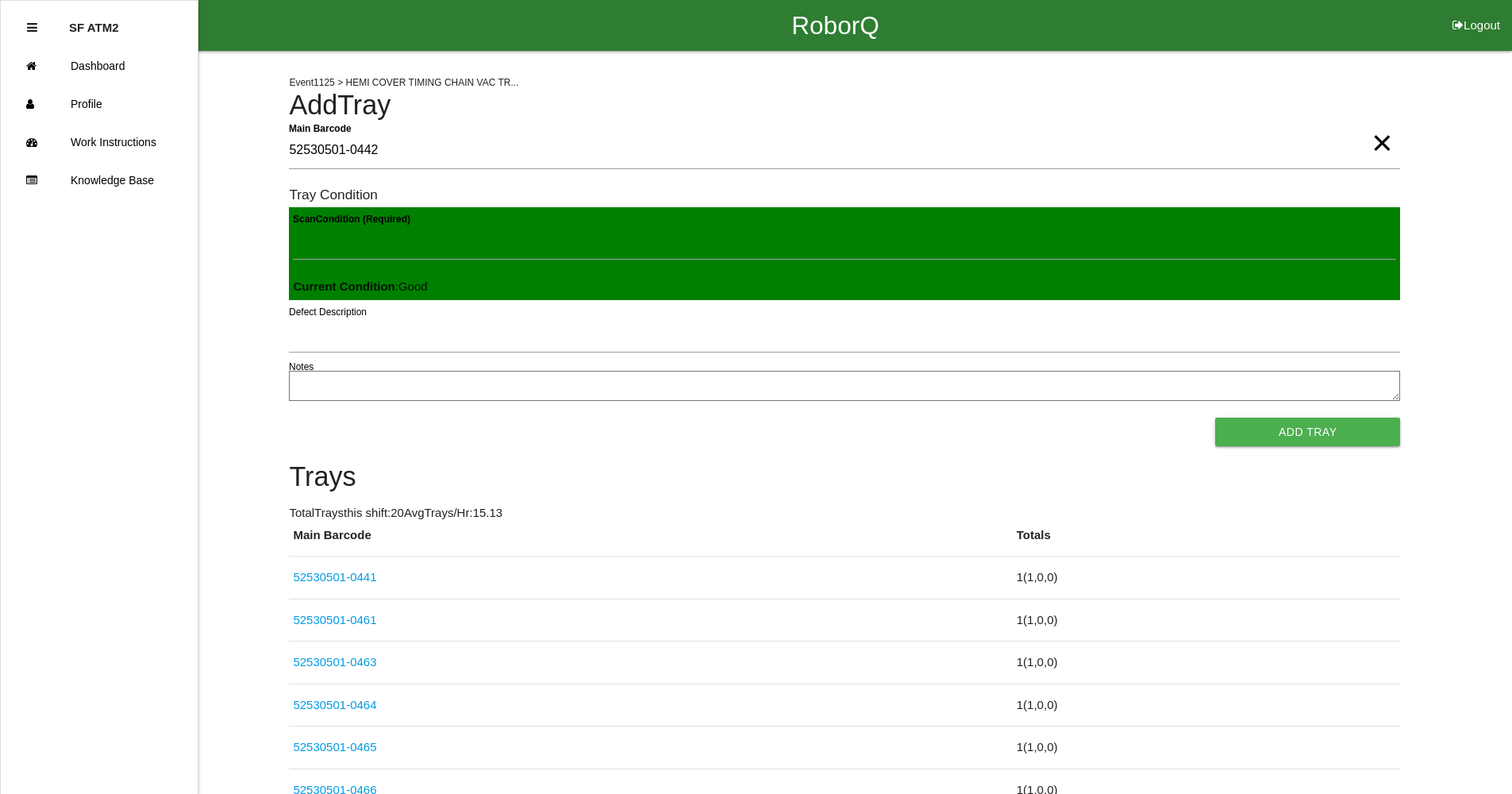
click at [1215, 417] on button "Add Tray" at bounding box center [1307, 431] width 185 height 29
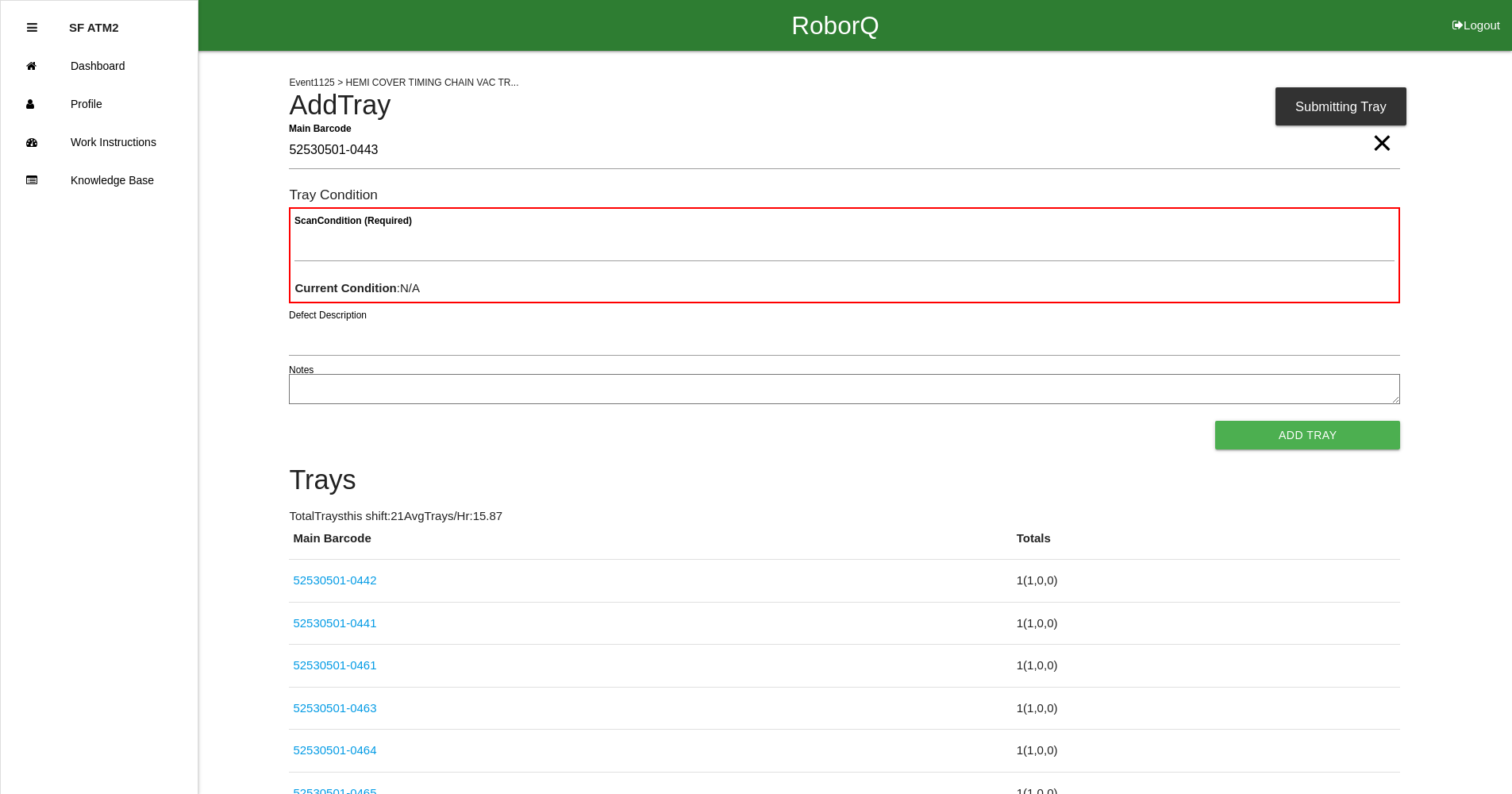
type Barcode "52530501-0443"
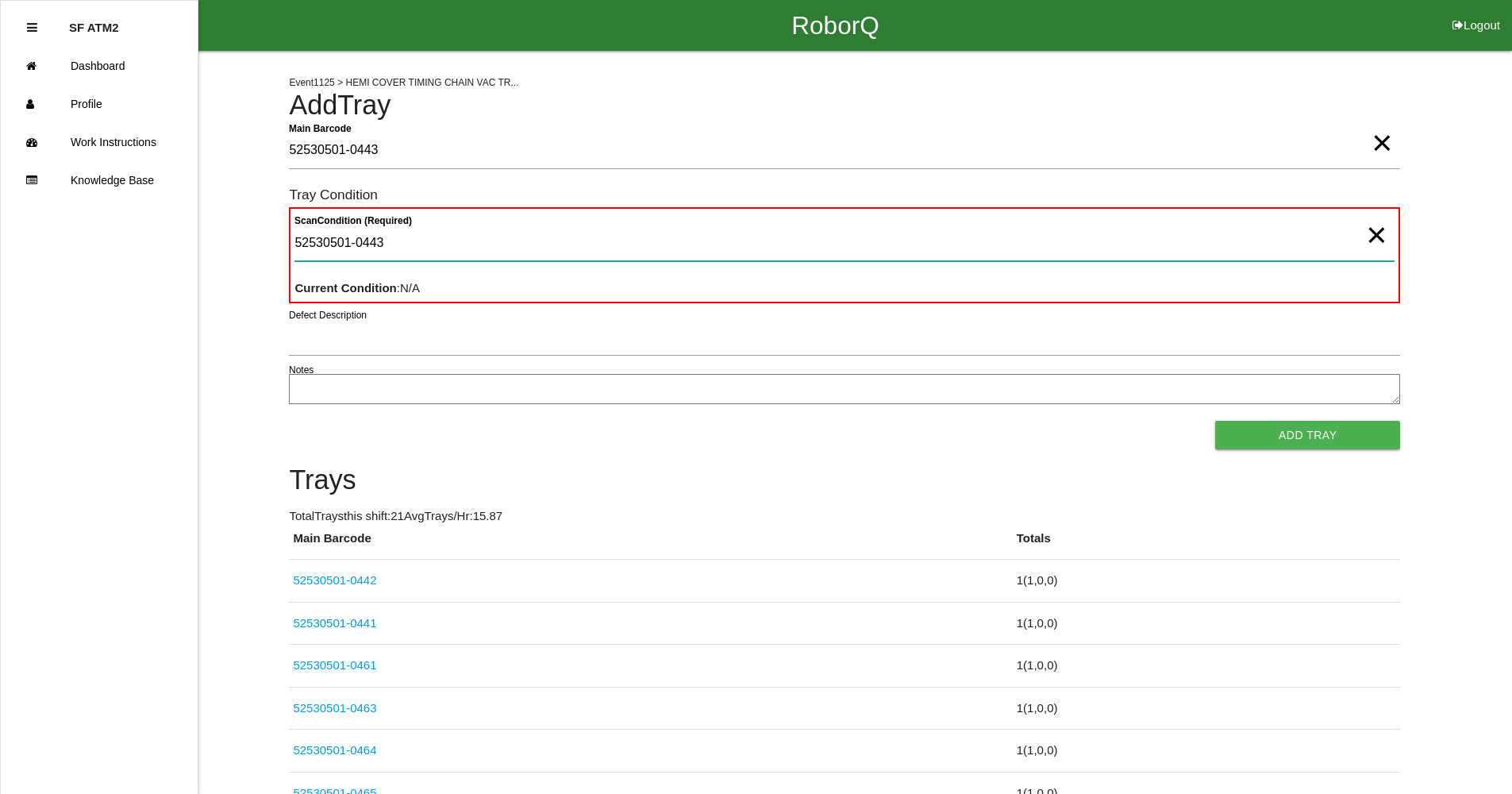
type Condition "52530501-0443"
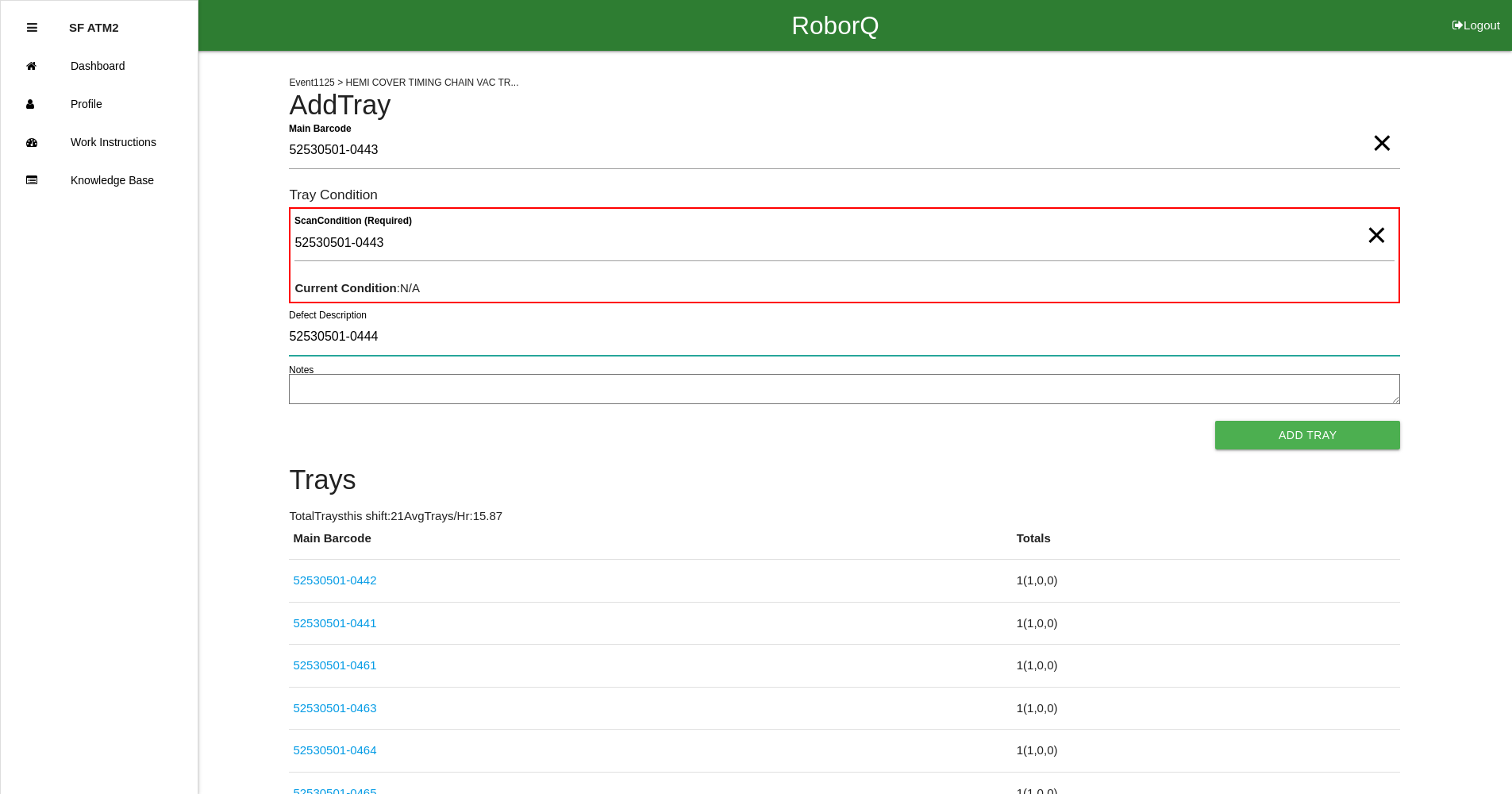
type input "52530501-0444"
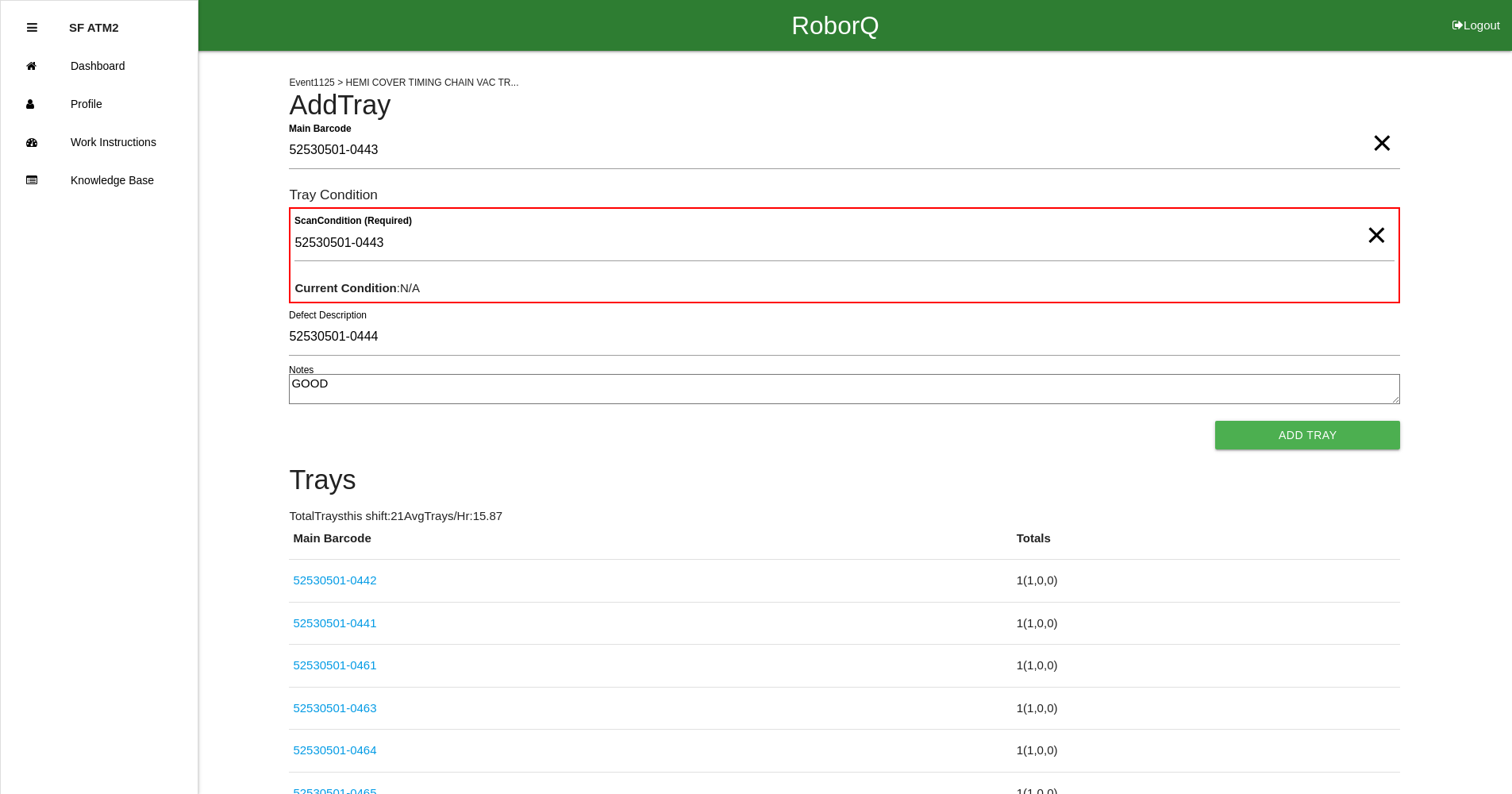
type textarea "GOOD"
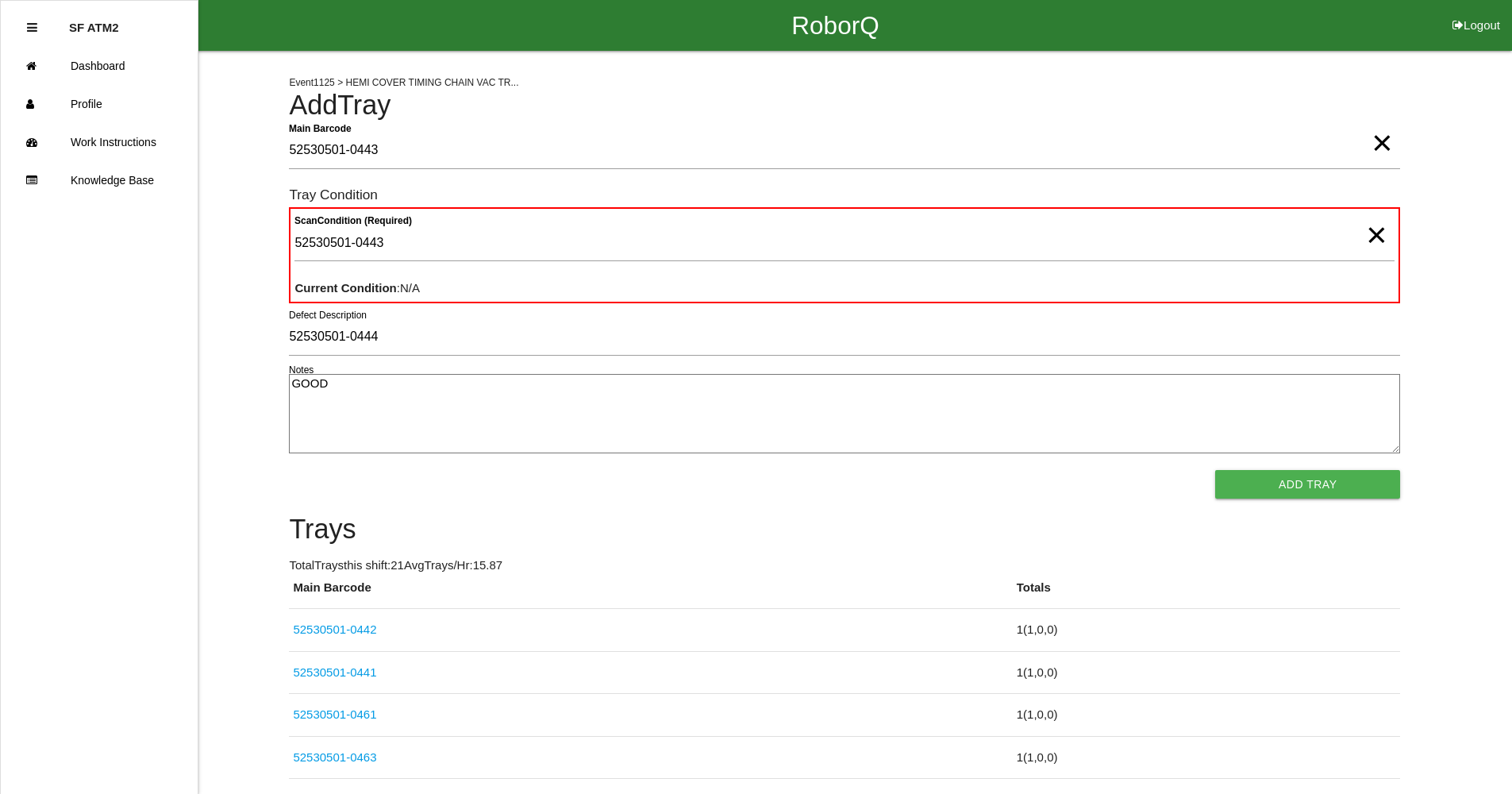
click at [1215, 470] on button "Add Tray" at bounding box center [1307, 484] width 185 height 29
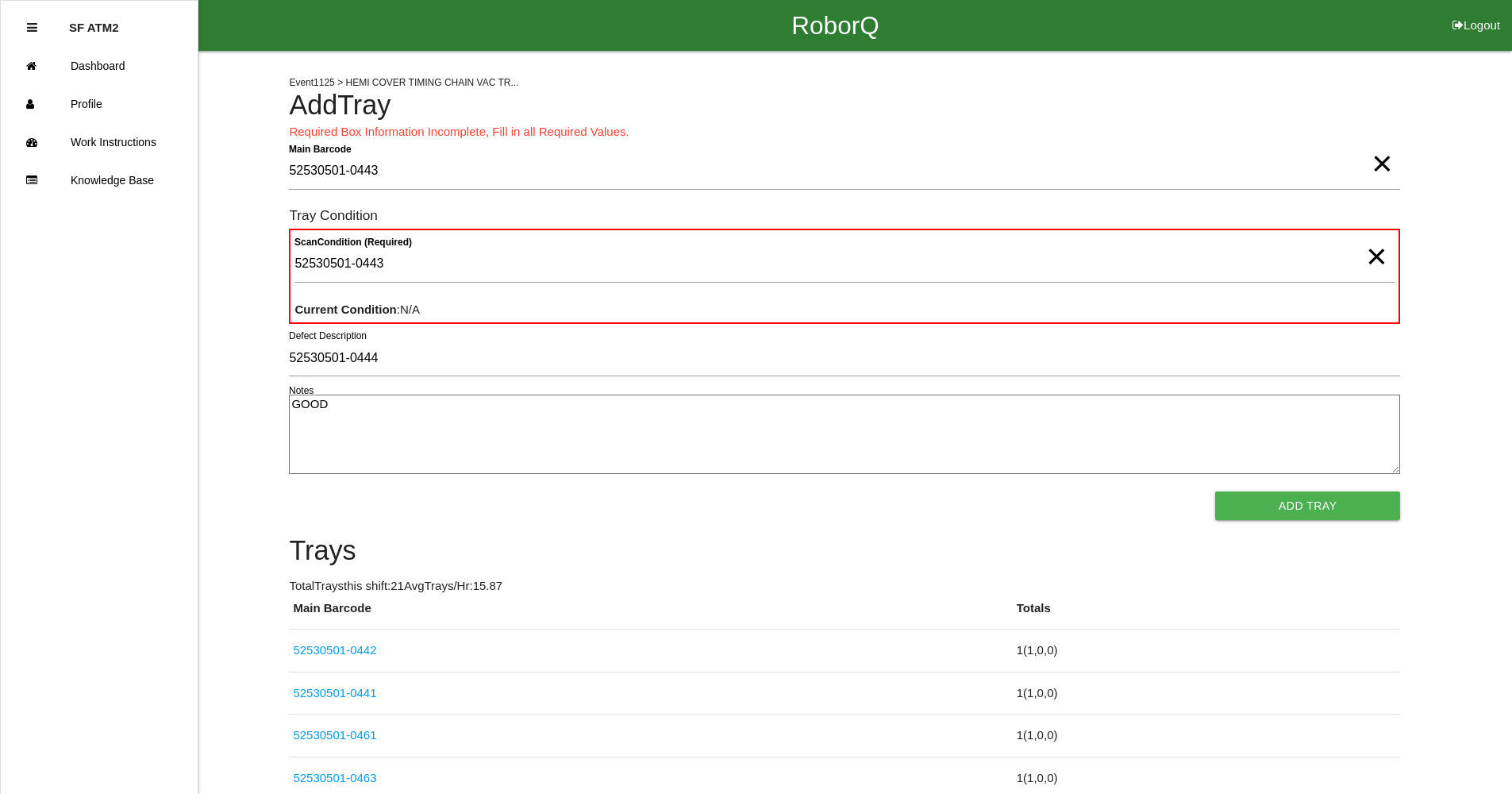
click at [1473, 183] on div "Event 1125 > HEMI COVER TIMING CHAIN VAC TR... Add Tray Required Box Informatio…" at bounding box center [756, 787] width 1512 height 1472
type Barcode "GOOD"
drag, startPoint x: 370, startPoint y: 411, endPoint x: 354, endPoint y: 410, distance: 16.0
click at [357, 410] on textarea "GOOD" at bounding box center [844, 434] width 1111 height 79
drag, startPoint x: 89, startPoint y: 403, endPoint x: 0, endPoint y: 403, distance: 89.0
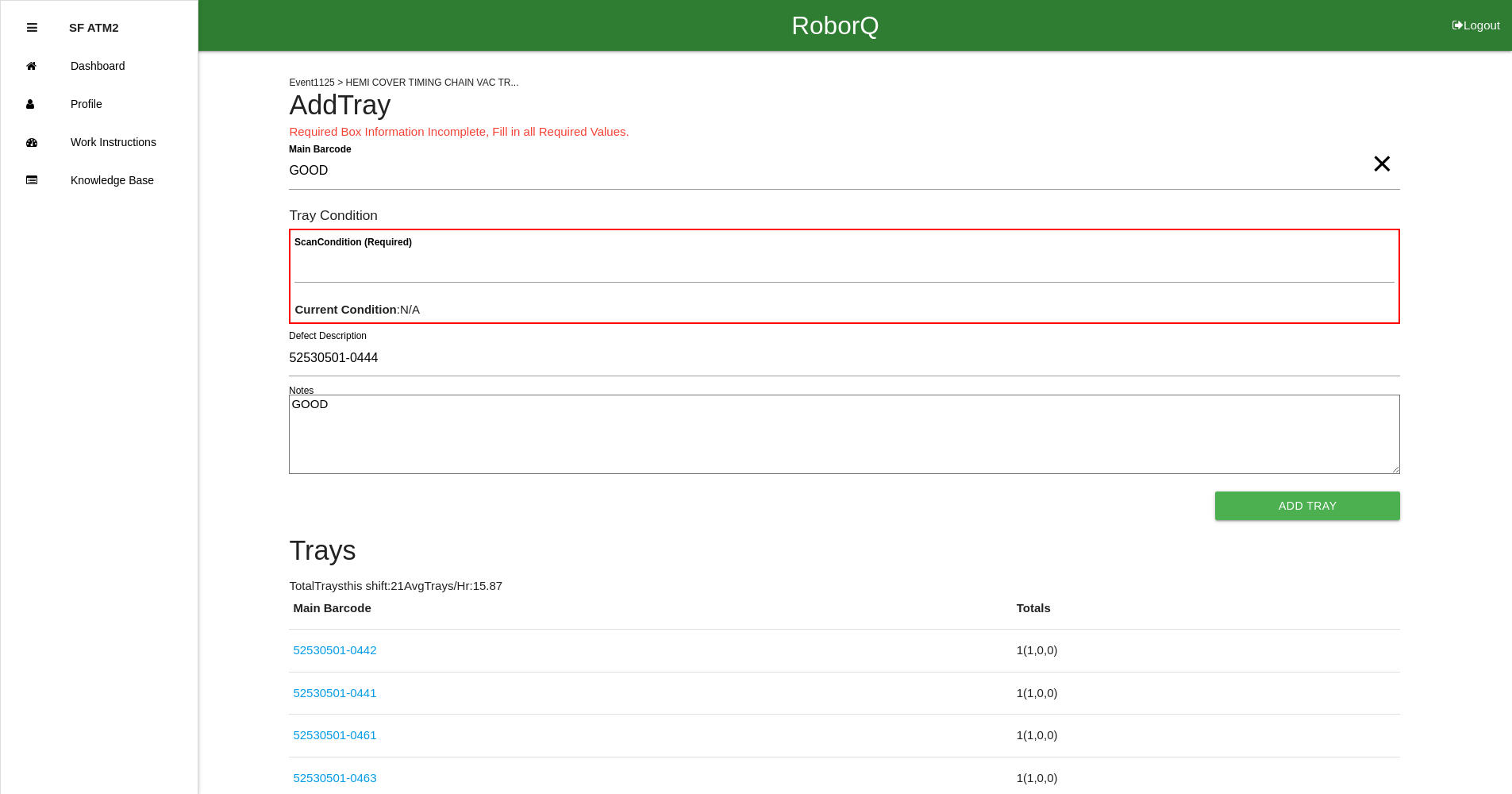
click at [0, 403] on div "RoborQ Logout SF ATM2 Dashboard Profile Work Instructions Knowledge Base Event …" at bounding box center [756, 761] width 1512 height 1523
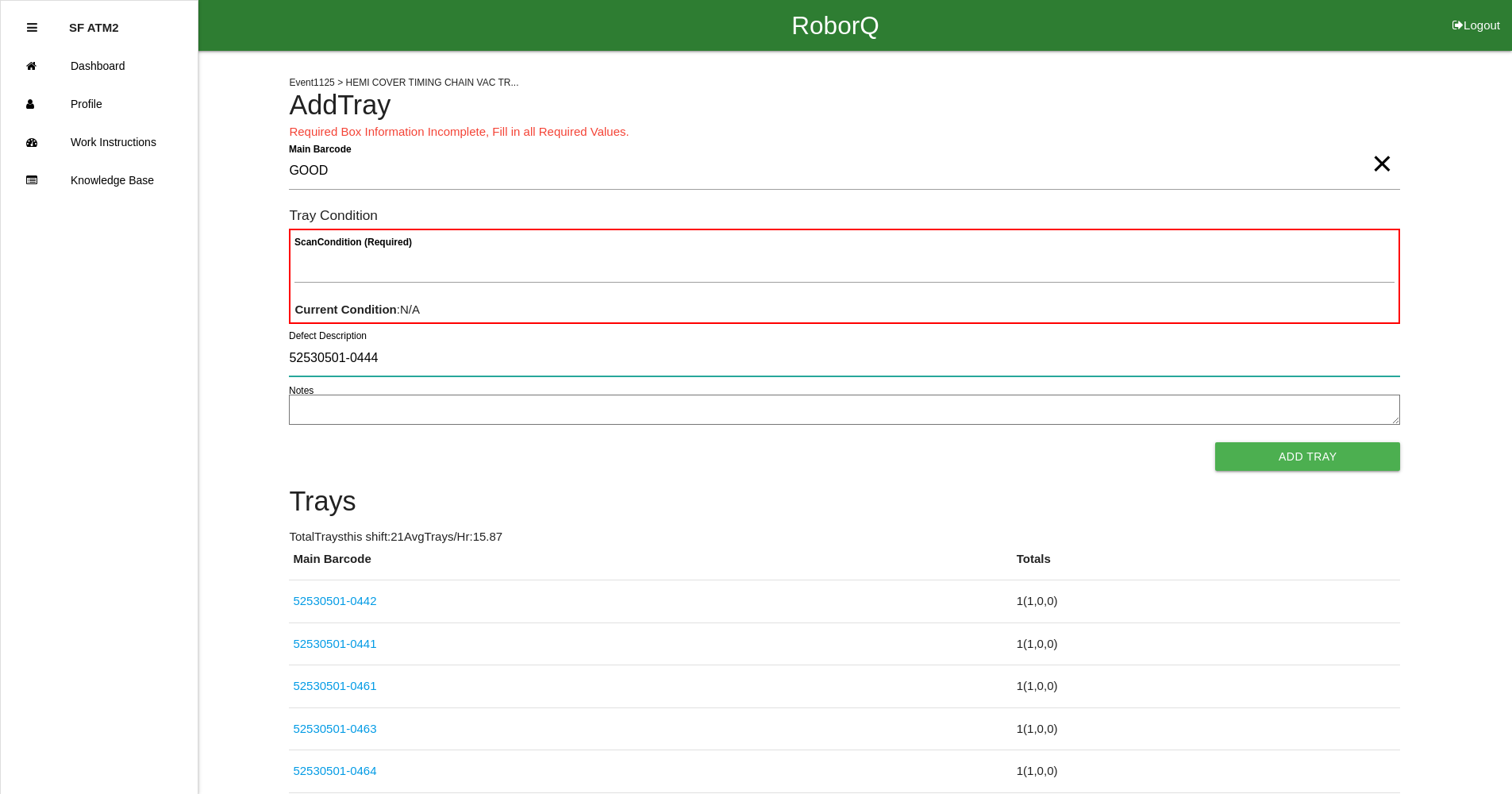
drag, startPoint x: 421, startPoint y: 365, endPoint x: 0, endPoint y: 366, distance: 421.0
click at [0, 366] on div "RoborQ Logout SF ATM2 Dashboard Profile Work Instructions Knowledge Base Event …" at bounding box center [756, 737] width 1512 height 1473
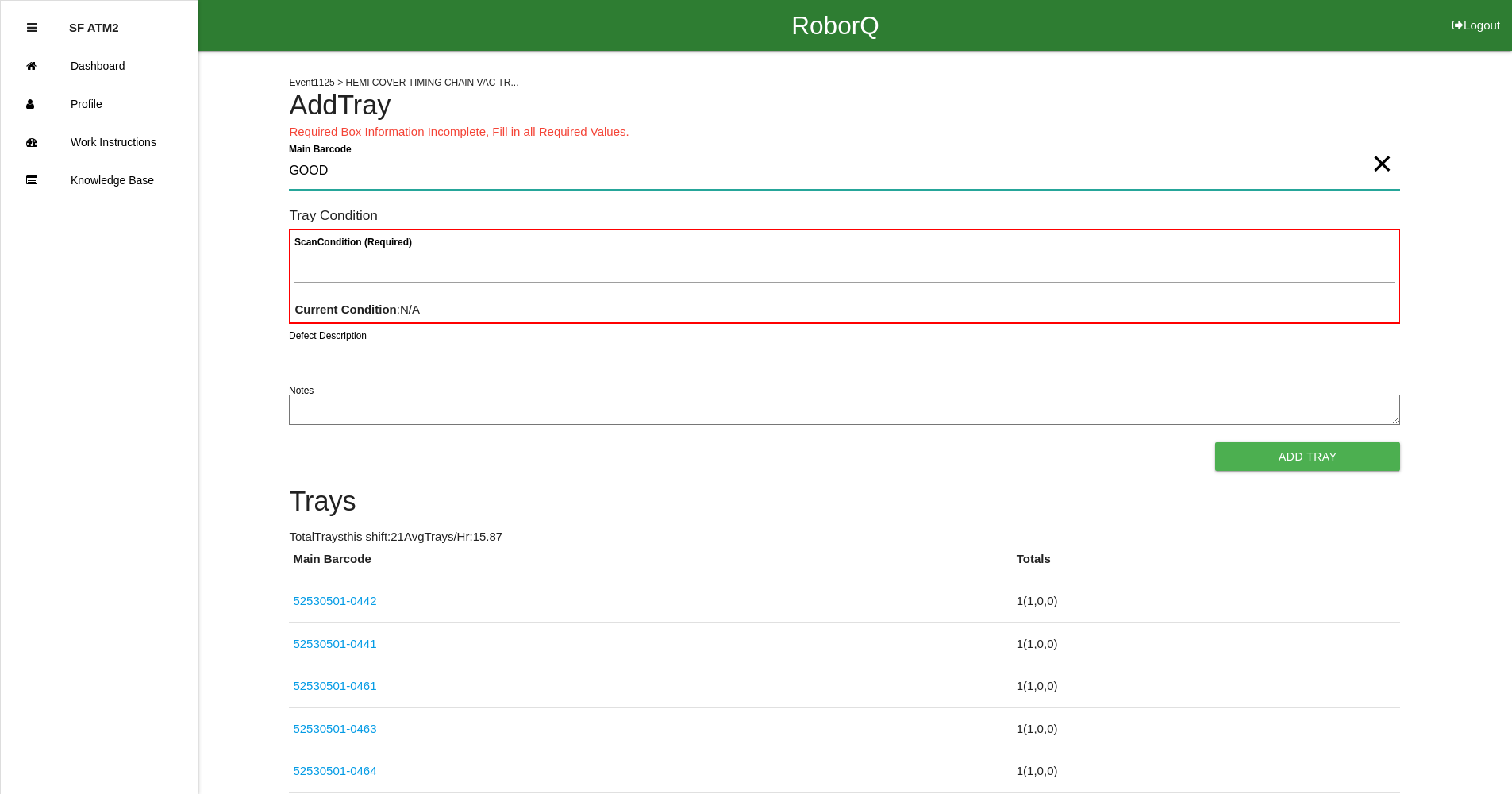
drag, startPoint x: 361, startPoint y: 167, endPoint x: 0, endPoint y: 176, distance: 361.1
click at [0, 176] on div "RoborQ Logout SF ATM2 Dashboard Profile Work Instructions Knowledge Base Event …" at bounding box center [756, 737] width 1512 height 1473
type Barcode "52530501-0446"
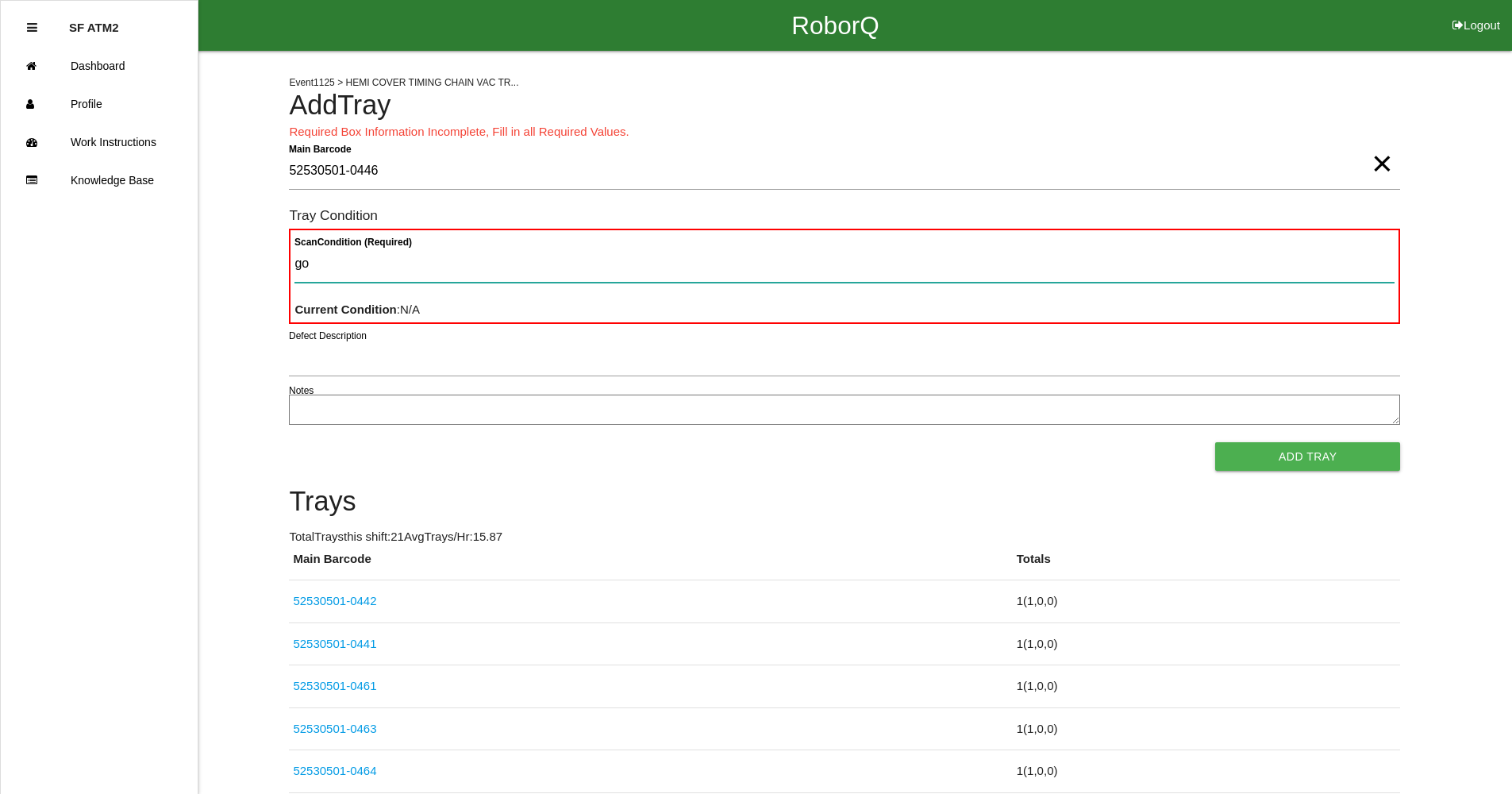
type Condition "goo"
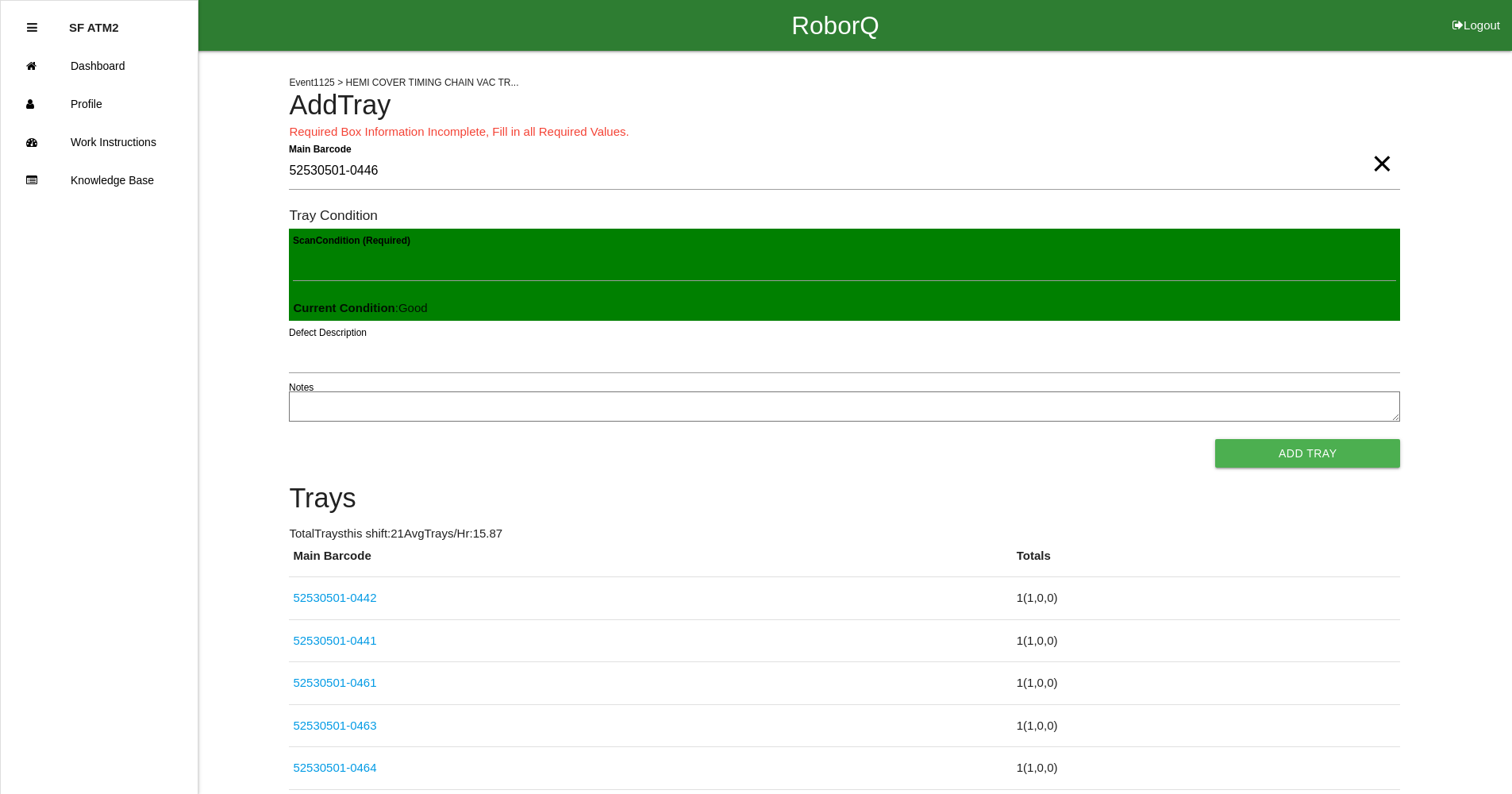
click at [1215, 440] on button "Add Tray" at bounding box center [1307, 453] width 185 height 29
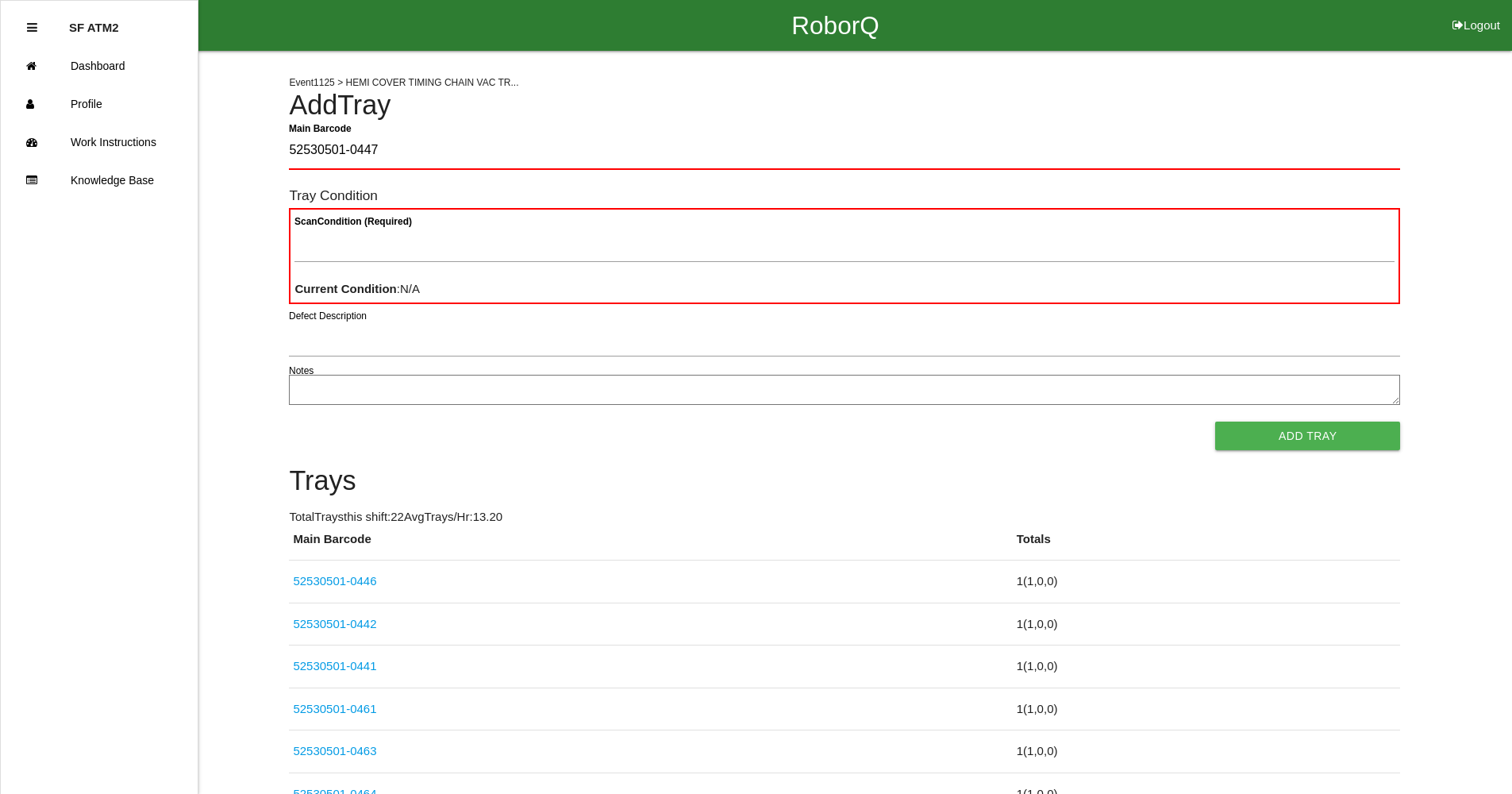
type Barcode "52530501-0447"
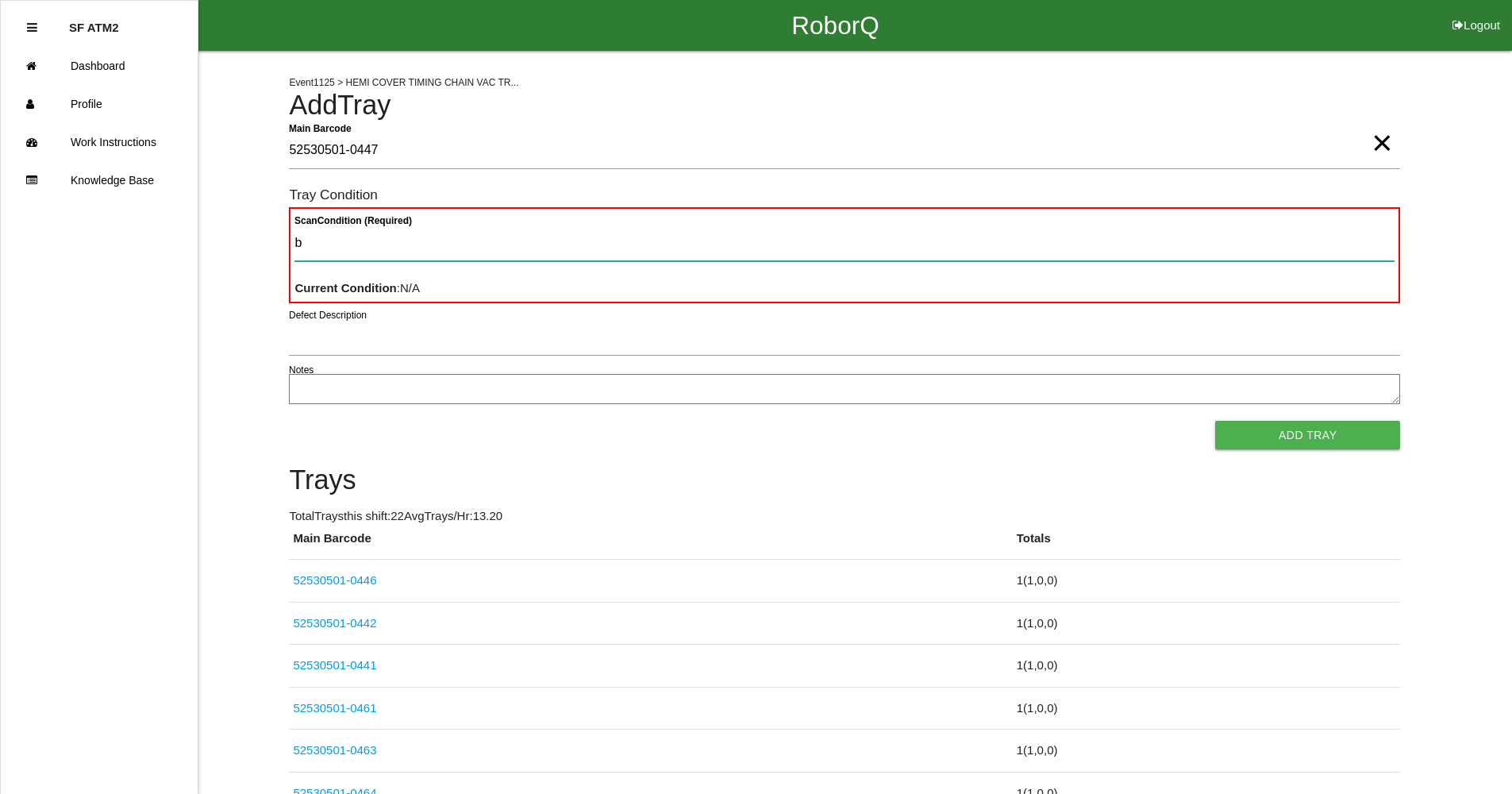
type Condition "ba"
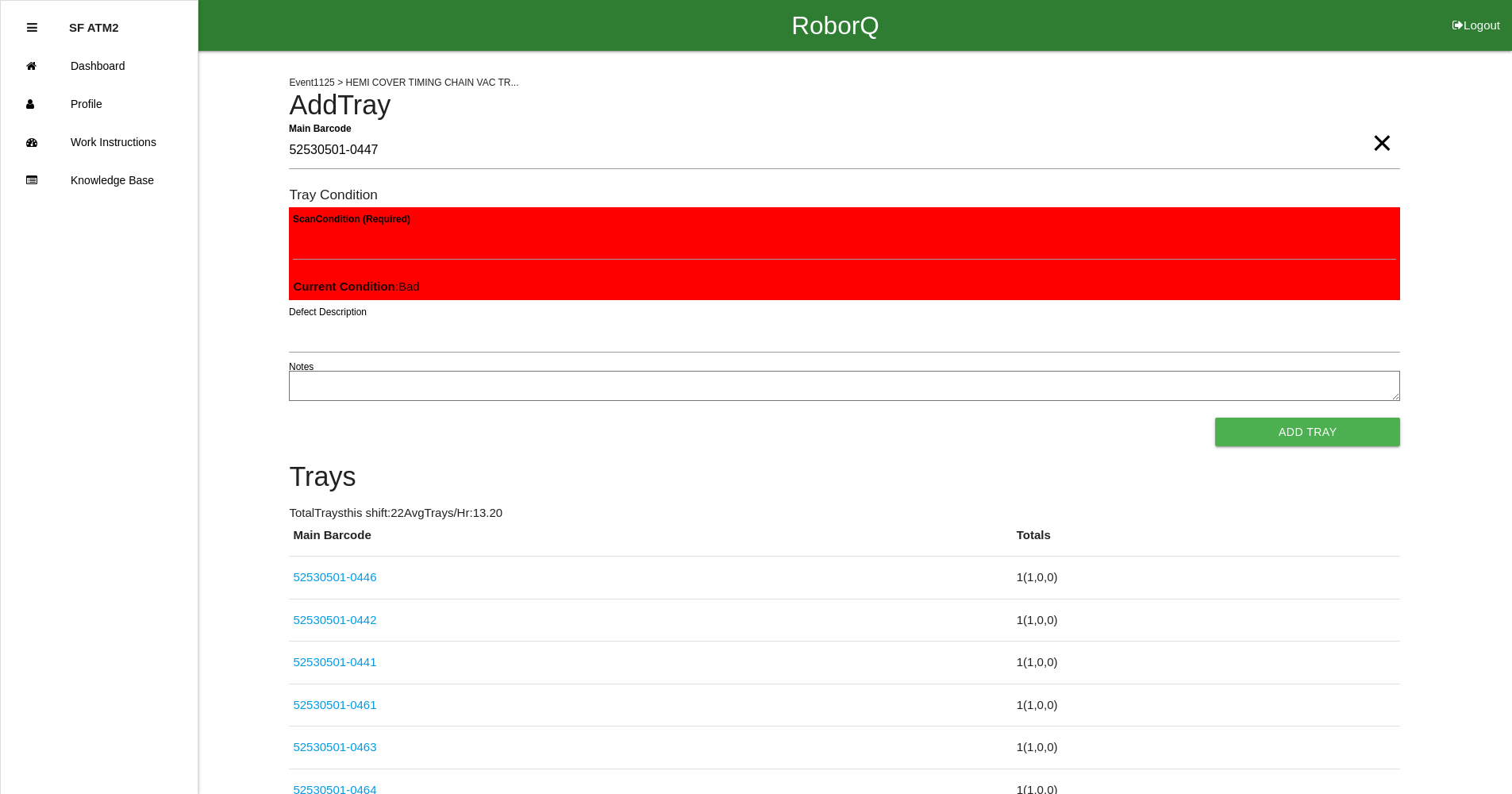
click at [1215, 417] on button "Add Tray" at bounding box center [1307, 431] width 185 height 29
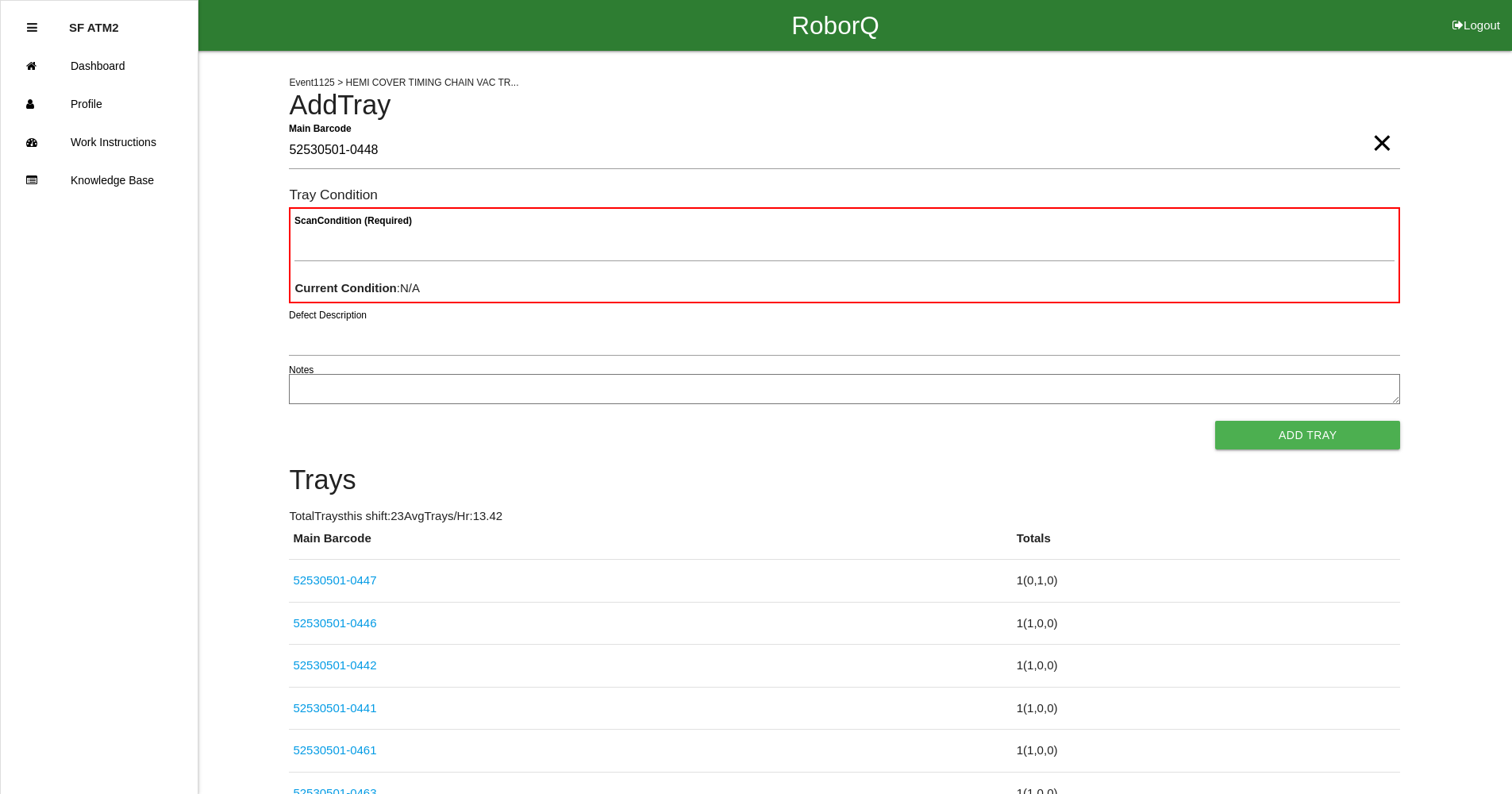
type Barcode "52530501-0448"
type Condition "goo"
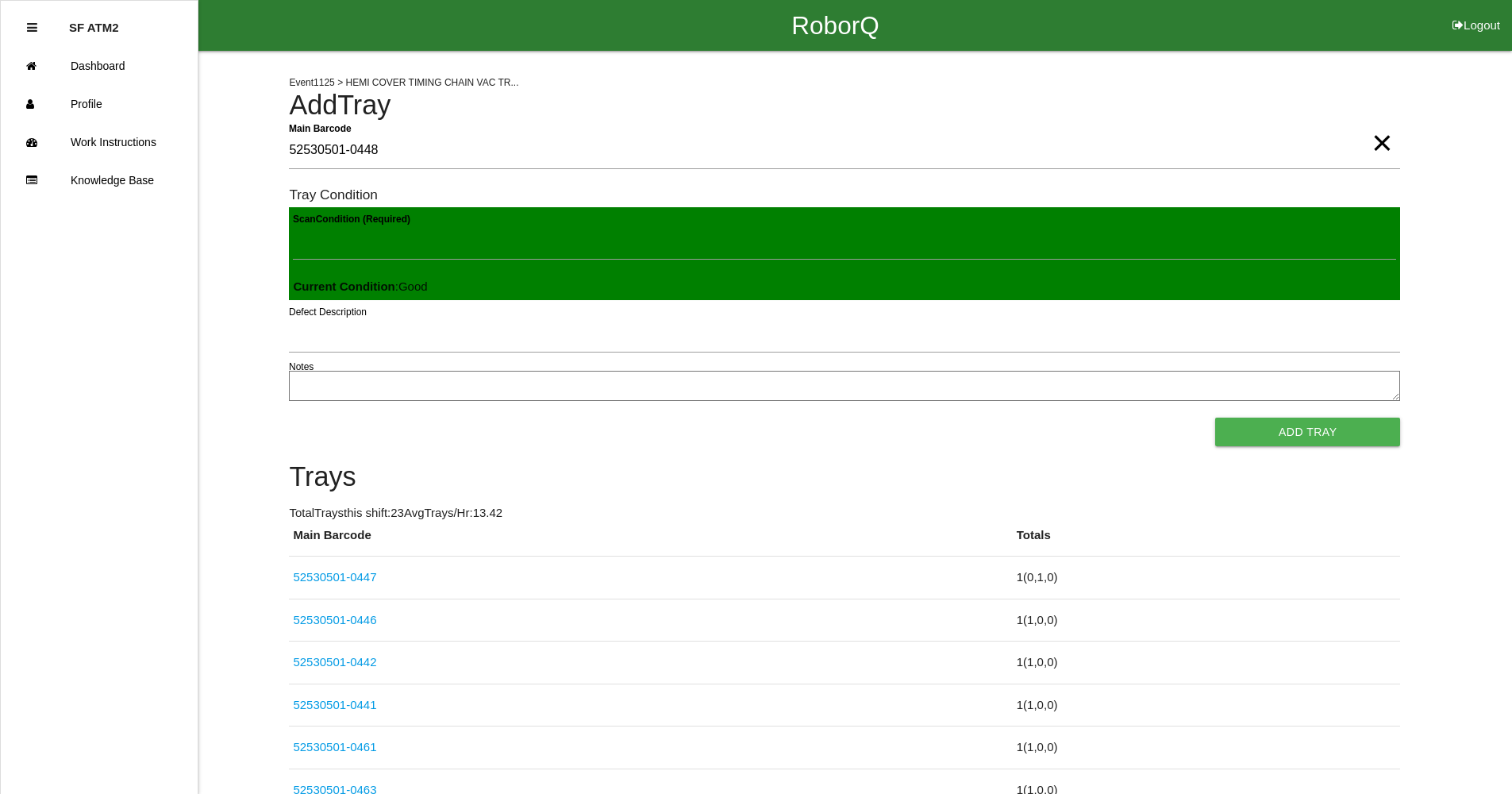
click at [1215, 417] on button "Add Tray" at bounding box center [1307, 431] width 185 height 29
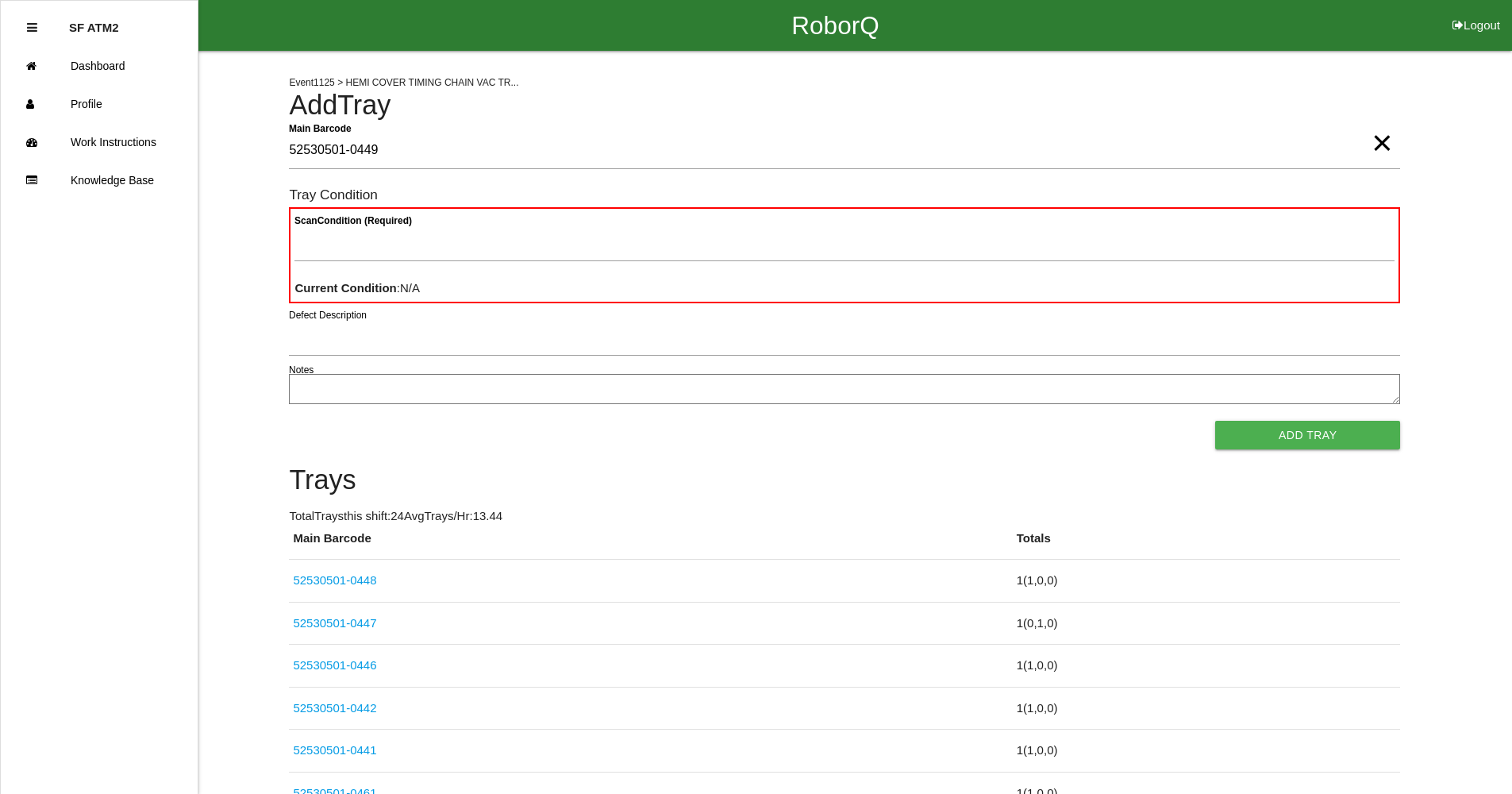
type Barcode "52530501-0449"
type Condition "goo"
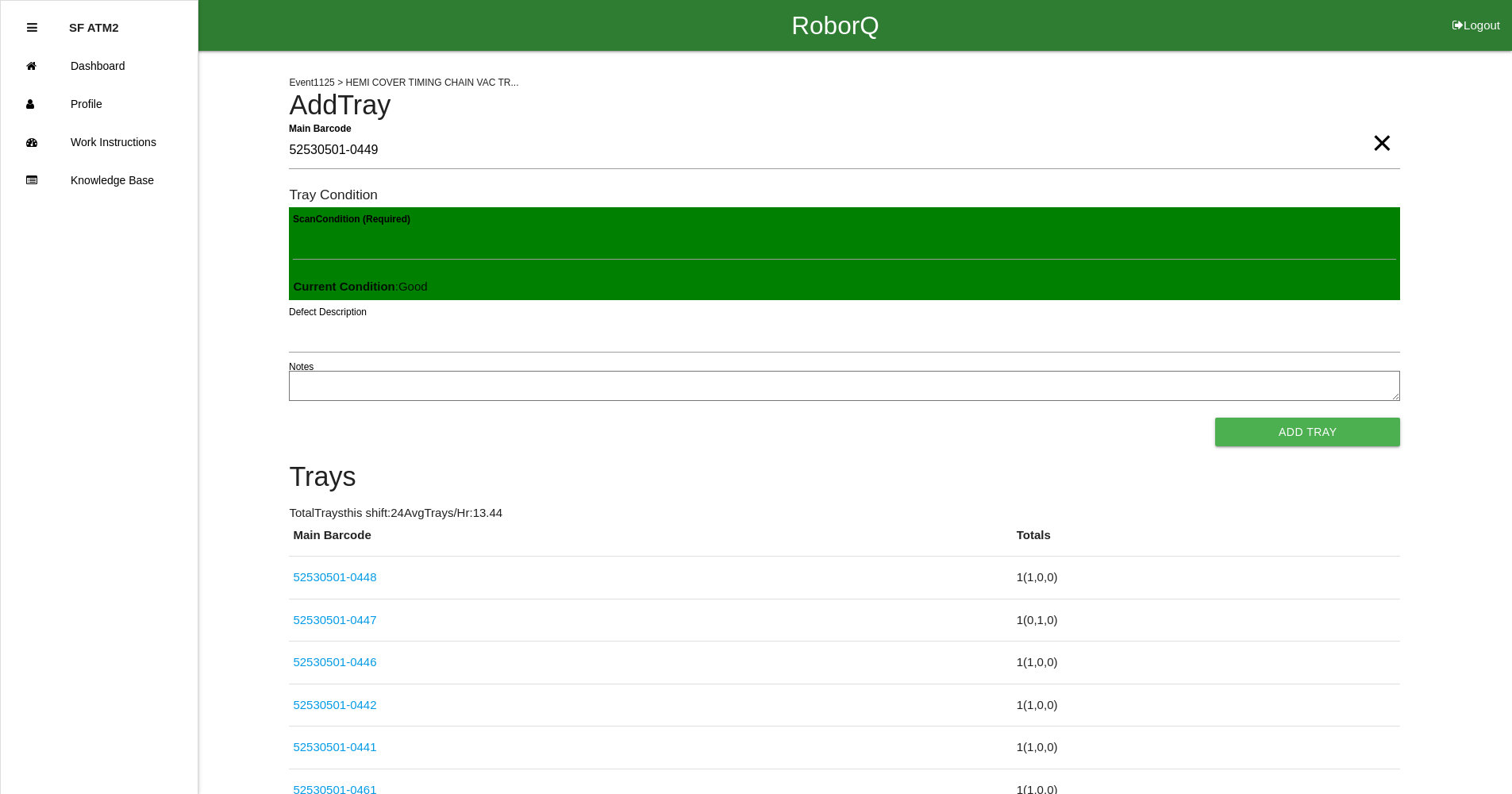
click at [1215, 417] on button "Add Tray" at bounding box center [1307, 431] width 185 height 29
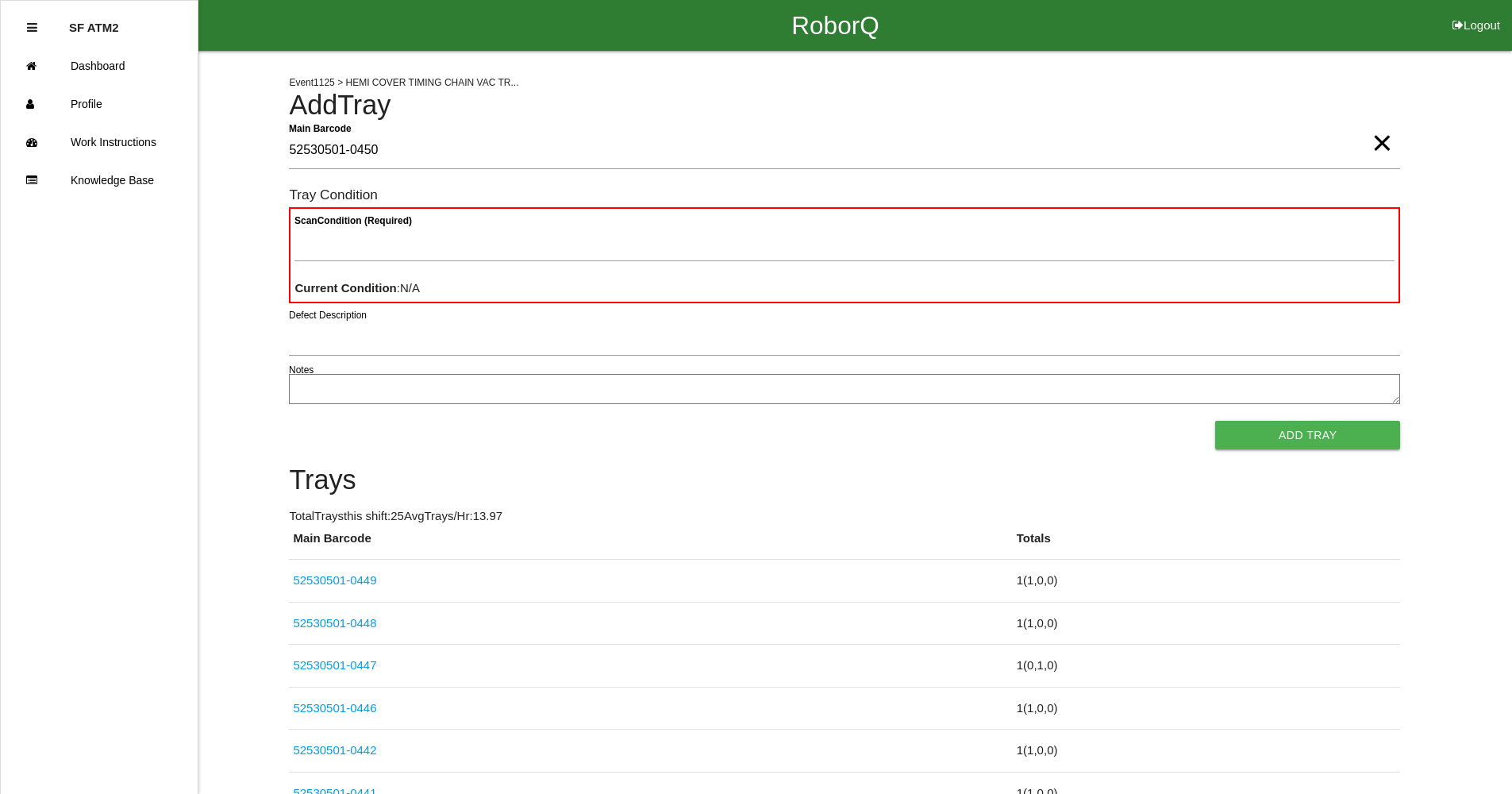
type Barcode "52530501-0450"
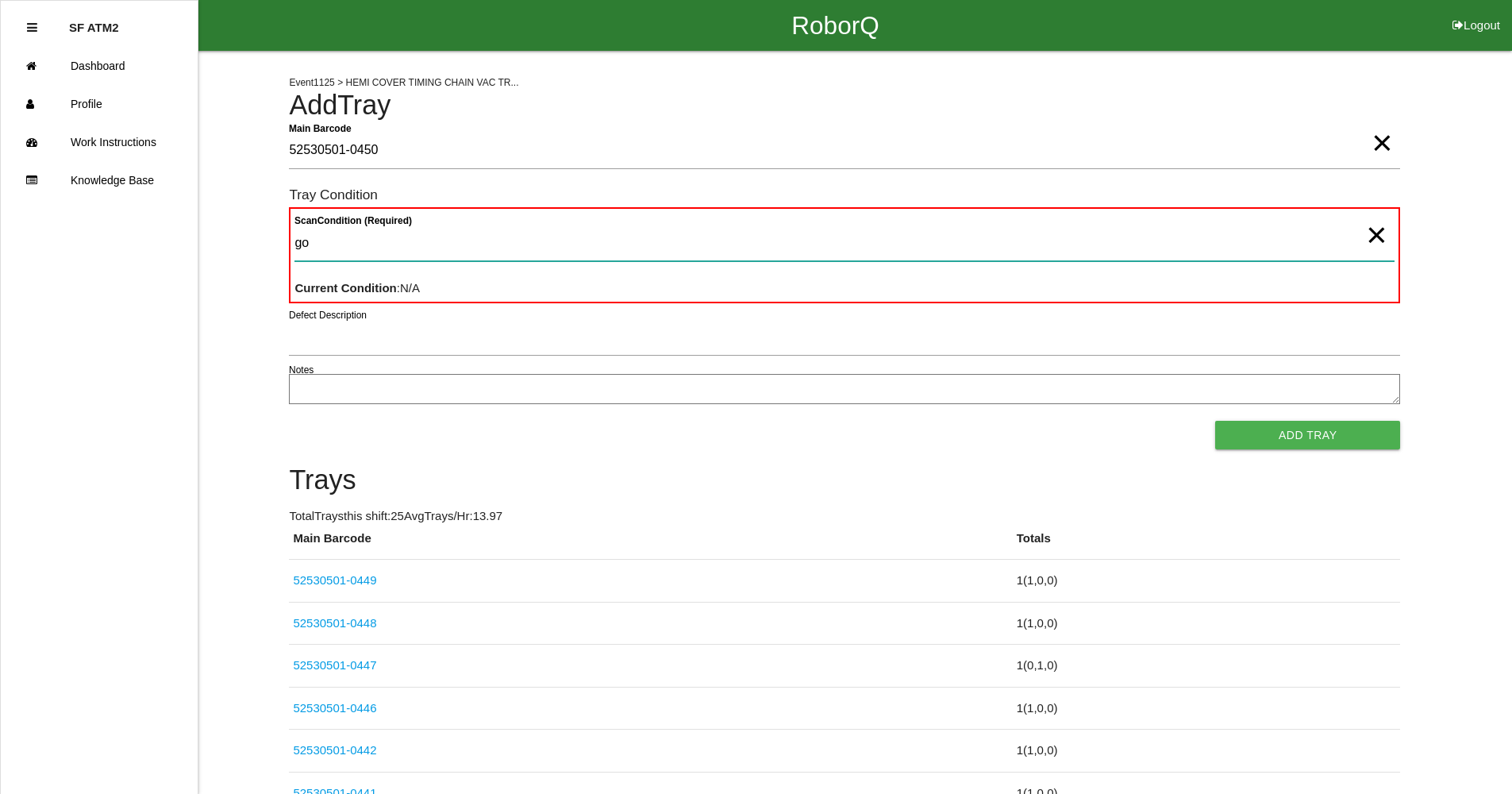
type Condition "goo"
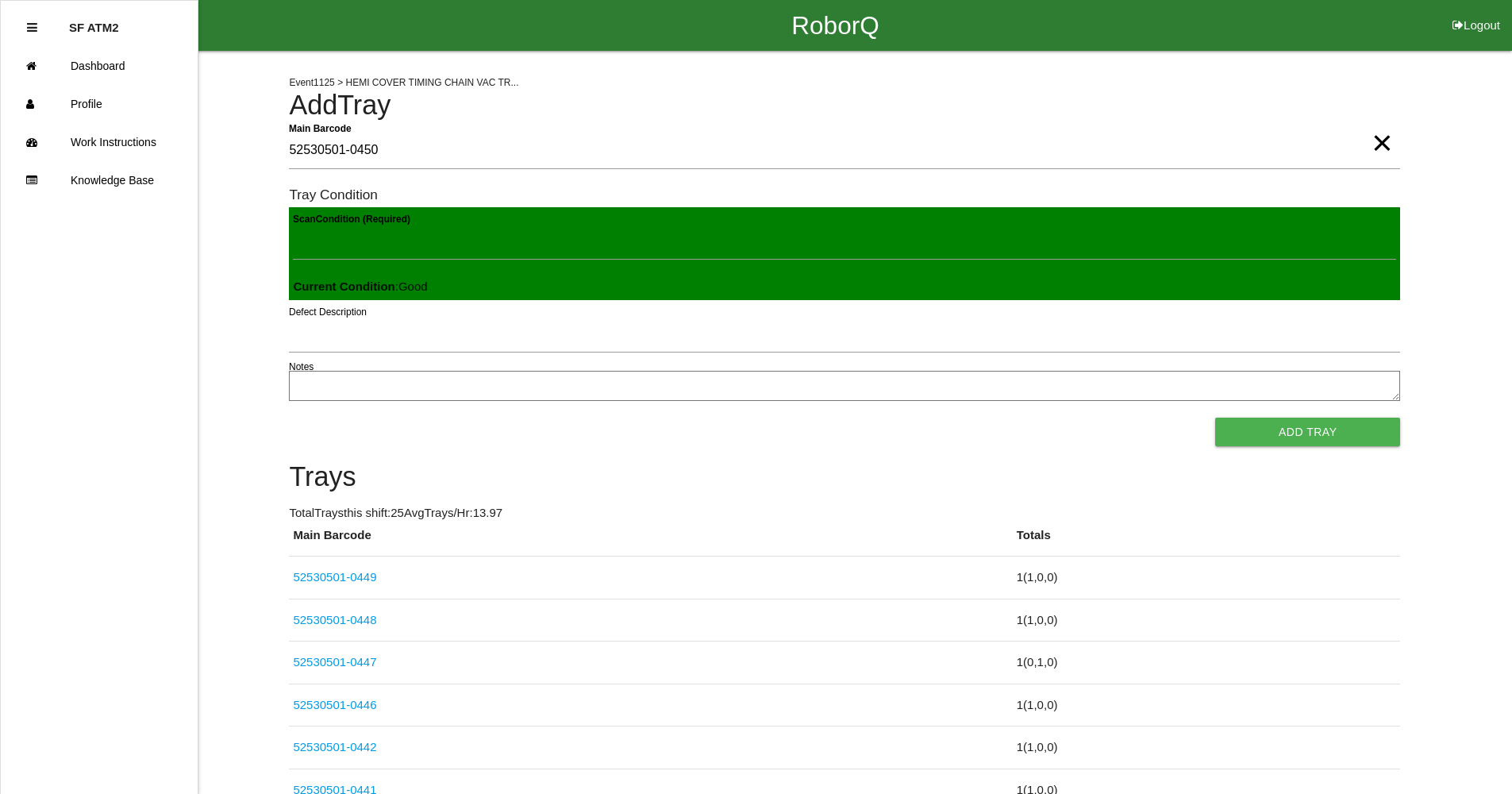
click at [1215, 417] on button "Add Tray" at bounding box center [1307, 431] width 185 height 29
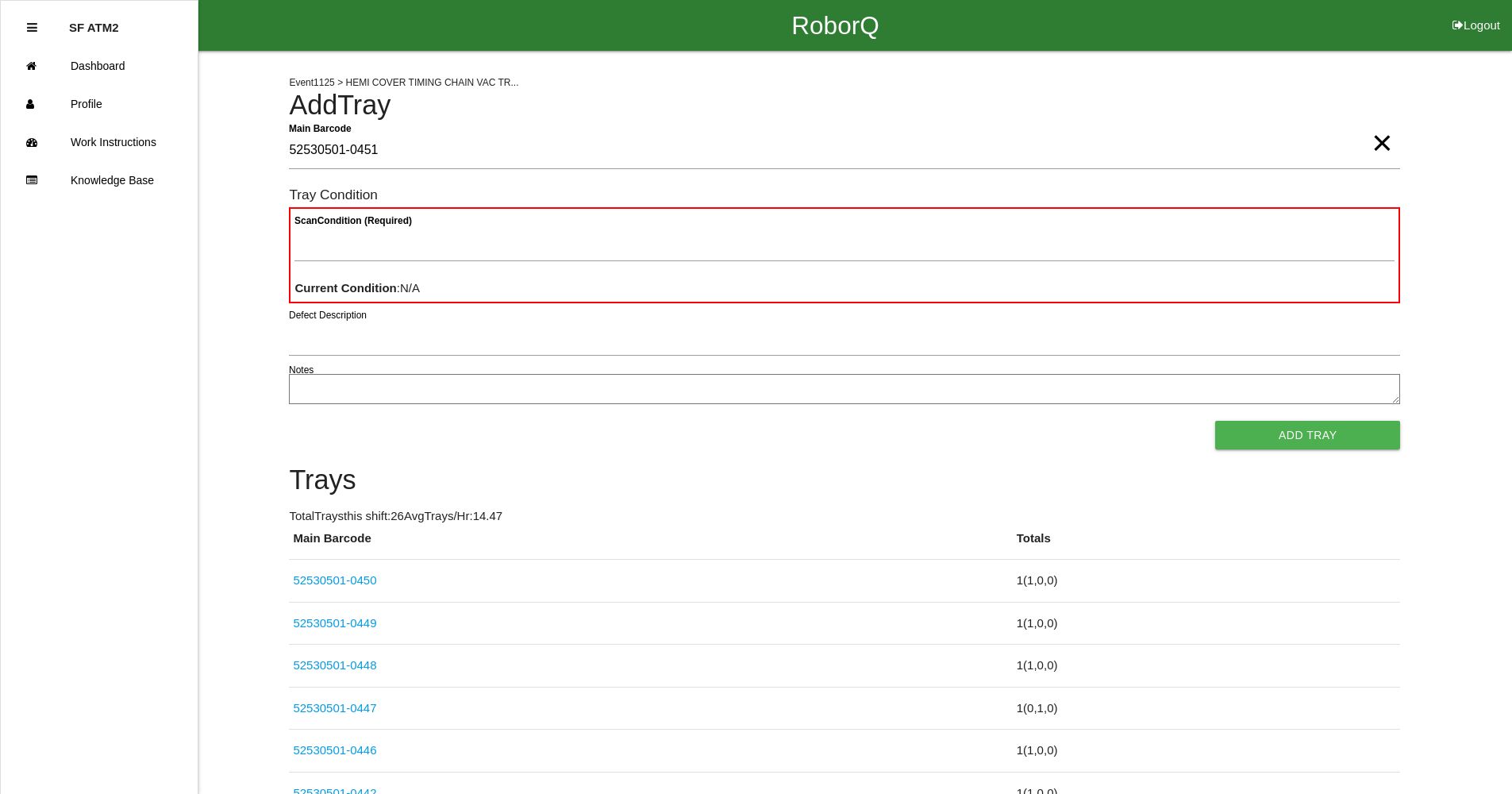
type Barcode "52530501-0451"
type Condition "goo"
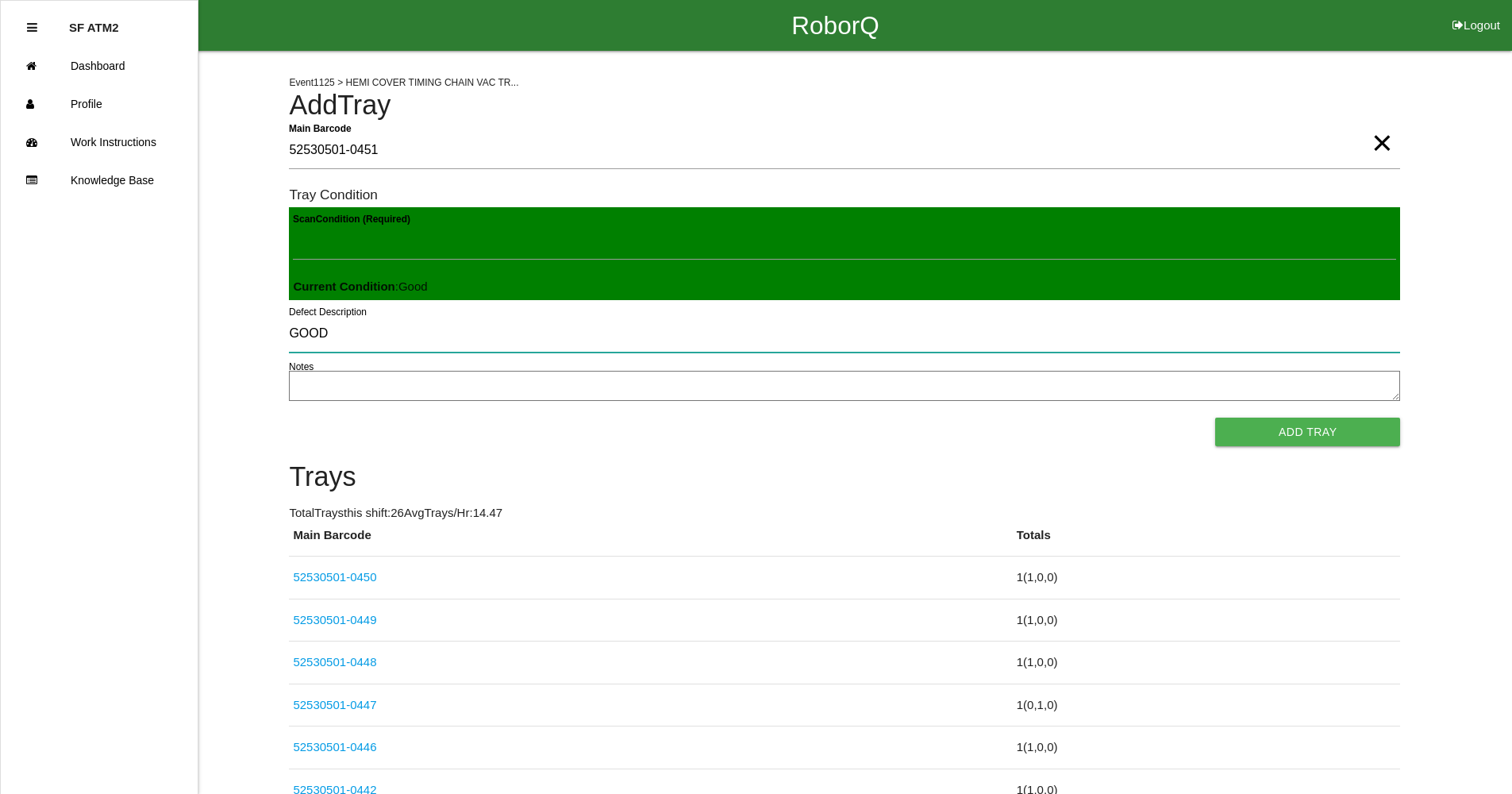
type input "GOOD"
click at [601, 277] on div "Scan Condition (Required) Current Condition : Good" at bounding box center [844, 254] width 1111 height 93
click at [357, 341] on input "GOOD" at bounding box center [844, 334] width 1111 height 37
type input "G"
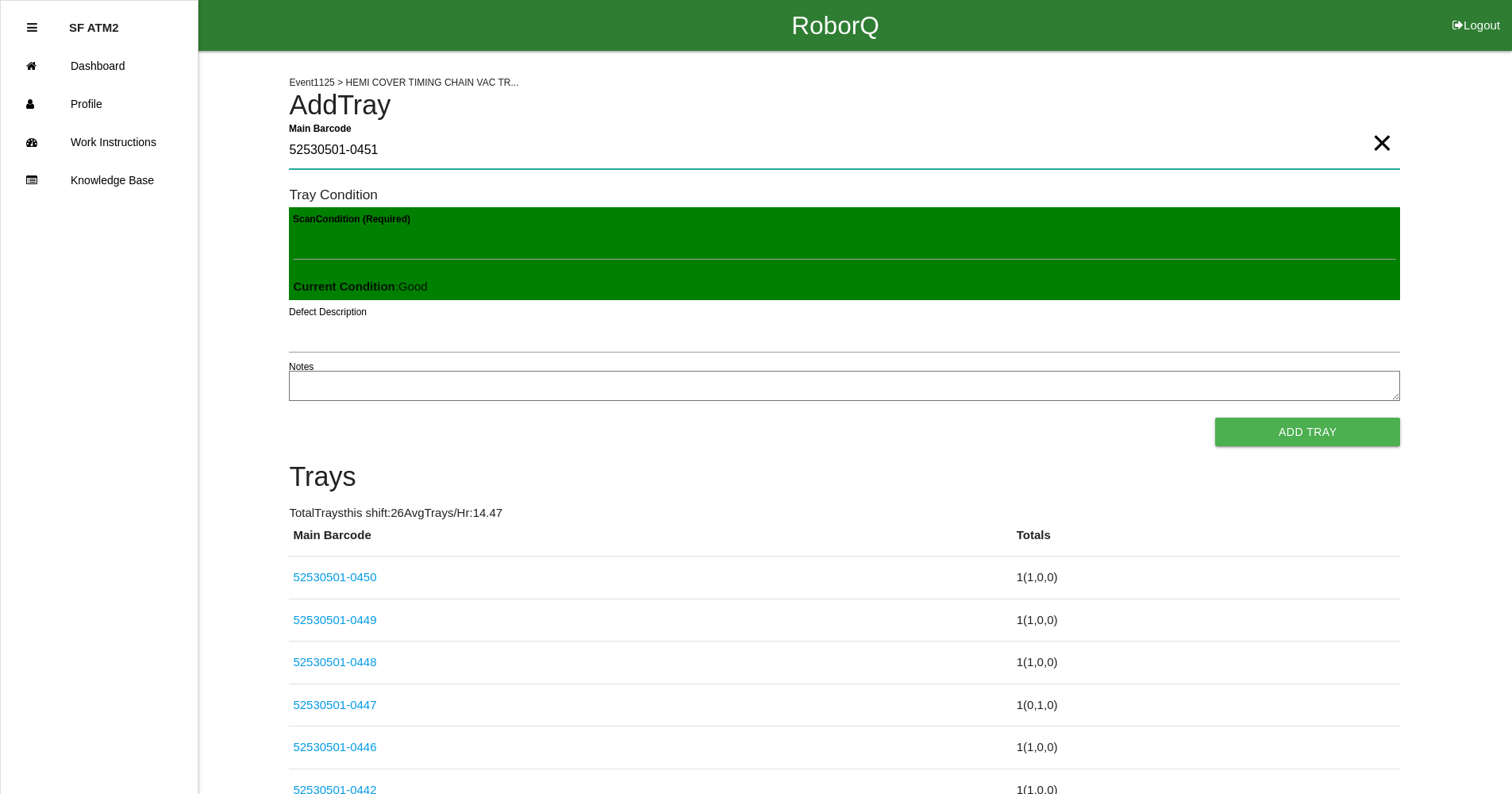
click at [405, 146] on Barcode "52530501-0451" at bounding box center [844, 151] width 1111 height 37
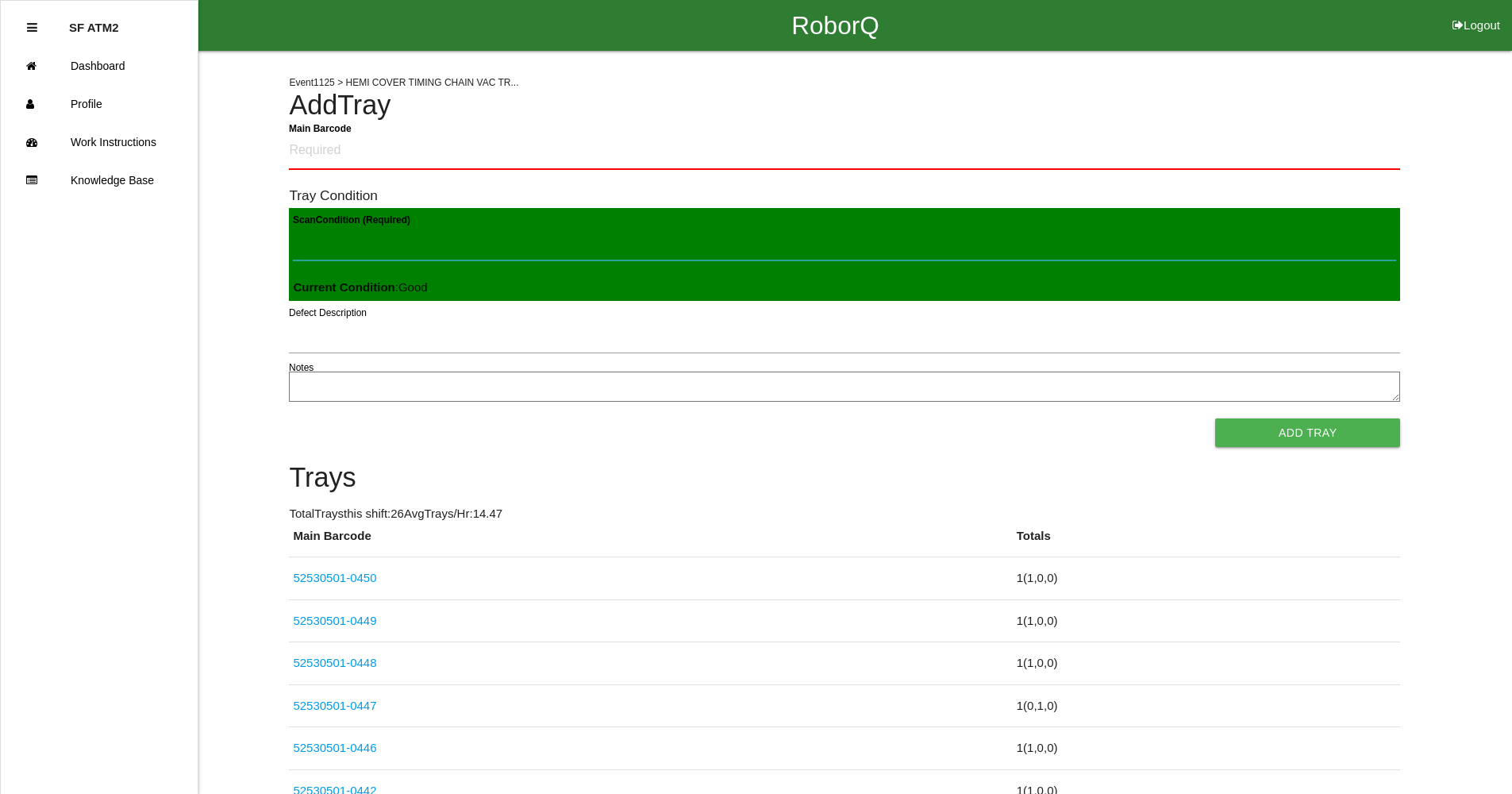
click at [506, 256] on Condition "Scan Condition (Required)" at bounding box center [844, 242] width 1104 height 37
click at [488, 281] on div "Scan Condition (Required) Current Condition : Good" at bounding box center [844, 255] width 1111 height 93
click at [462, 289] on div "Scan Condition (Required) Current Condition : Good" at bounding box center [844, 255] width 1111 height 93
click at [421, 286] on span "Current Condition : Good" at bounding box center [360, 287] width 134 height 13
click at [408, 283] on span "Current Condition : Good" at bounding box center [360, 287] width 134 height 13
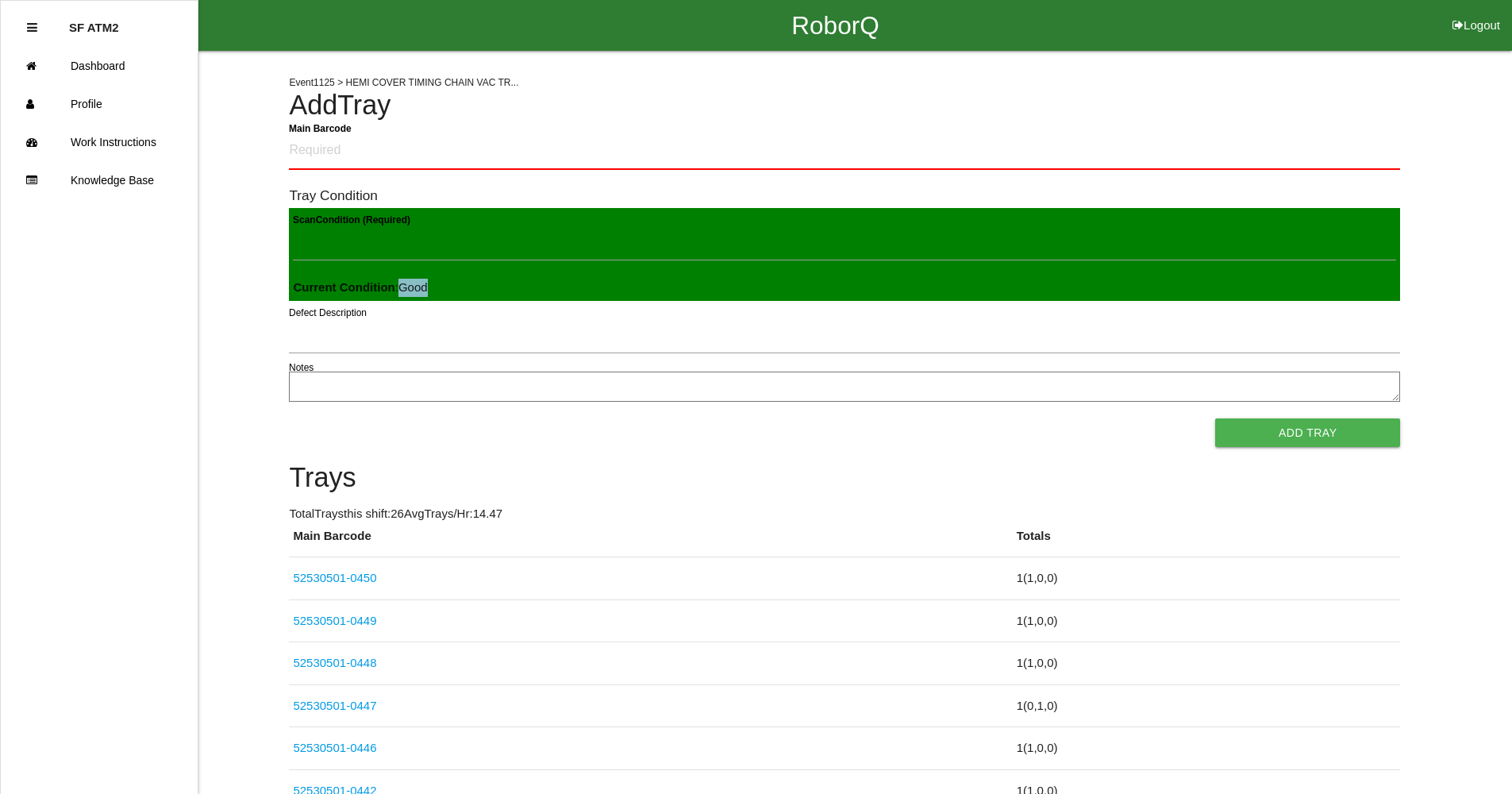
click at [408, 283] on span "Current Condition : Good" at bounding box center [360, 287] width 134 height 13
drag, startPoint x: 408, startPoint y: 283, endPoint x: 648, endPoint y: 274, distance: 240.2
click at [648, 274] on div "Scan Condition (Required) Current Condition : Good" at bounding box center [844, 255] width 1111 height 93
click at [610, 237] on Condition "Scan Condition (Required)" at bounding box center [844, 242] width 1104 height 37
click at [102, 226] on ul "SF ATM2 Dashboard Profile Work Instructions Knowledge Base" at bounding box center [99, 397] width 199 height 794
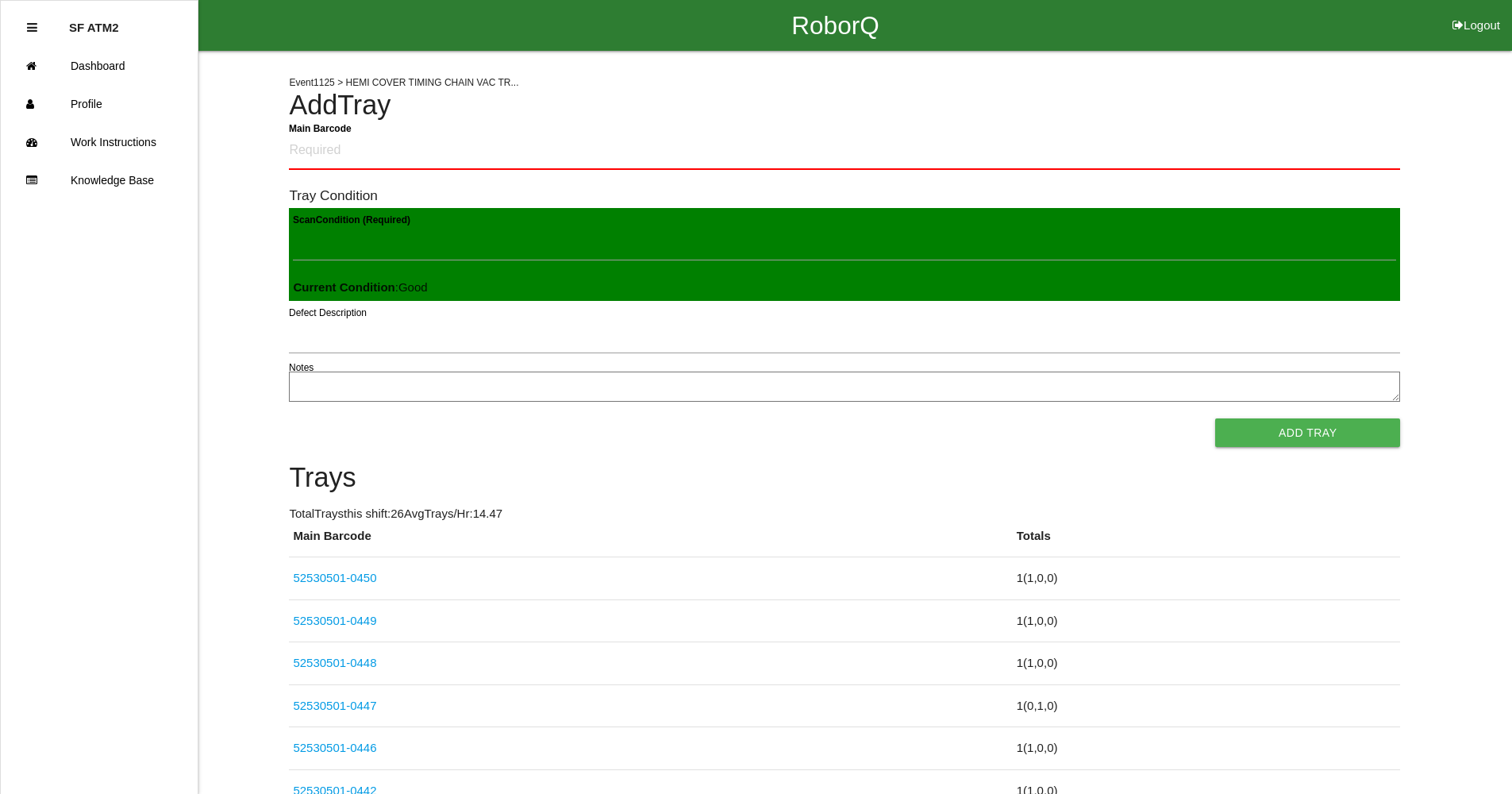
drag, startPoint x: 380, startPoint y: 413, endPoint x: 362, endPoint y: 400, distance: 22.2
click at [377, 411] on form "Main Barcode Tray Condition Scan Condition (Required) Current Condition : Good …" at bounding box center [844, 290] width 1111 height 315
drag, startPoint x: 261, startPoint y: 435, endPoint x: 230, endPoint y: 420, distance: 34.4
type Barcode "GOOD"
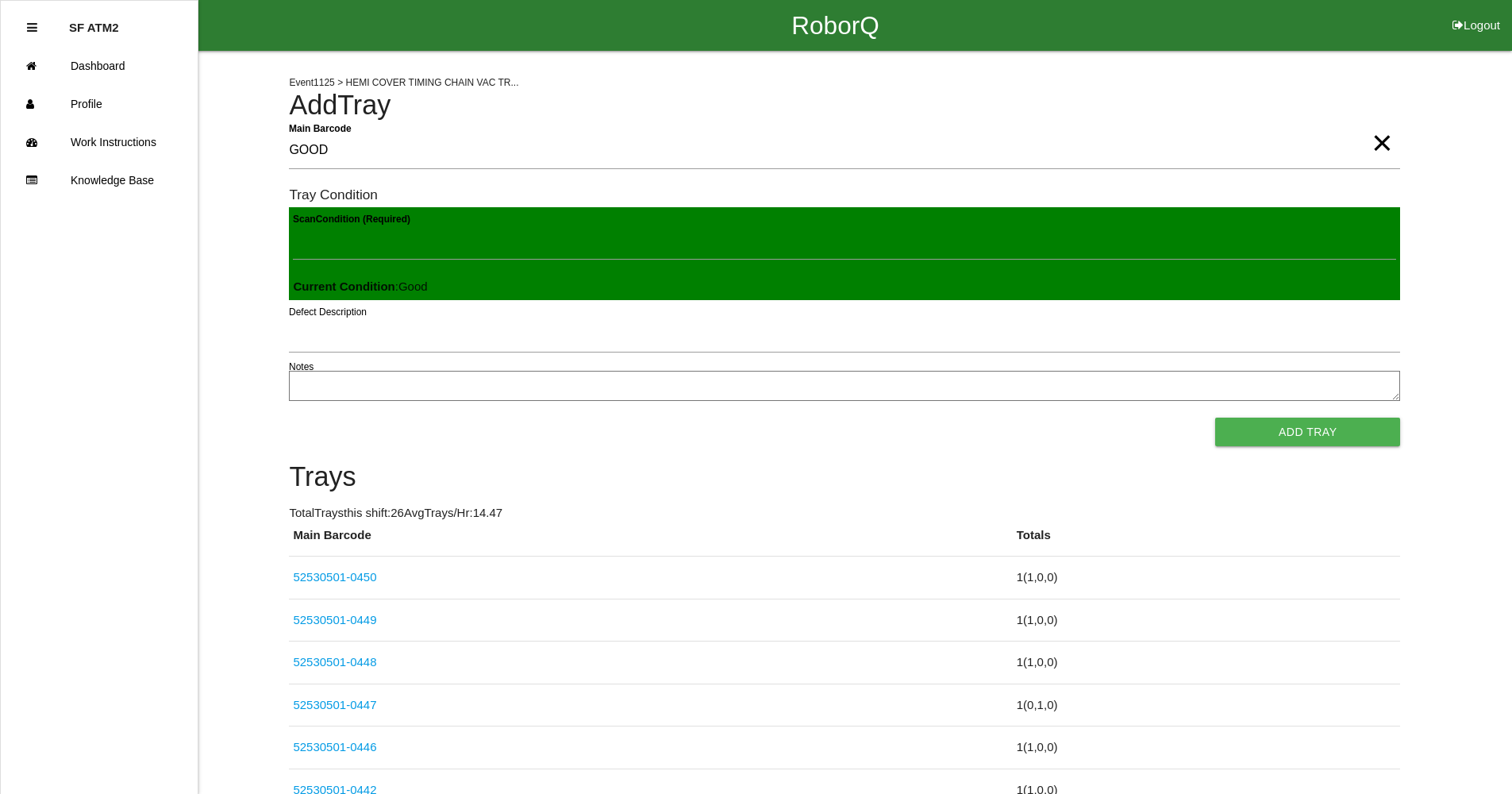
click at [1388, 143] on span "×" at bounding box center [1382, 127] width 20 height 32
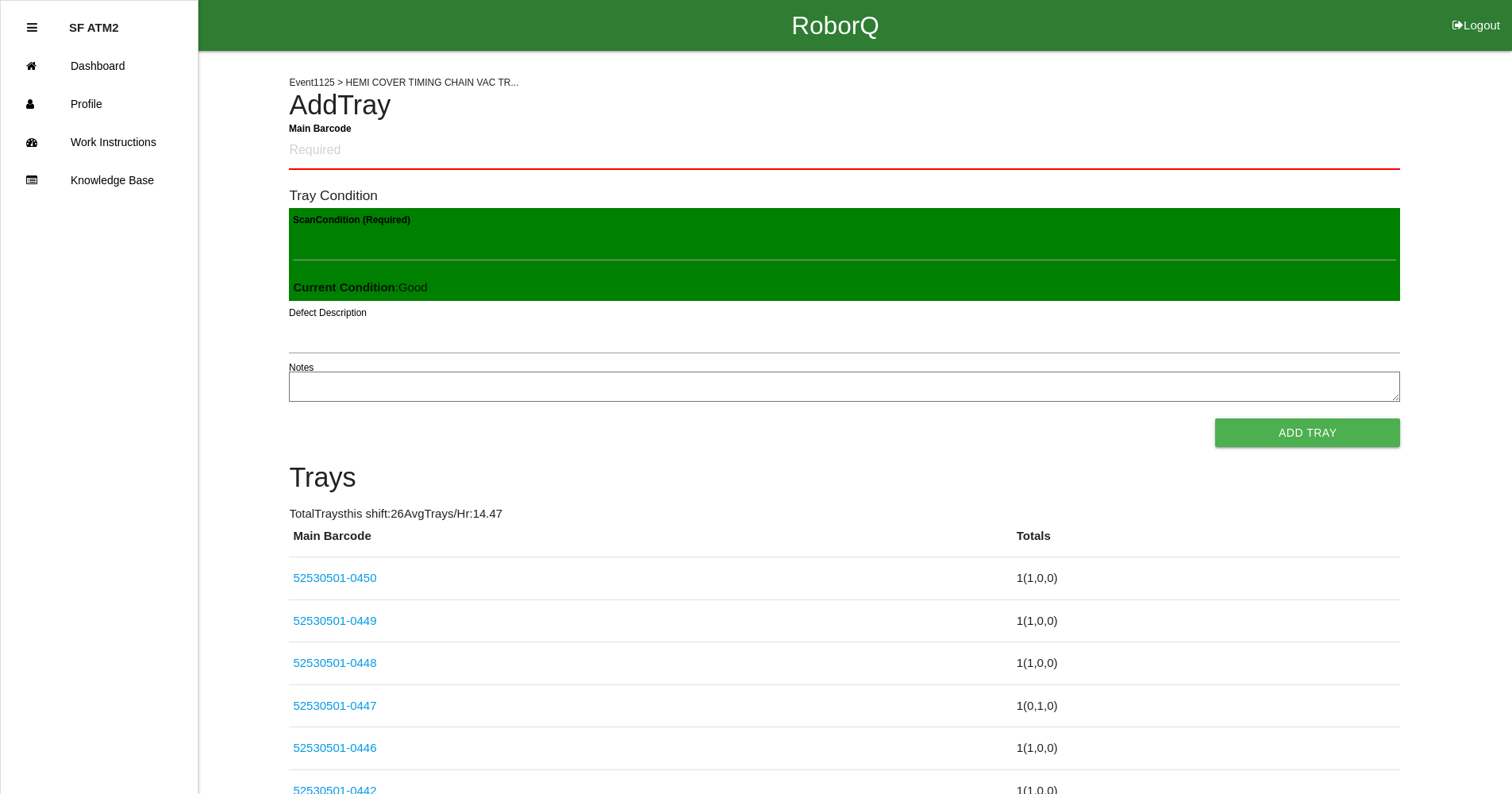
click at [672, 396] on textarea "Notes" at bounding box center [844, 386] width 1111 height 30
click at [465, 252] on Condition "Scan Condition (Required)" at bounding box center [844, 242] width 1104 height 37
type Condition "i"
click at [419, 156] on Barcode "Main Barcode" at bounding box center [844, 151] width 1111 height 38
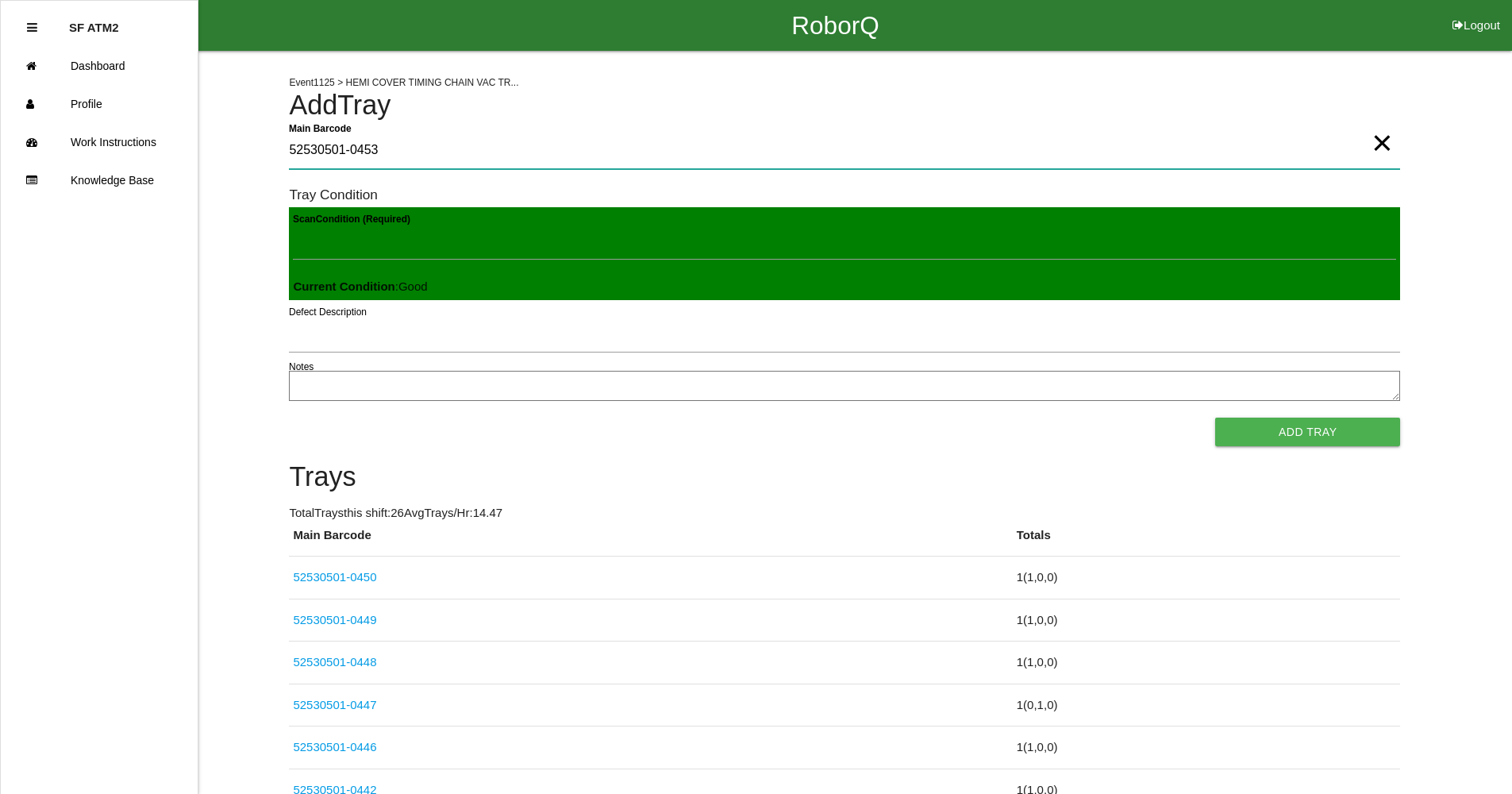
type Barcode "52530501-0453"
click at [1233, 429] on button "Add Tray" at bounding box center [1307, 431] width 185 height 29
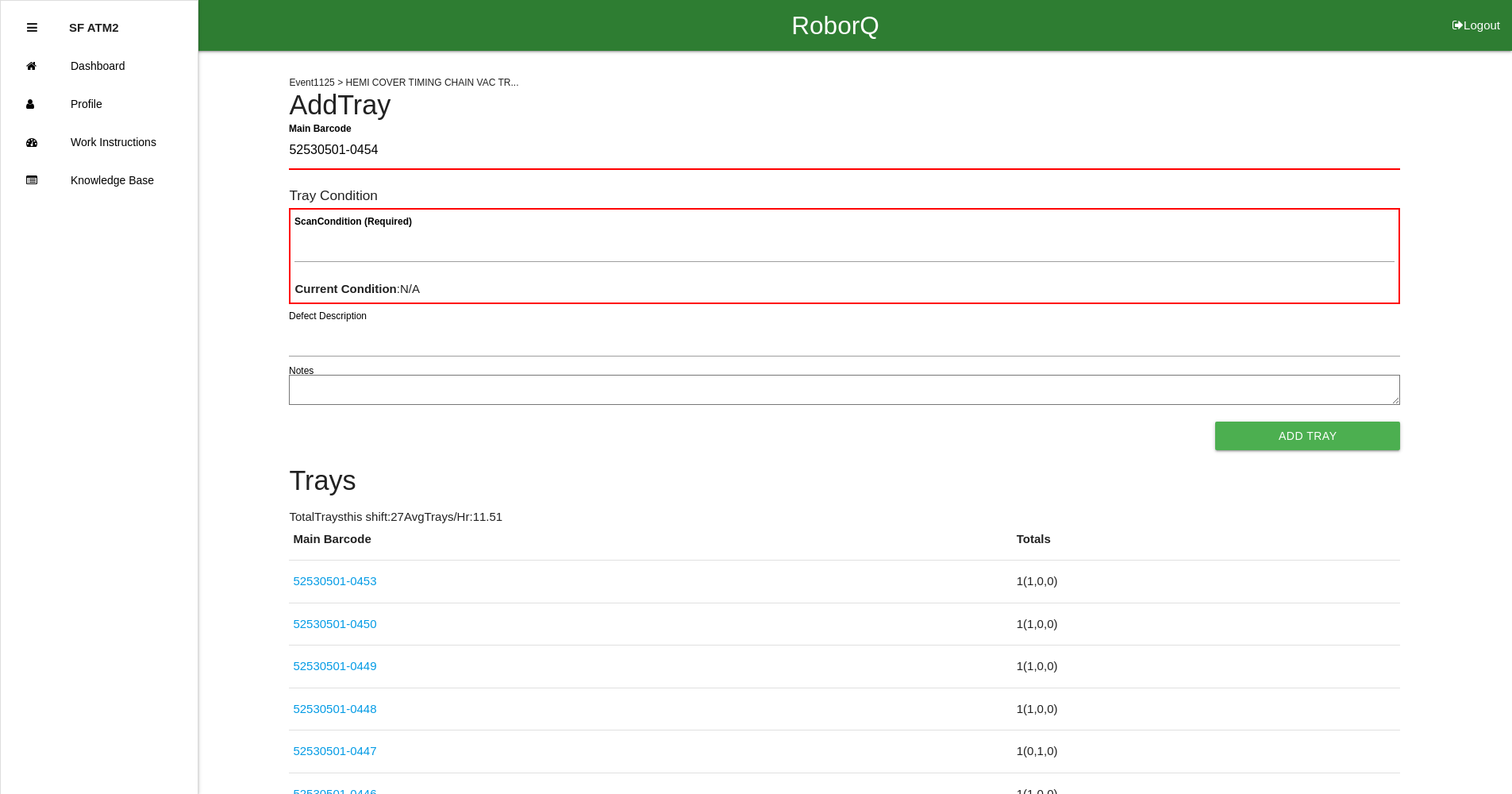
type Barcode "52530501-0454"
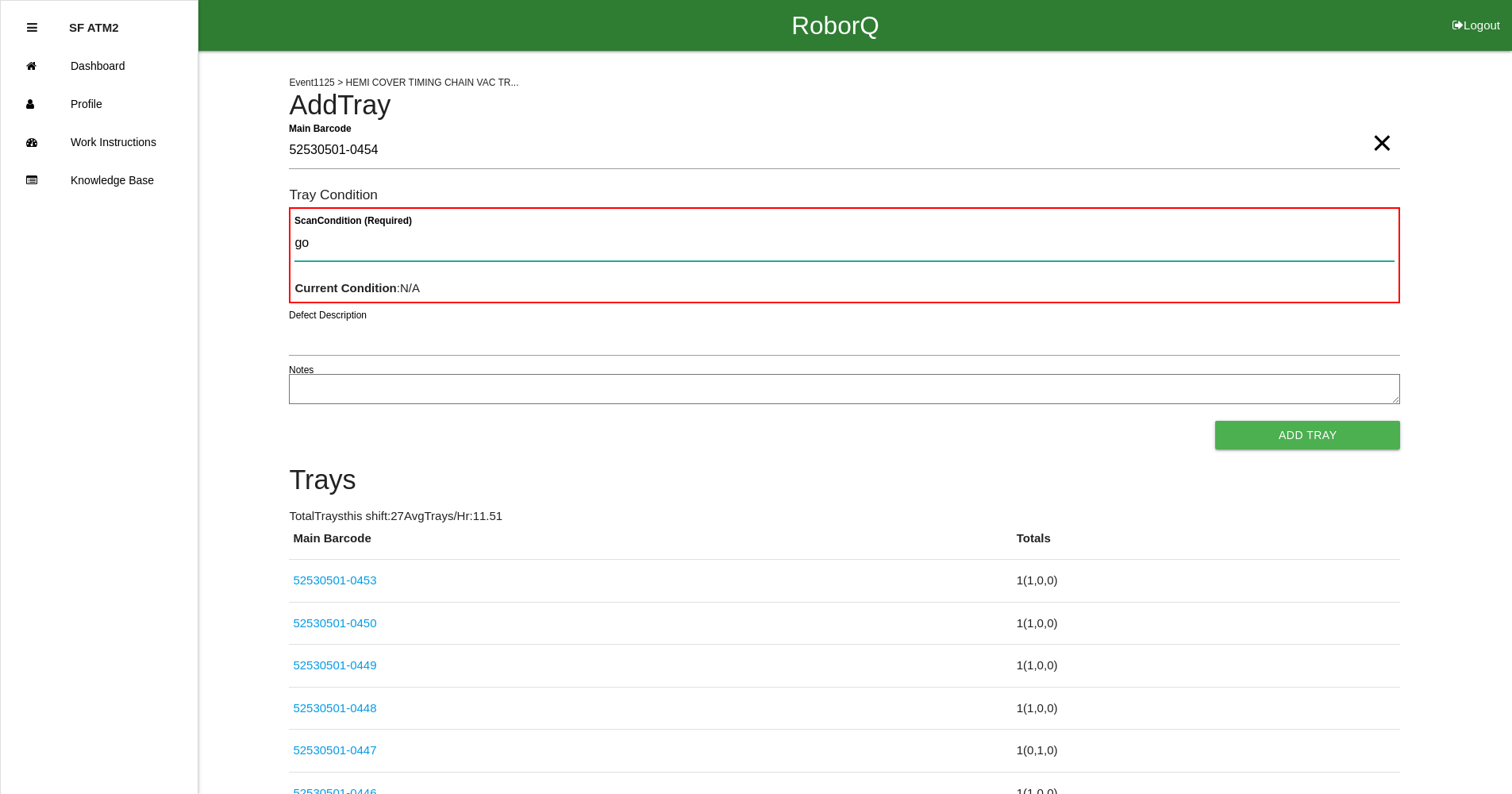
type Condition "goo"
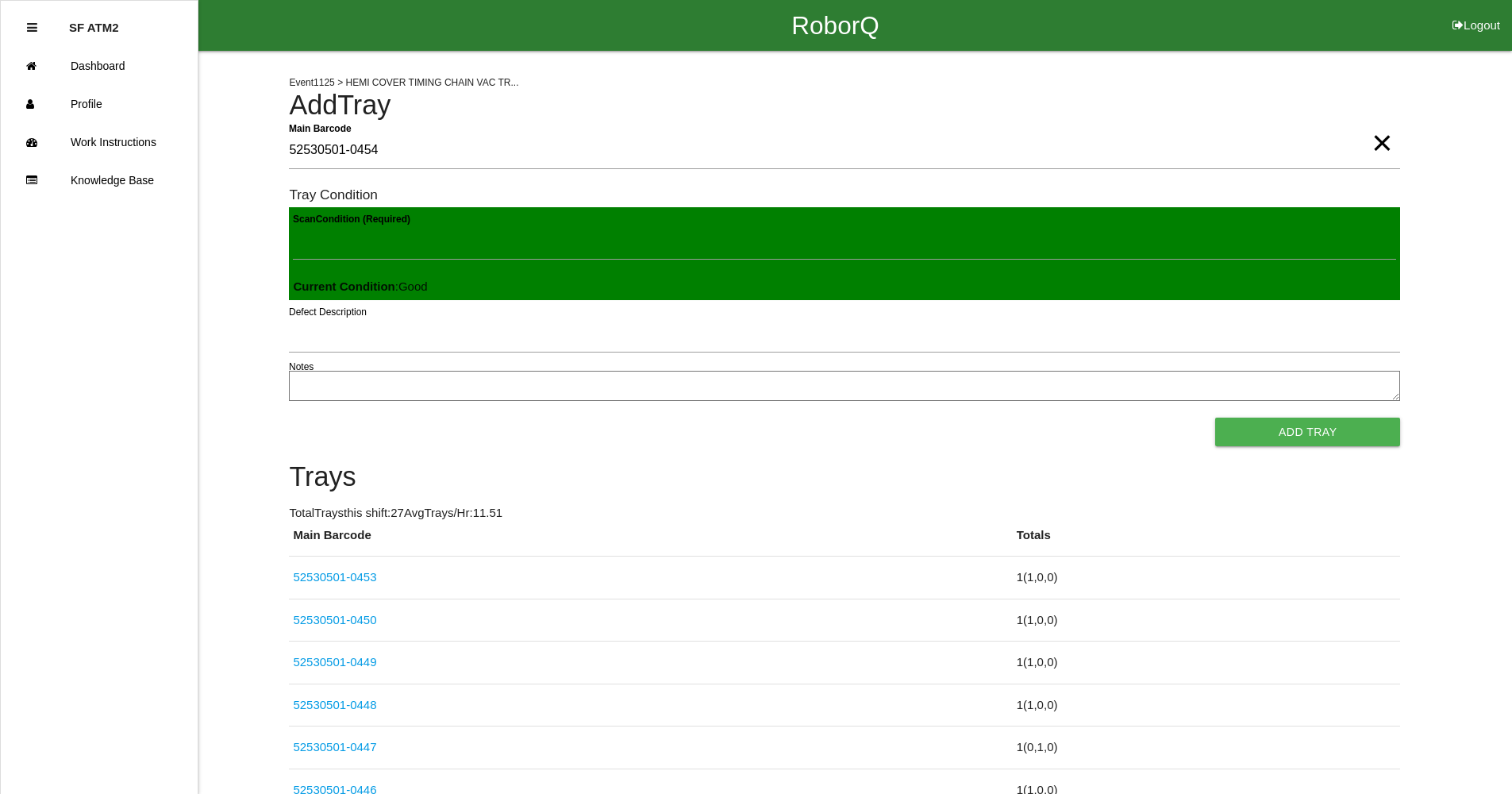
click at [1215, 417] on button "Add Tray" at bounding box center [1307, 431] width 185 height 29
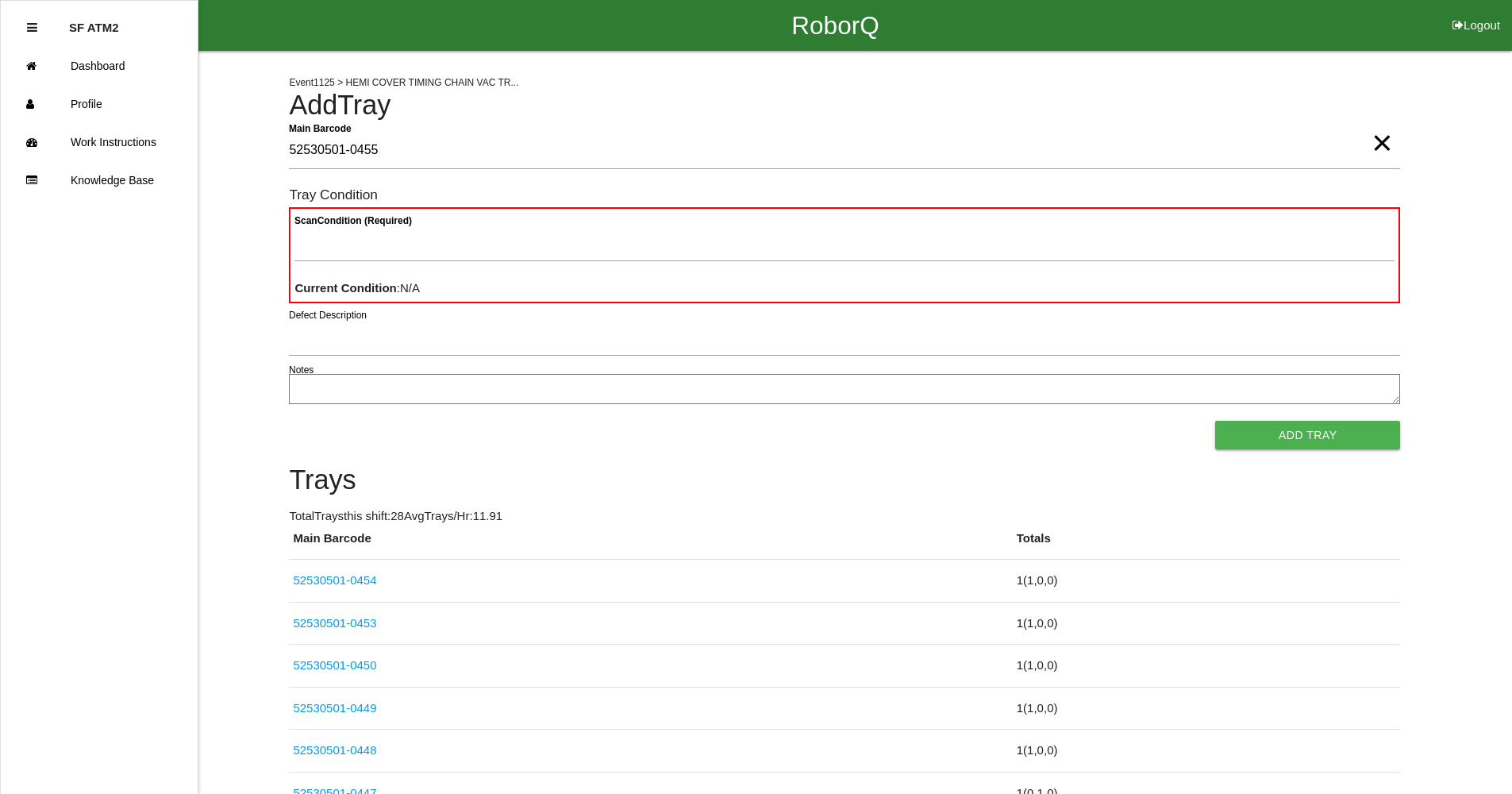
type Barcode "52530501-0455"
type Condition "goo"
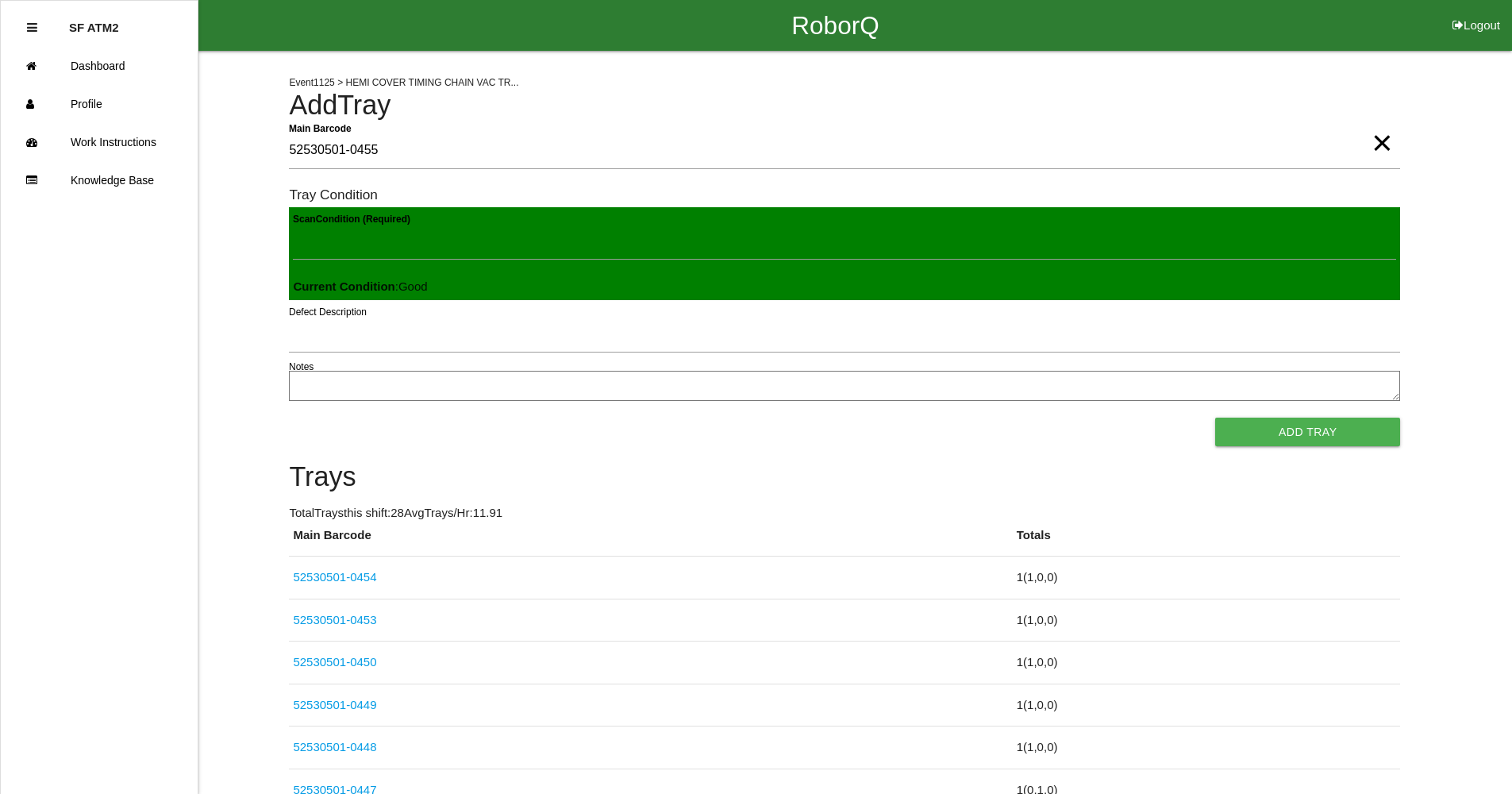
click at [1215, 417] on button "Add Tray" at bounding box center [1307, 431] width 185 height 29
